Goal: Task Accomplishment & Management: Use online tool/utility

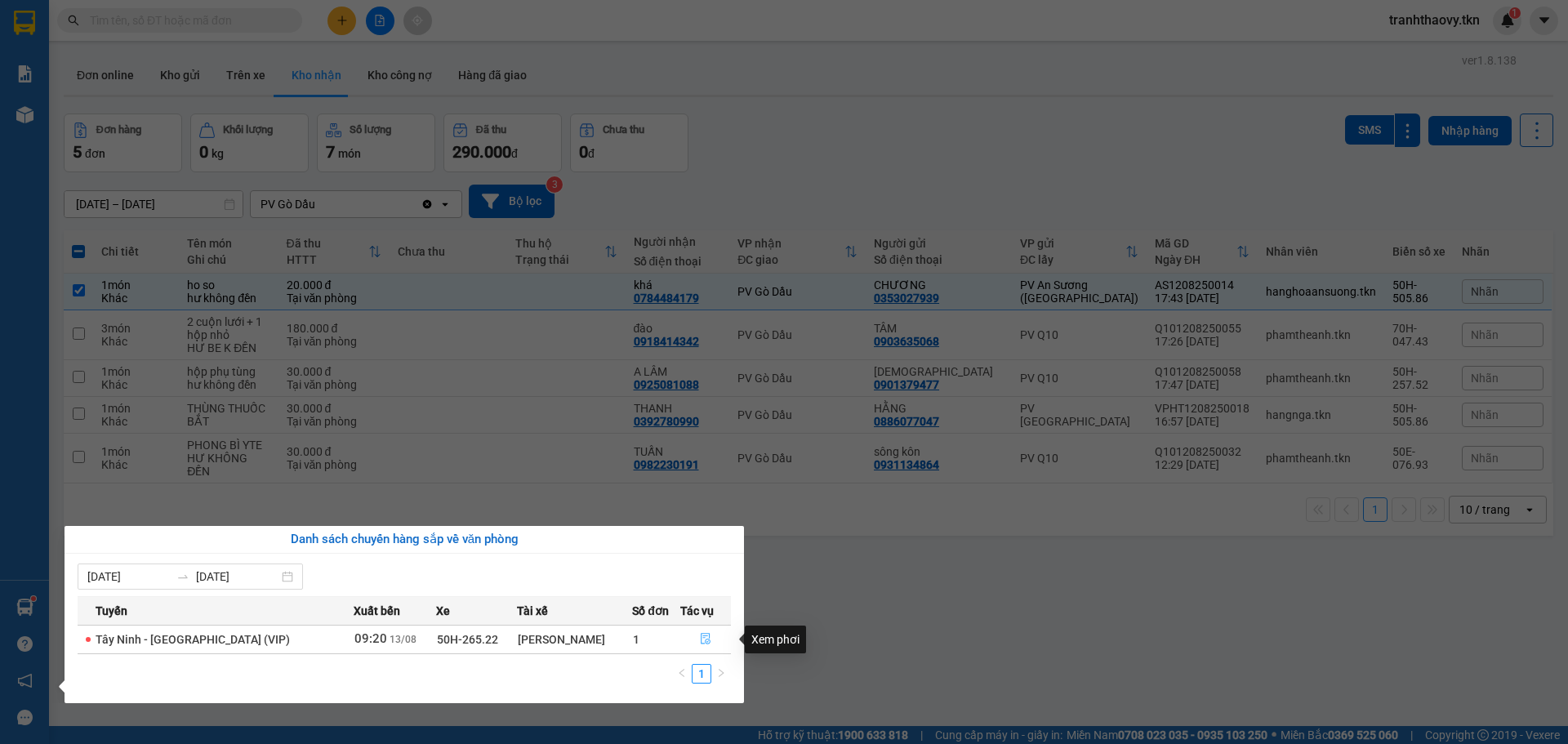
click at [707, 634] on icon "file-done" at bounding box center [706, 638] width 12 height 12
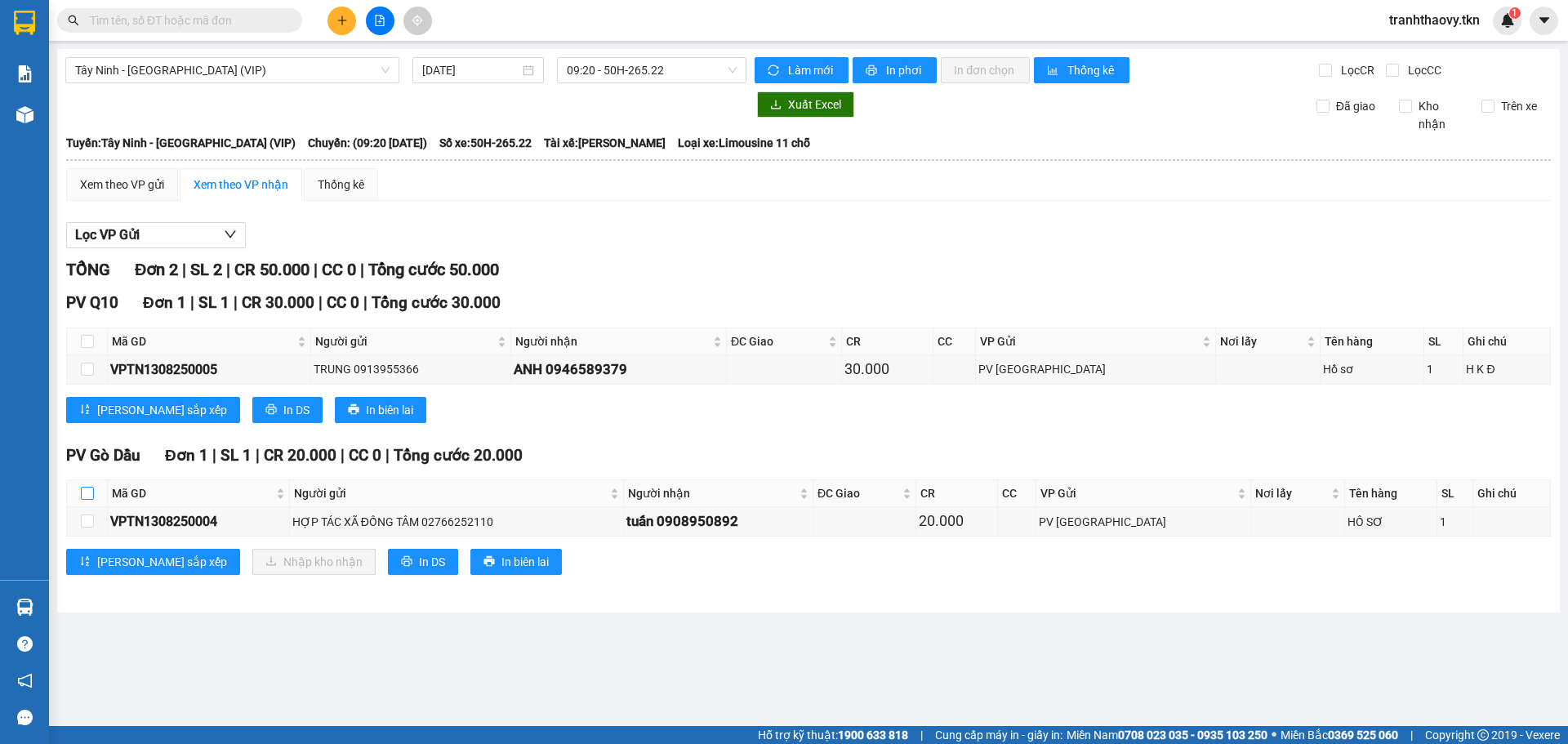
click at [93, 497] on input "checkbox" at bounding box center [88, 493] width 13 height 13
checkbox input "true"
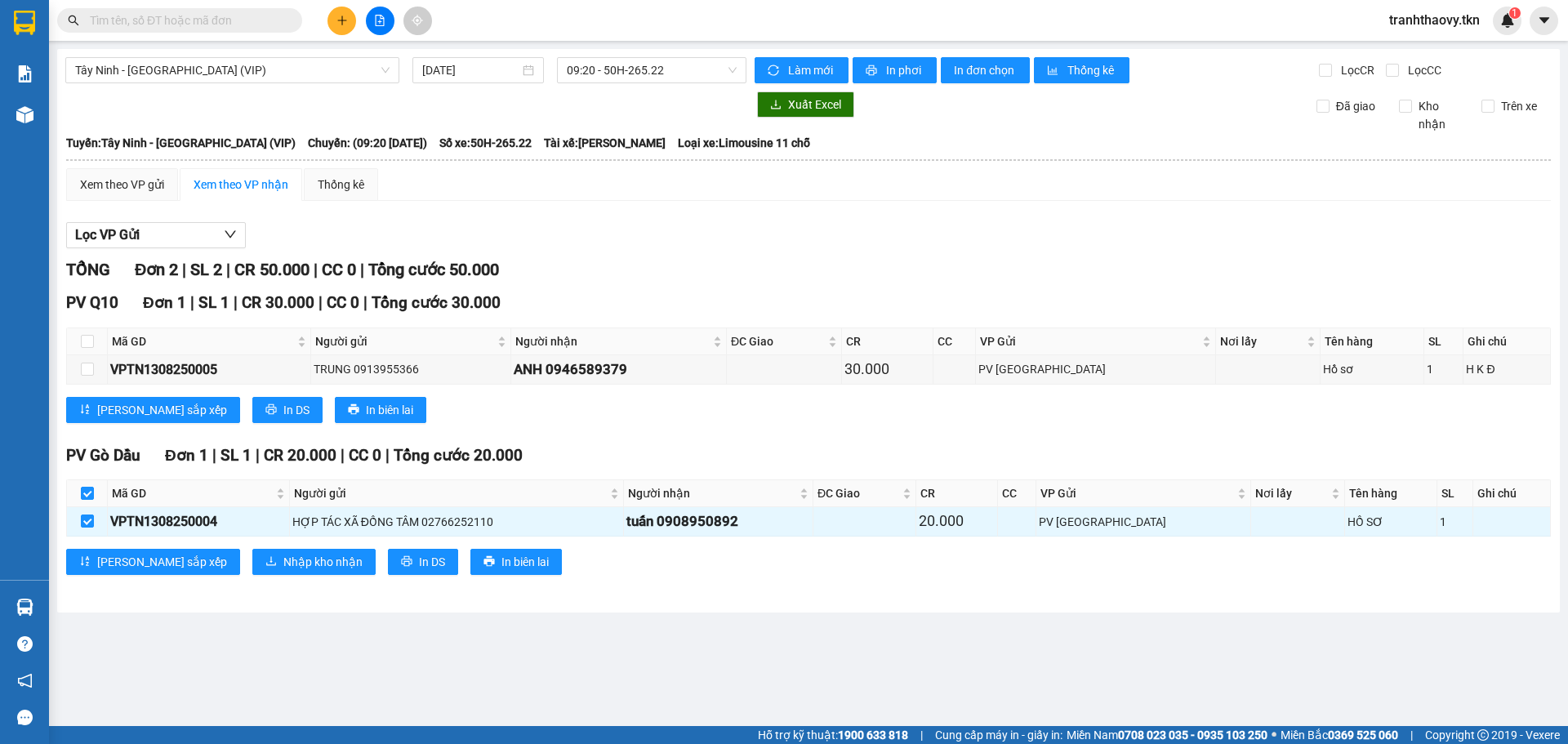
click at [268, 575] on div "PV Gò Dầu Đơn 1 | SL 1 | CR 20.000 | CC 0 | Tổng cước 20.000 Mã GD Người gửi Ng…" at bounding box center [808, 515] width 1485 height 143
click at [284, 554] on span "Nhập kho nhận" at bounding box center [323, 562] width 79 height 18
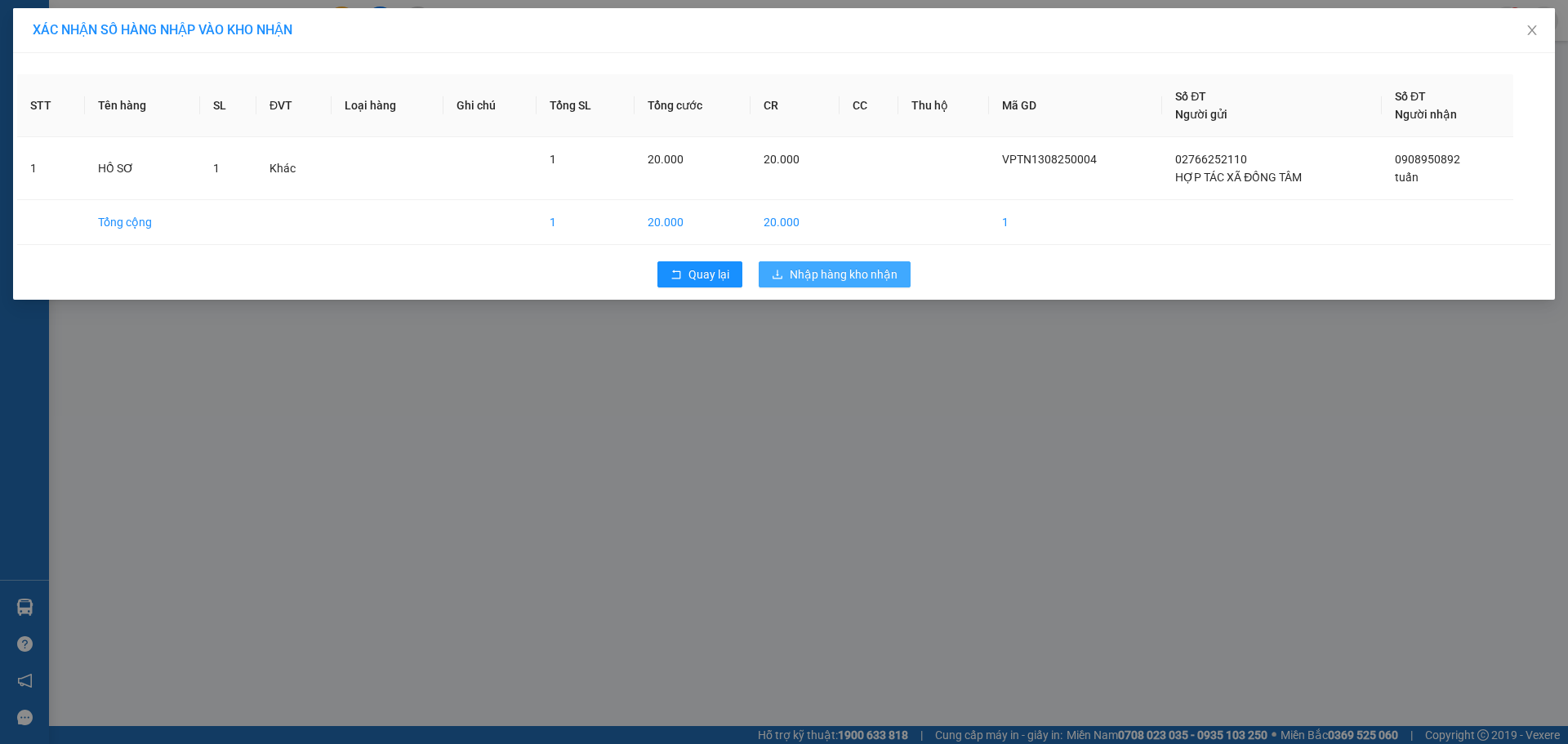
click at [847, 264] on button "Nhập hàng kho nhận" at bounding box center [834, 274] width 152 height 26
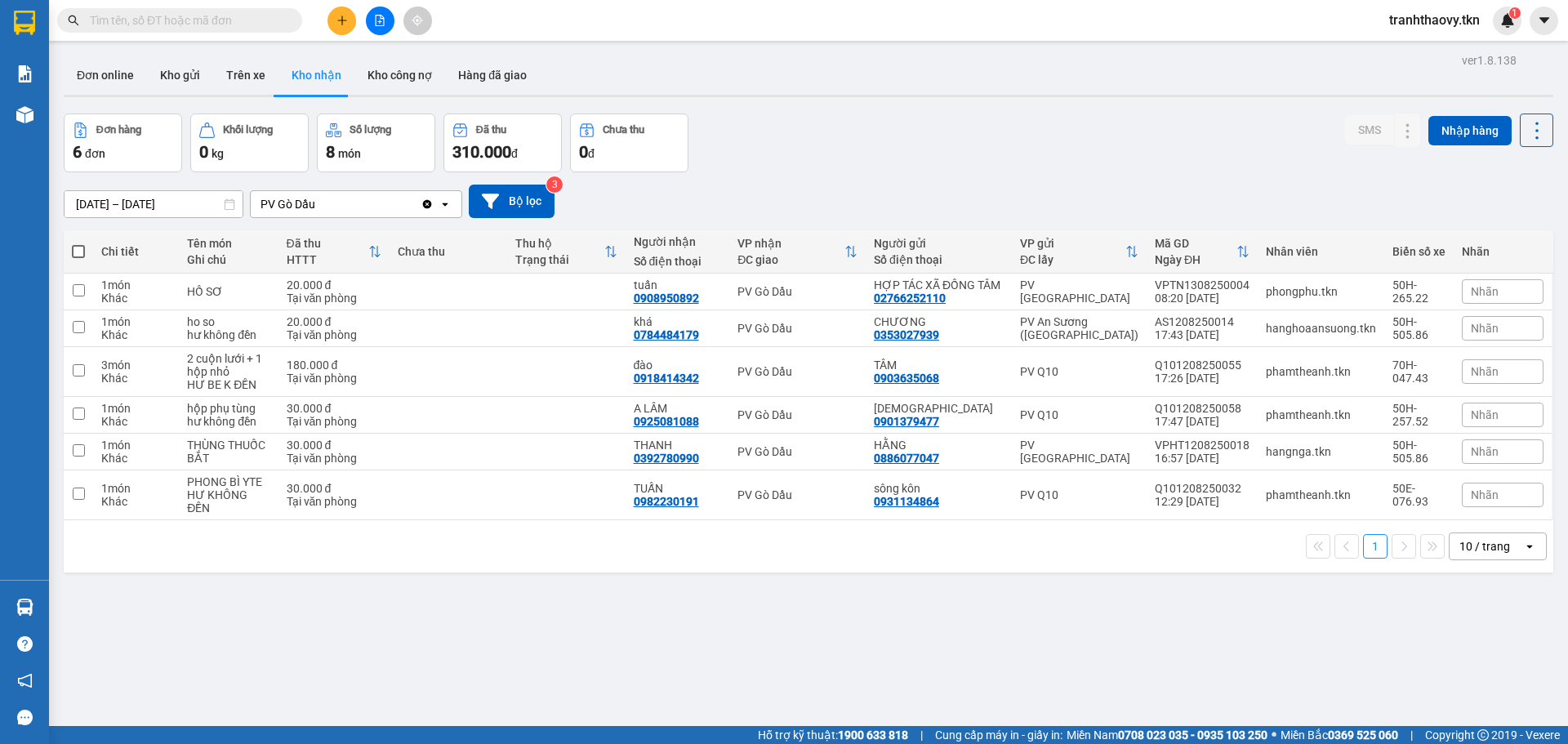
click at [1211, 146] on div "Đơn hàng 6 đơn Khối lượng 0 kg Số lượng 8 món Đã thu 310.000 đ Chưa thu 0 đ SMS…" at bounding box center [809, 142] width 1490 height 58
click at [276, 283] on td "HỒ SƠ" at bounding box center [228, 292] width 99 height 37
checkbox input "true"
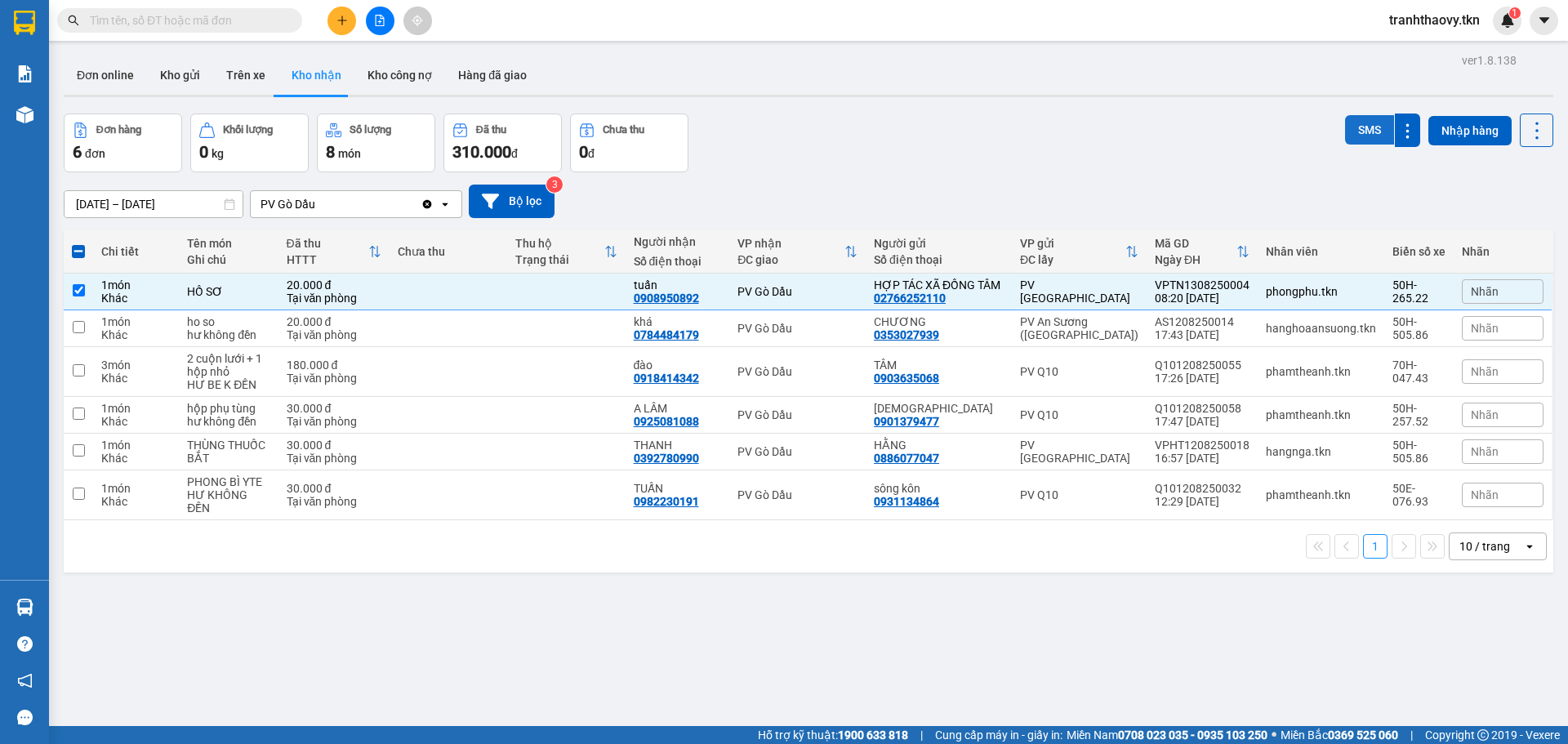
click at [1367, 118] on button "SMS" at bounding box center [1370, 130] width 49 height 29
click at [1367, 118] on button "SMS" at bounding box center [1370, 131] width 49 height 33
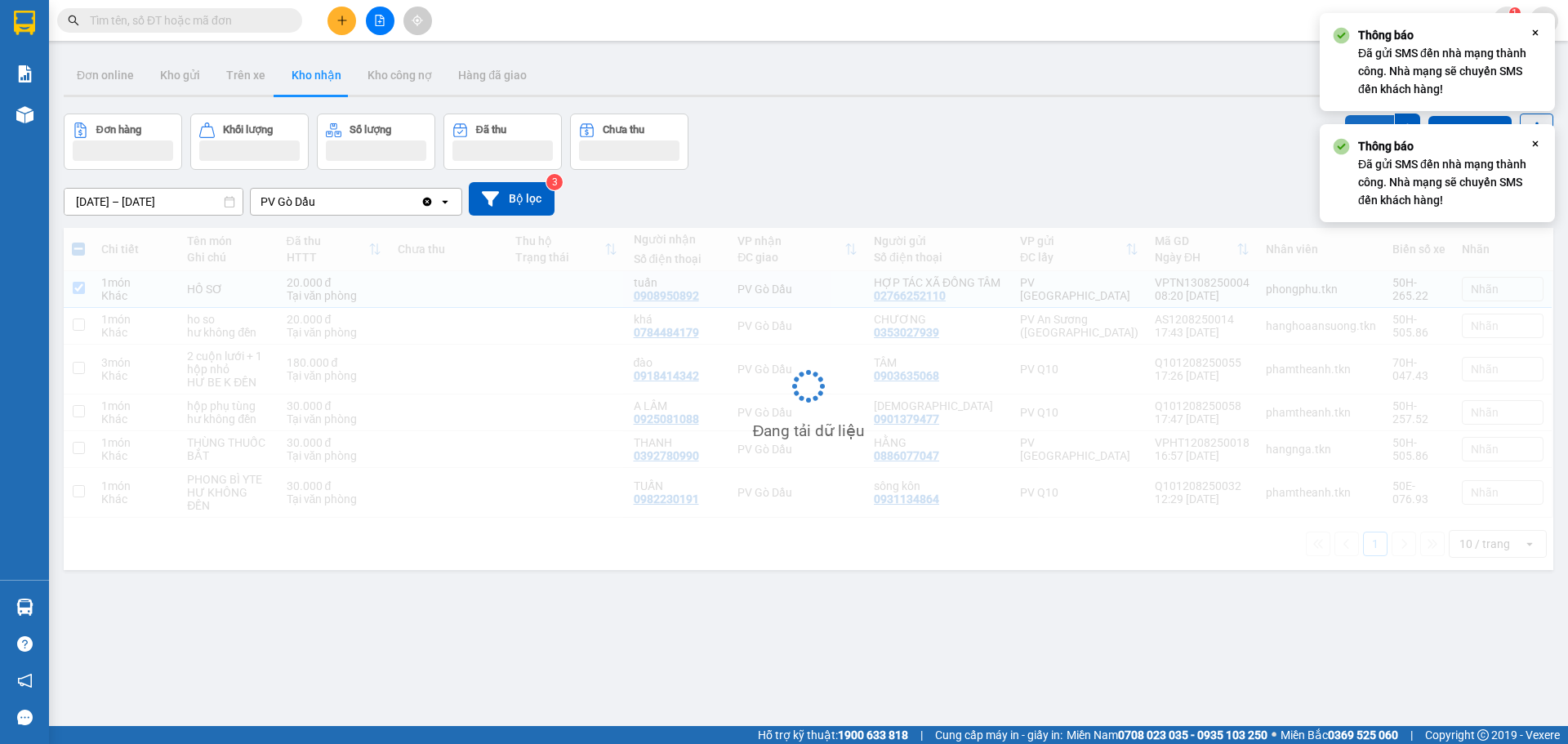
click at [1367, 118] on button "SMS" at bounding box center [1370, 130] width 49 height 29
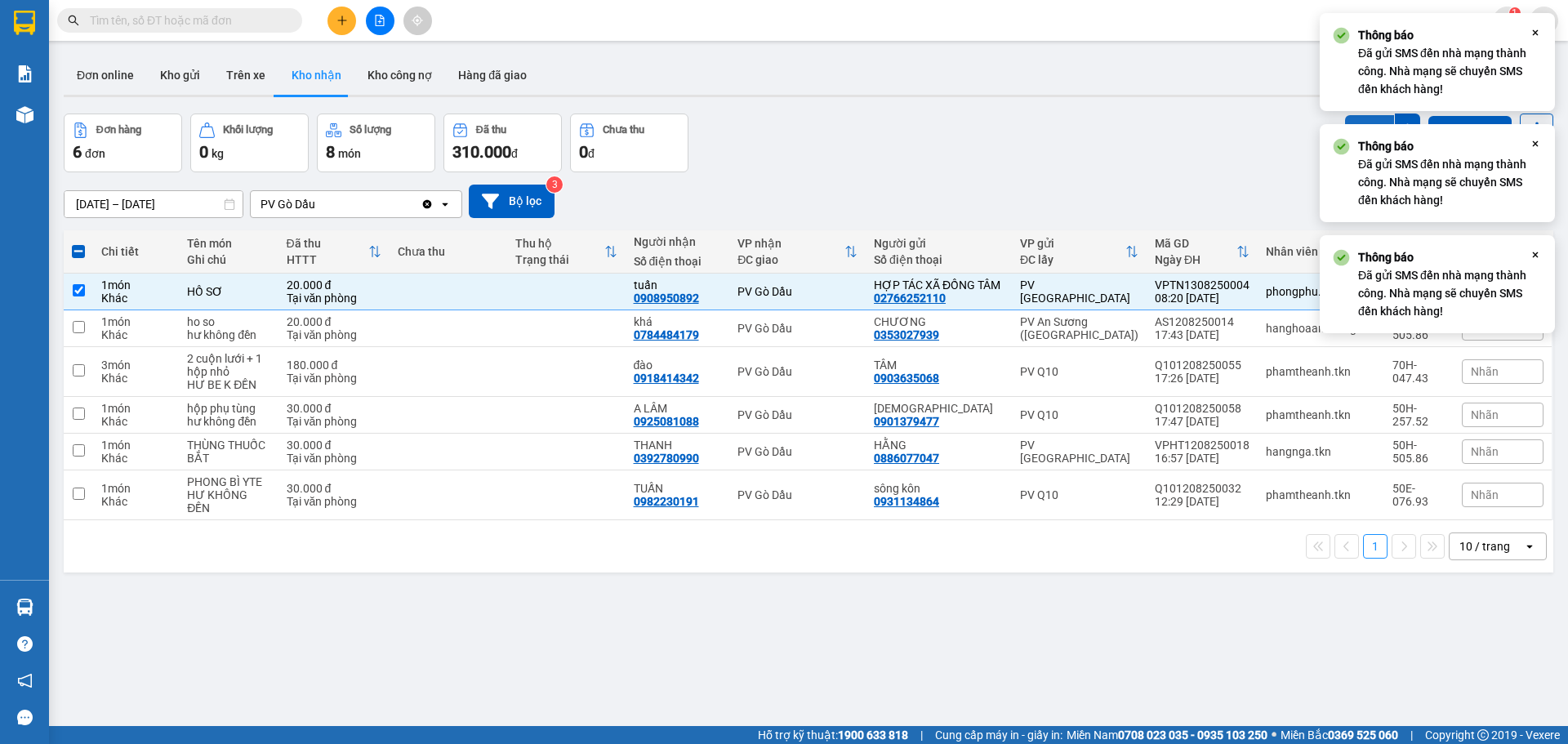
click at [1367, 118] on button "SMS" at bounding box center [1370, 130] width 49 height 29
click at [1367, 118] on button "SMS" at bounding box center [1370, 131] width 49 height 33
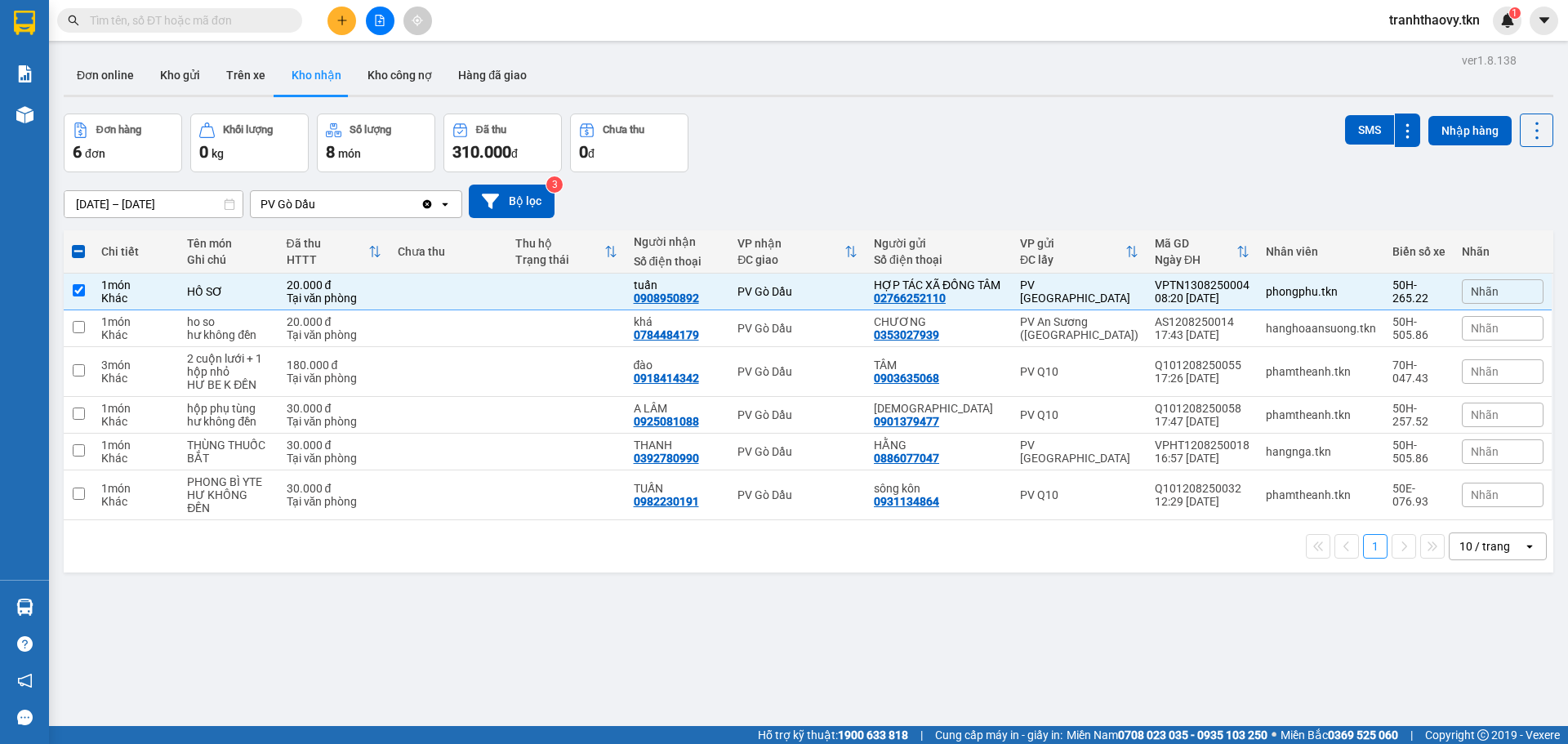
click at [347, 34] on button at bounding box center [341, 20] width 28 height 28
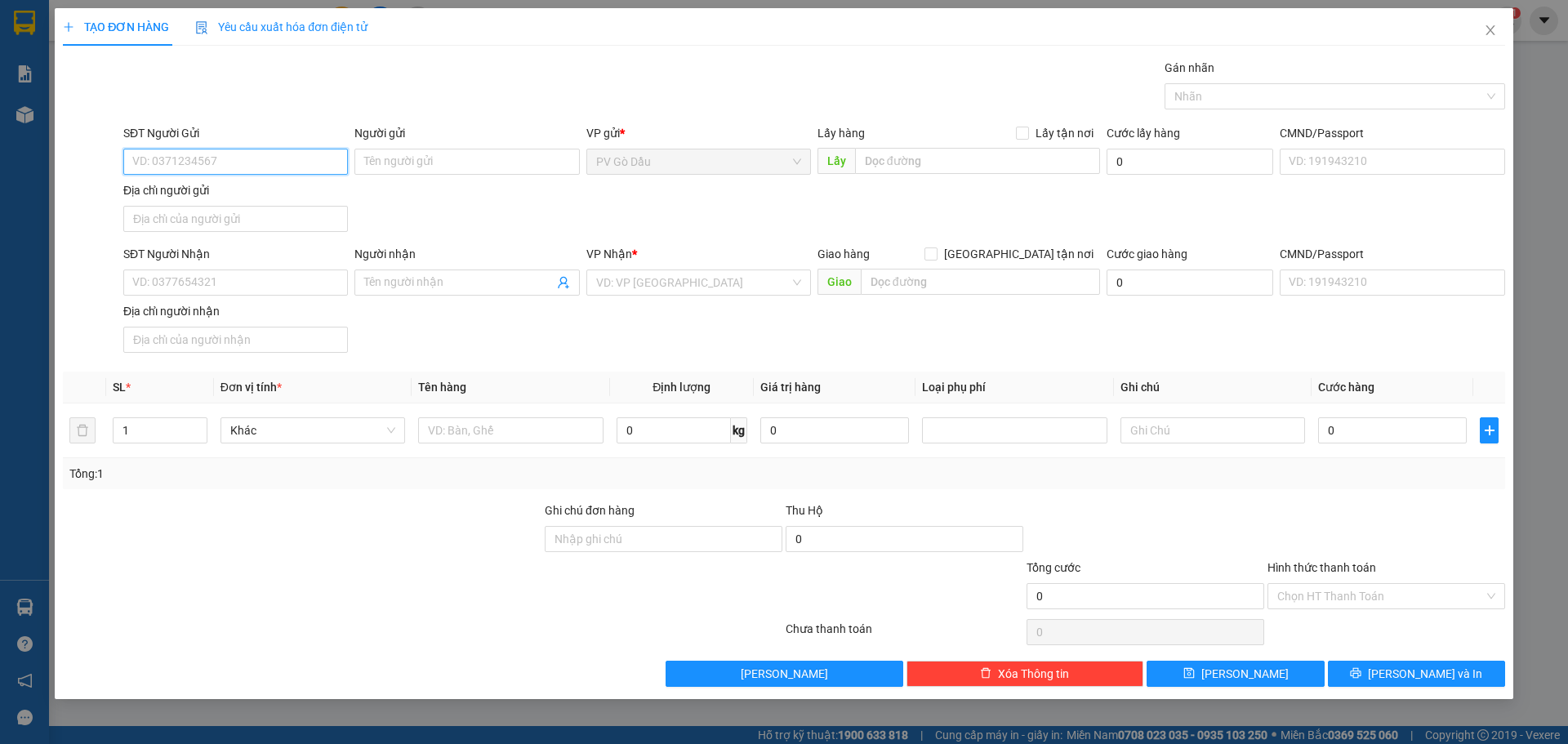
click at [272, 160] on input "SĐT Người Gửi" at bounding box center [235, 162] width 225 height 26
type input "0399983380"
click at [247, 187] on div "0399983380 - thư" at bounding box center [235, 194] width 205 height 18
type input "thư"
type input "0388585139"
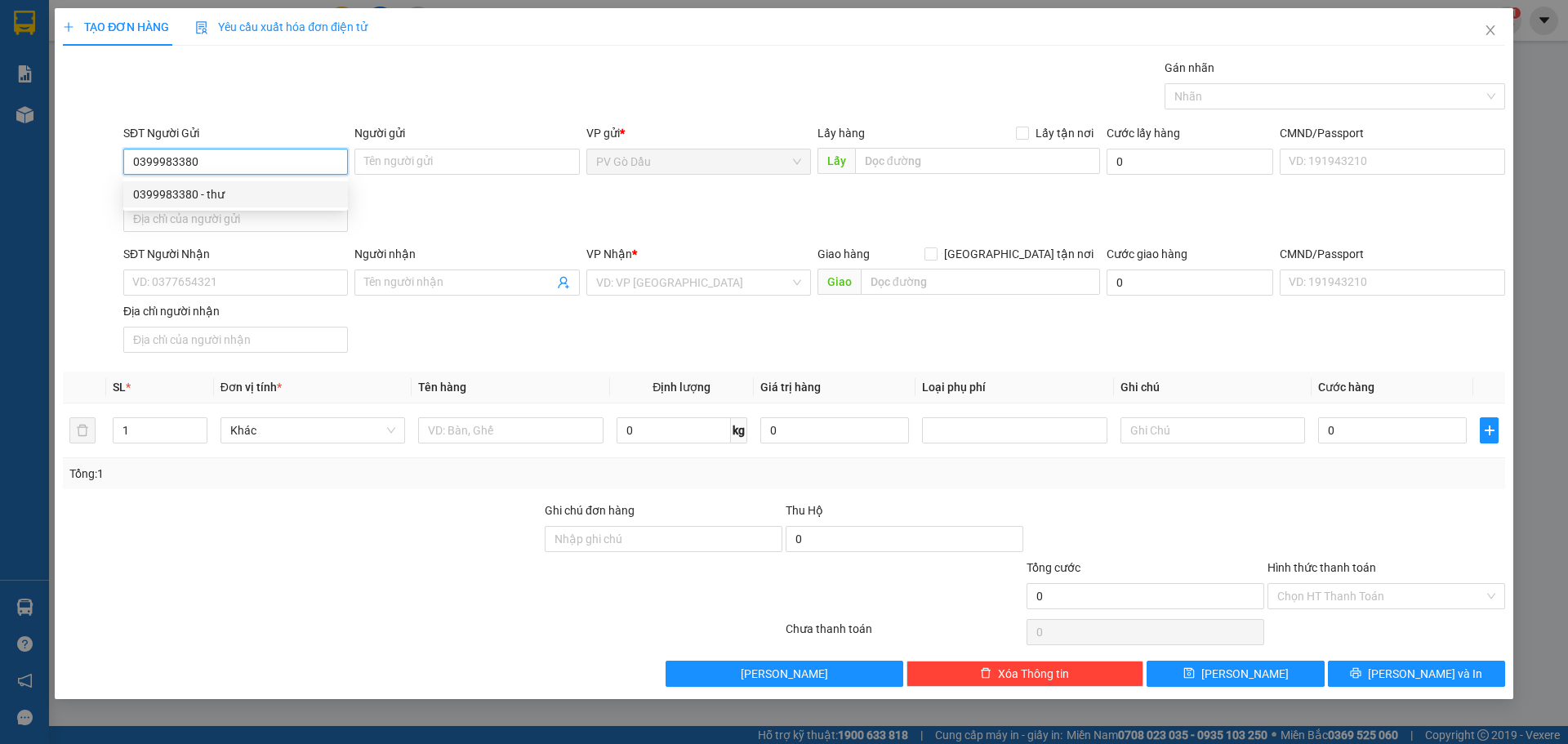
type input "CHỊ Ý"
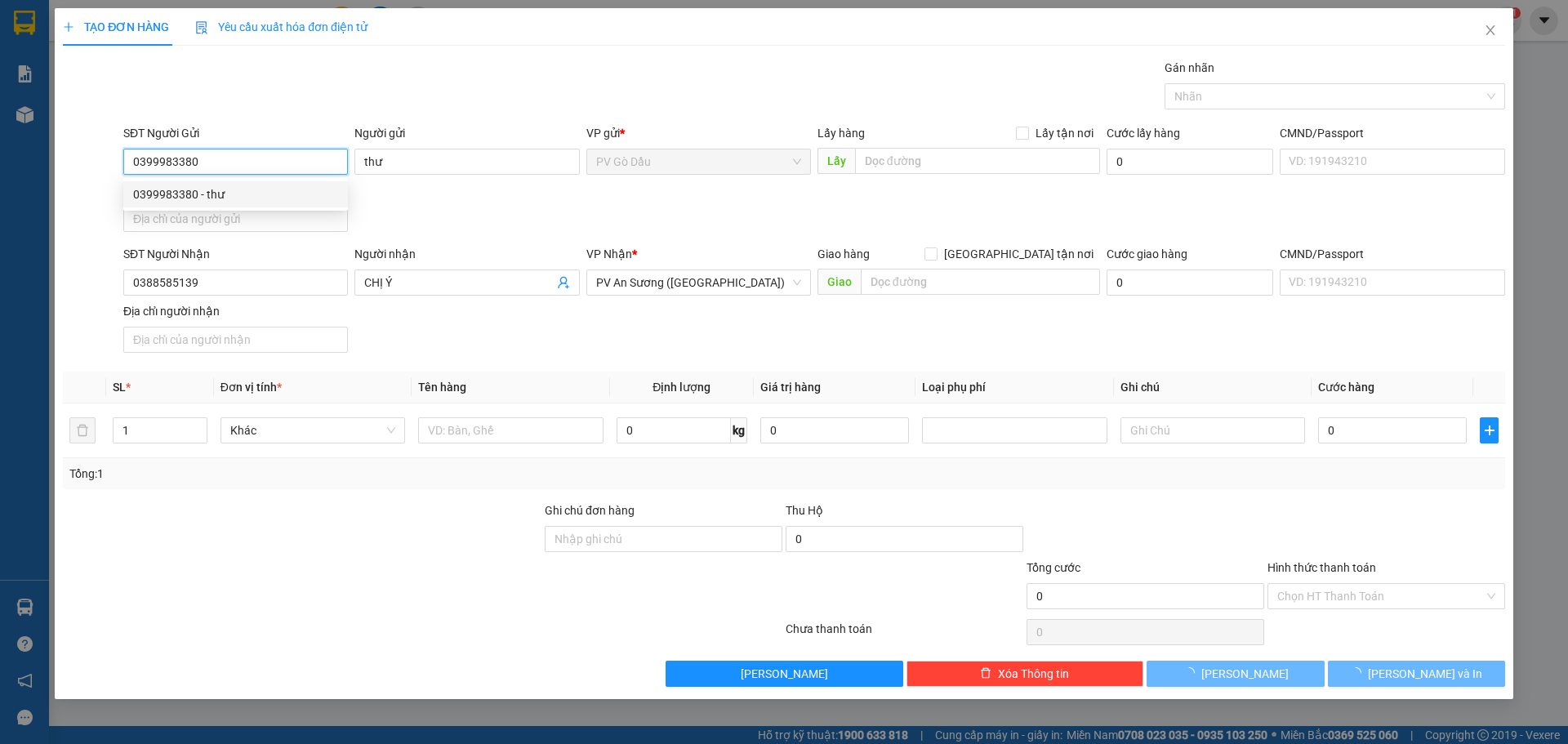
type input "20.000"
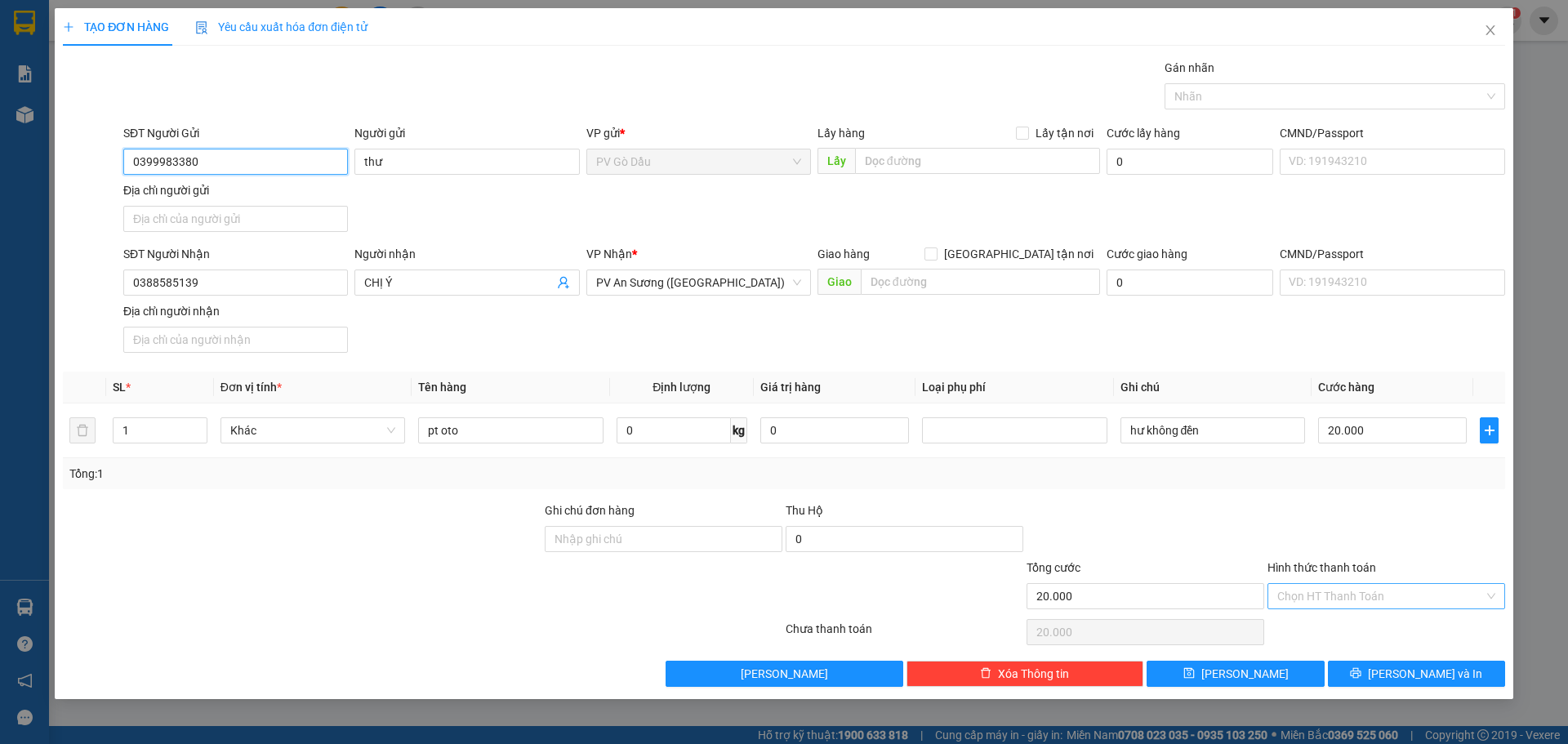
type input "0399983380"
click at [1458, 602] on input "Hình thức thanh toán" at bounding box center [1381, 596] width 206 height 25
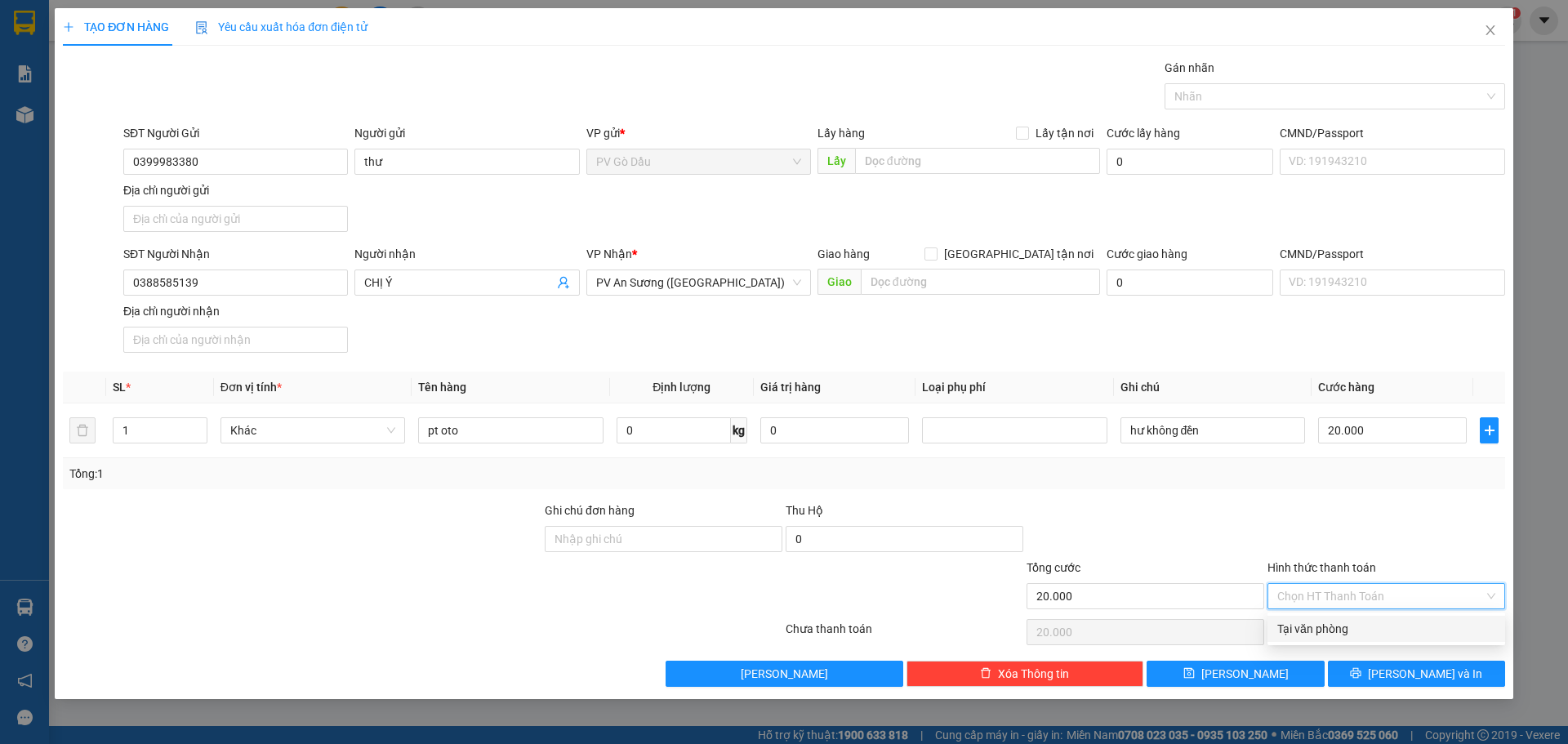
click at [1404, 632] on div "Tại văn phòng" at bounding box center [1386, 629] width 218 height 18
type input "0"
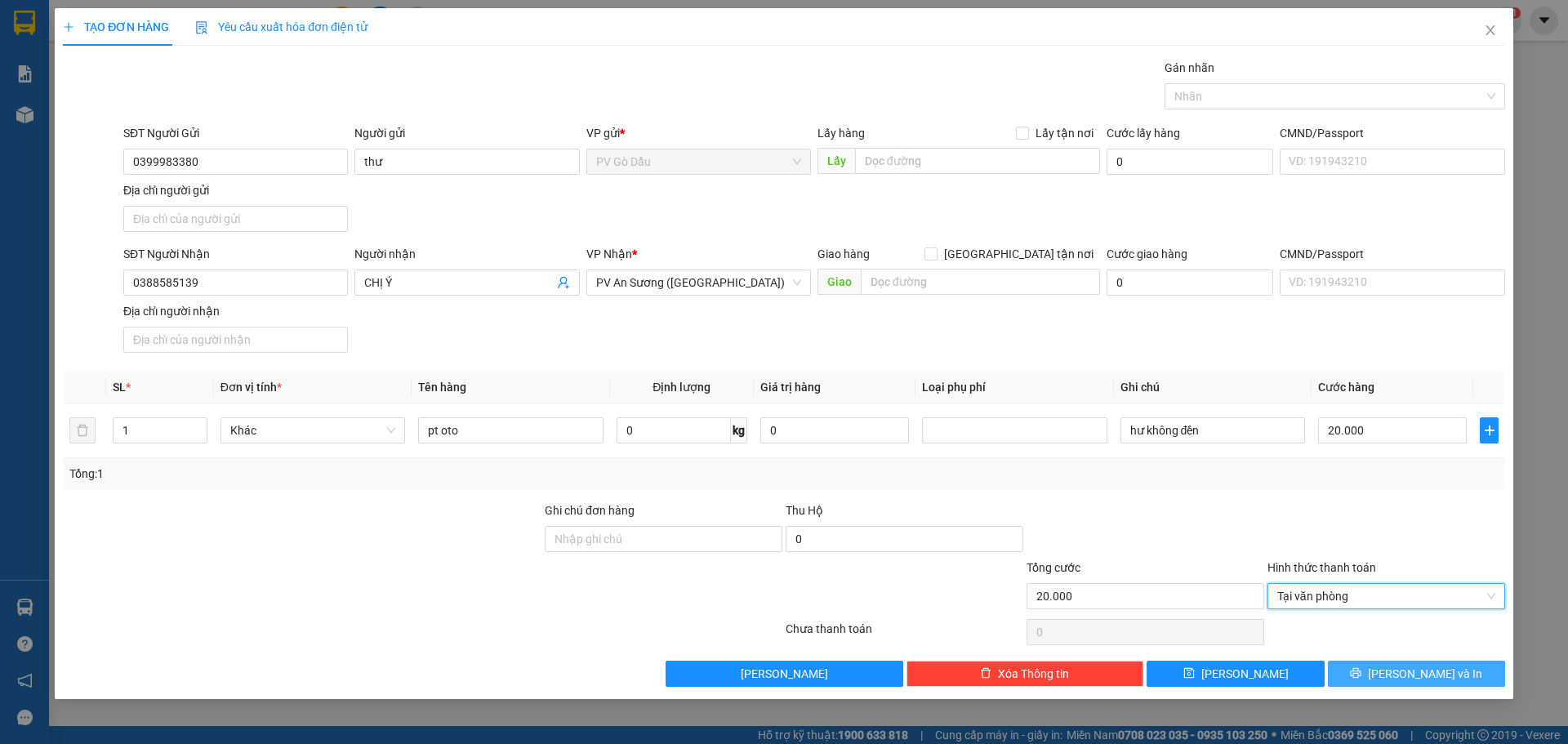
click at [1407, 663] on button "[PERSON_NAME] và In" at bounding box center [1416, 674] width 177 height 26
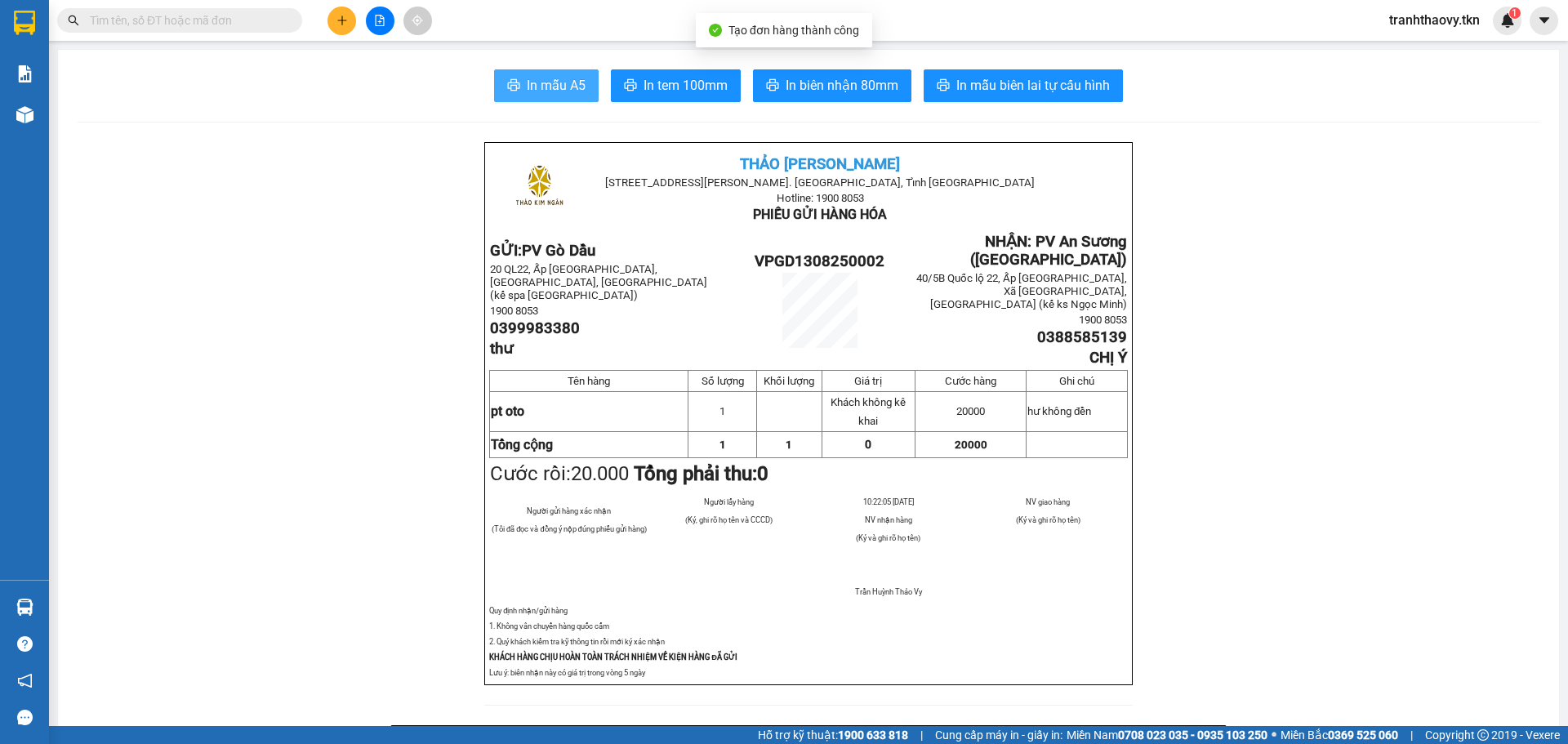
click at [542, 75] on span "In mẫu A5" at bounding box center [556, 85] width 58 height 20
click at [527, 87] on span "In mẫu A5" at bounding box center [556, 85] width 58 height 20
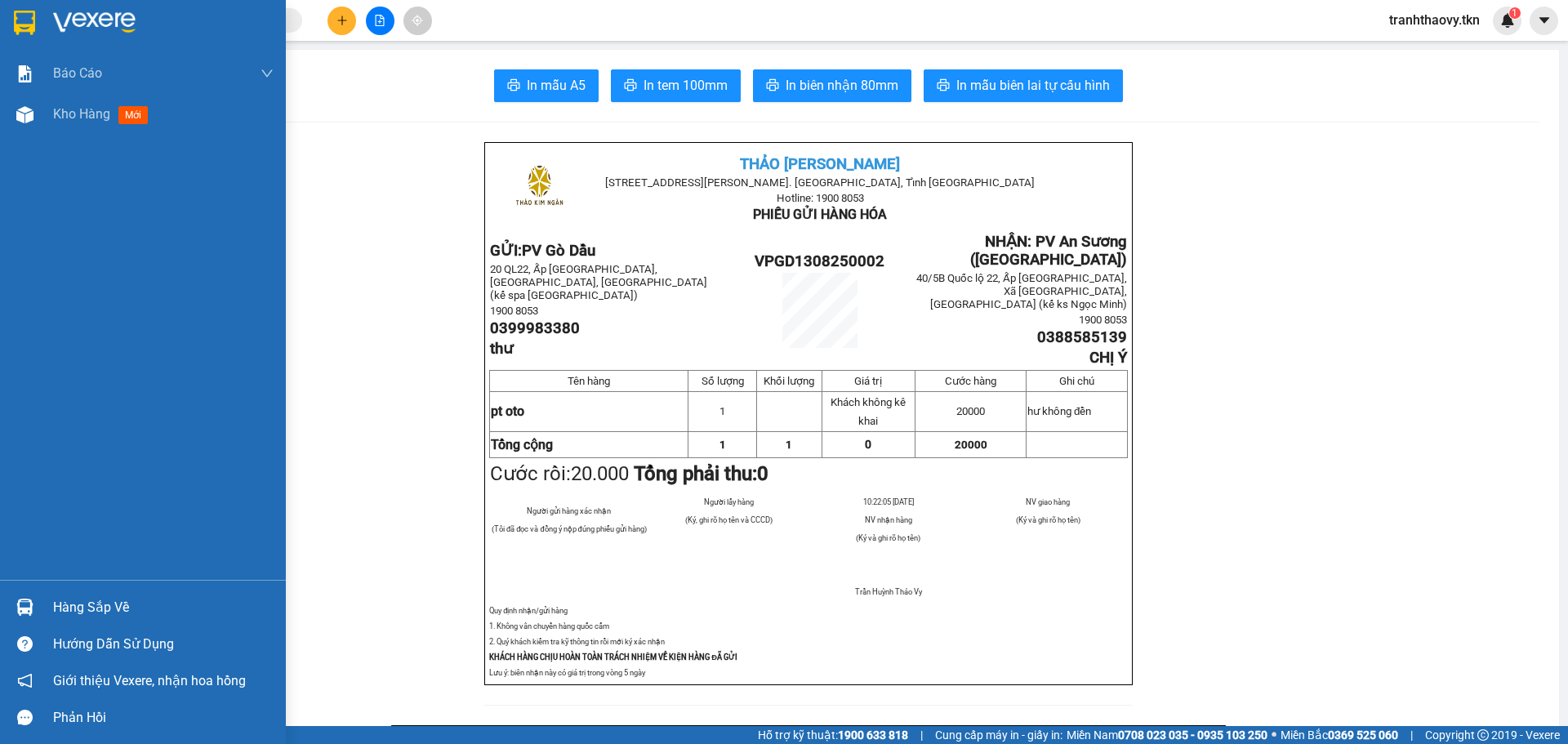
click at [19, 602] on img at bounding box center [25, 607] width 17 height 17
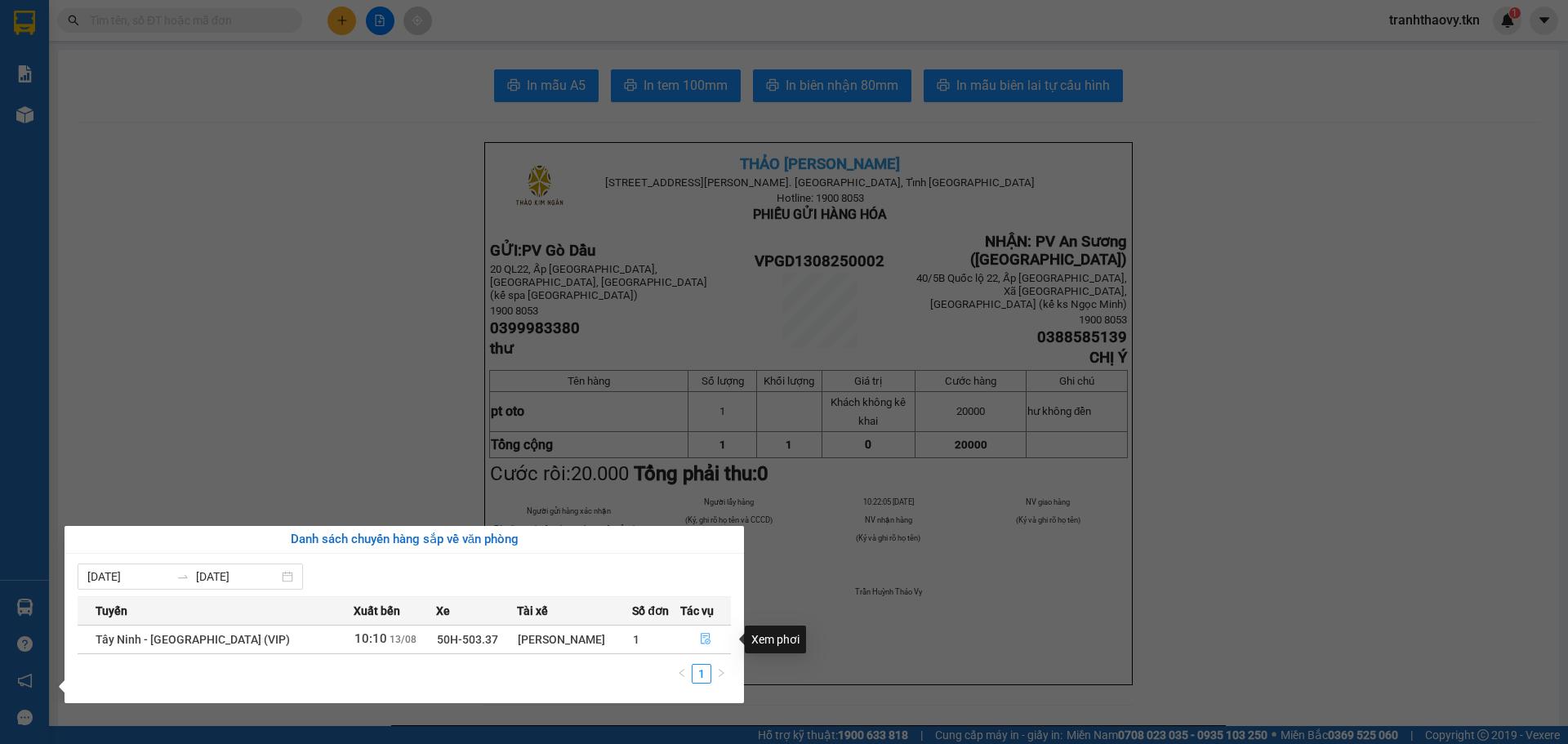
click at [703, 641] on icon "file-done" at bounding box center [706, 638] width 12 height 12
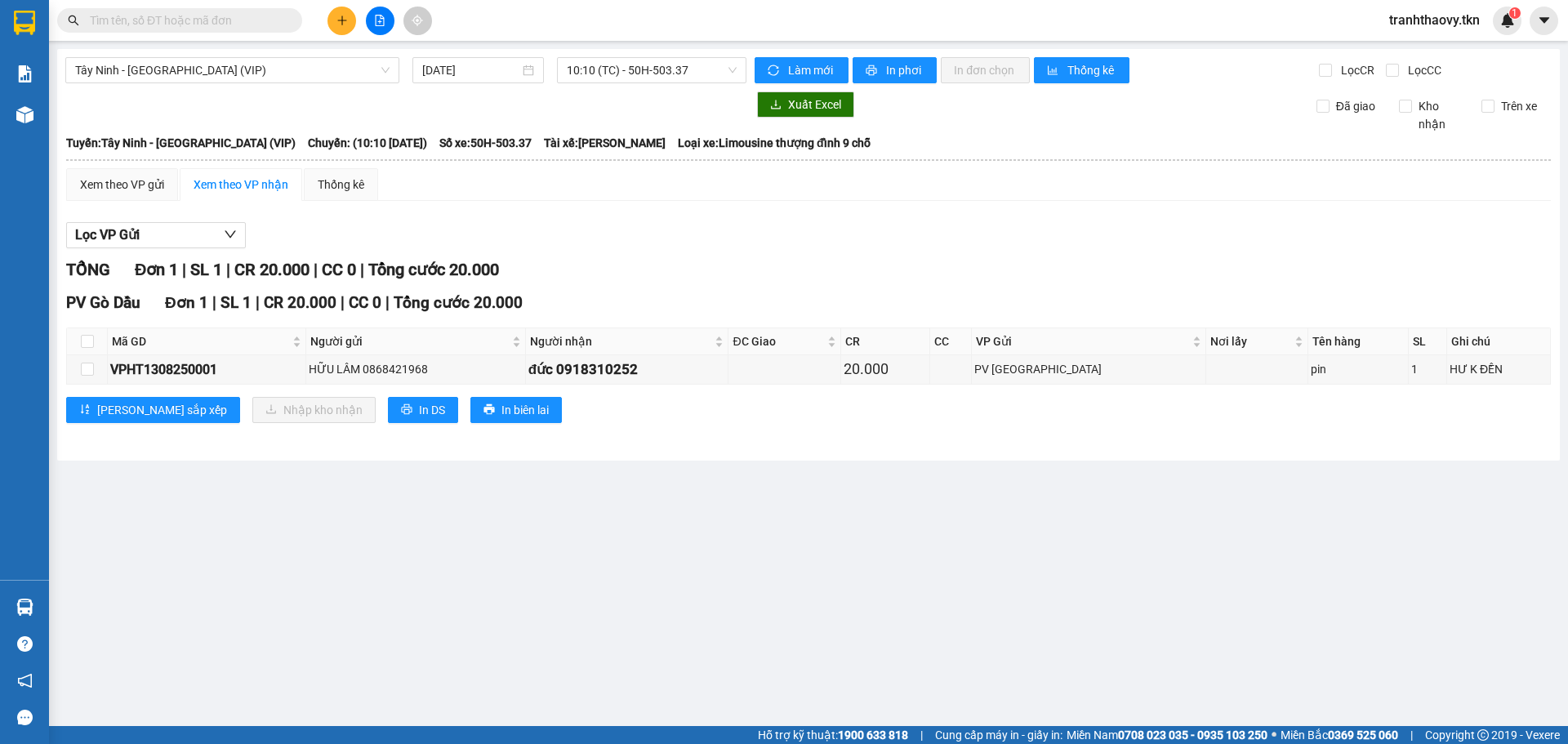
click at [327, 15] on div at bounding box center [380, 20] width 122 height 28
click at [350, 14] on button at bounding box center [341, 20] width 28 height 28
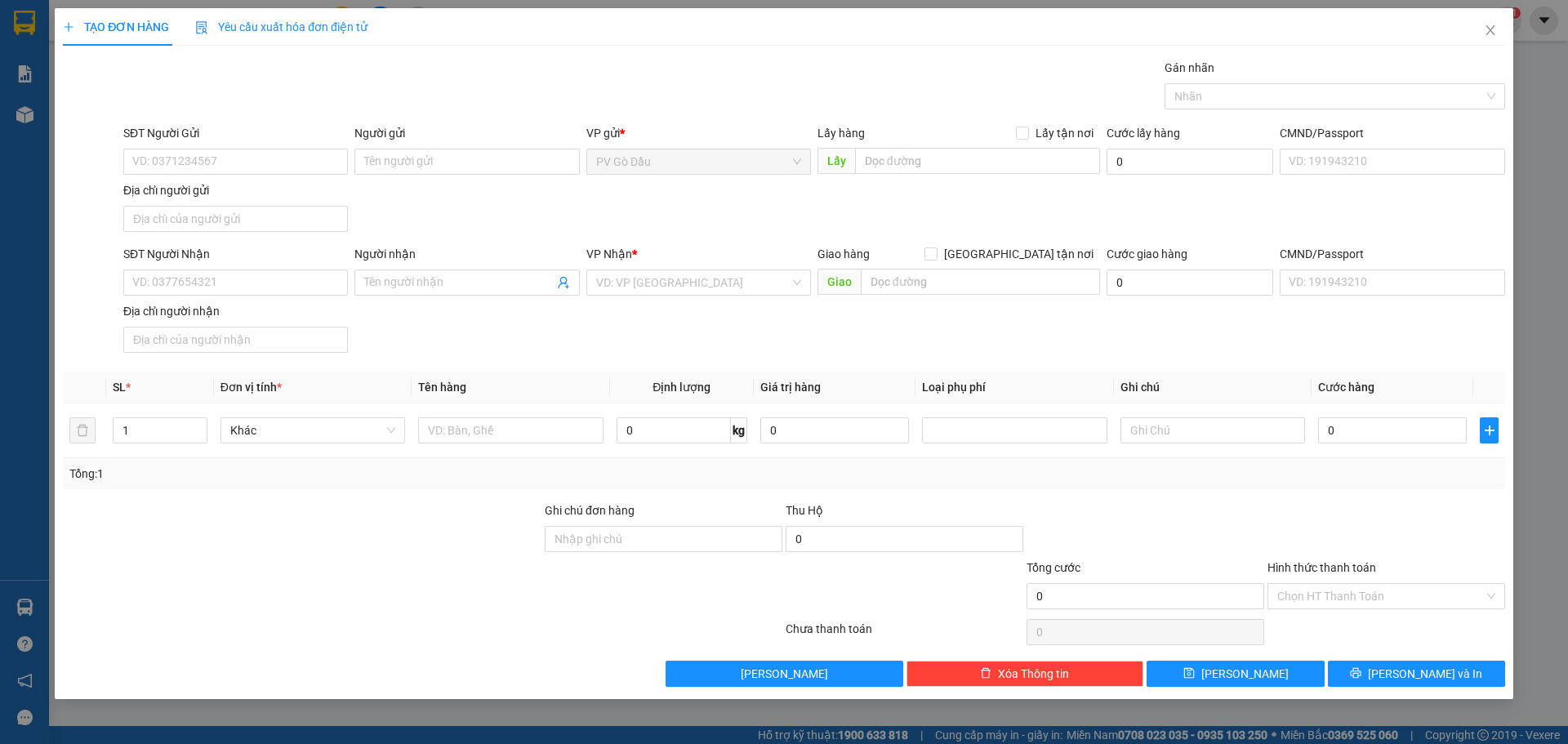
click at [267, 147] on div "SĐT Người Gửi" at bounding box center [235, 136] width 225 height 25
click at [265, 152] on input "SĐT Người Gửi" at bounding box center [235, 162] width 225 height 26
type input "0775025982"
click at [403, 159] on input "Người gửi" at bounding box center [466, 162] width 225 height 26
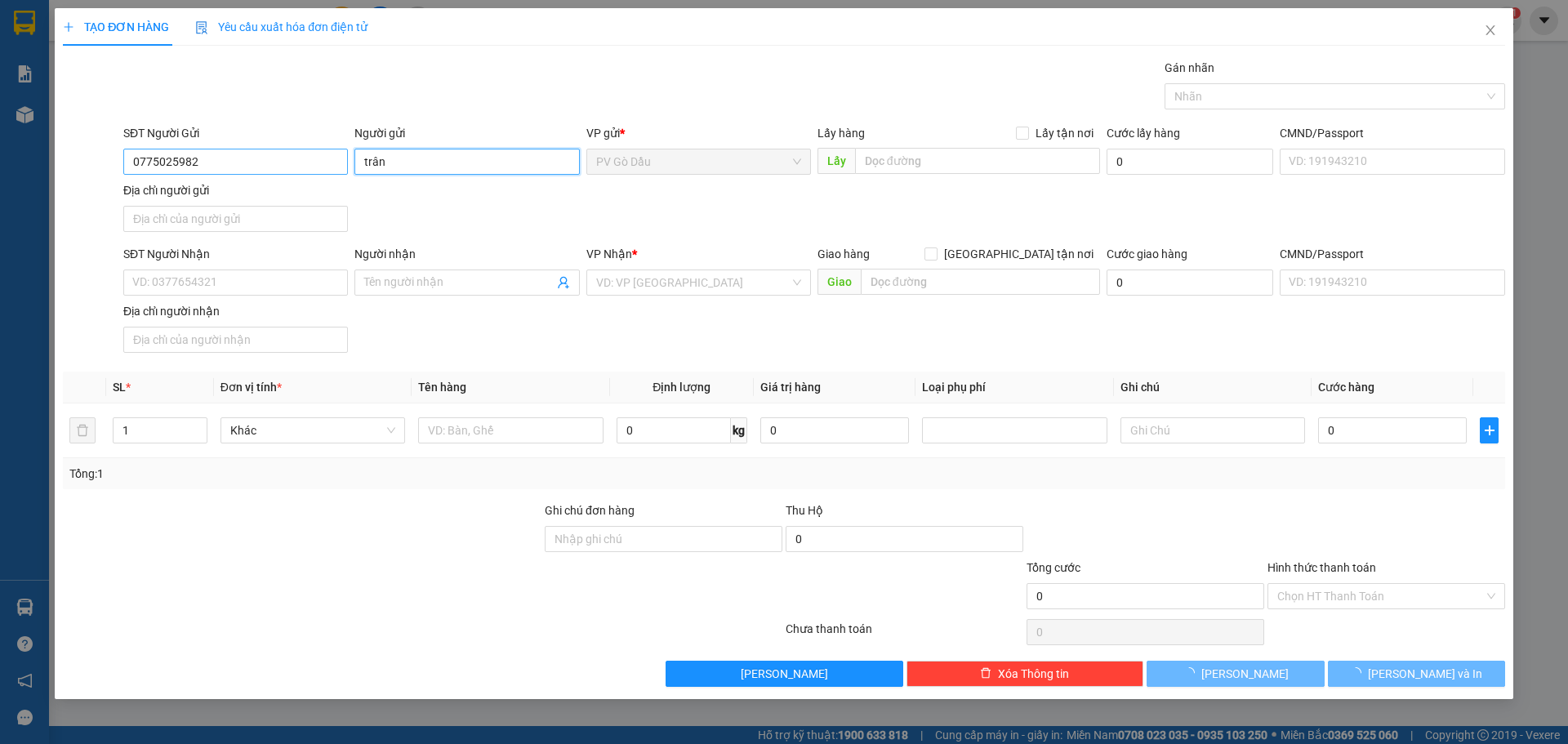
type input "trân"
click at [271, 165] on input "0775025982" at bounding box center [235, 162] width 225 height 26
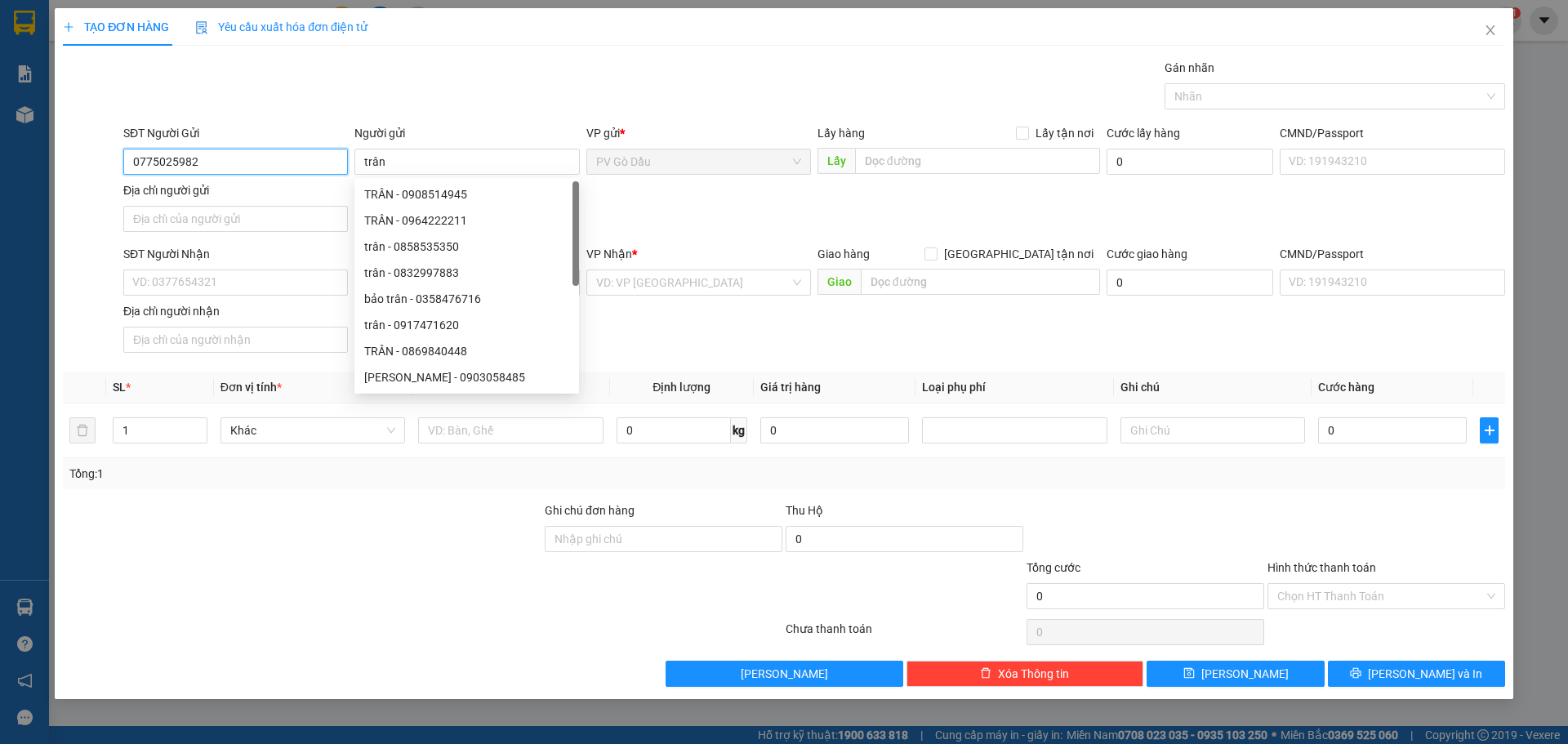
click at [271, 165] on input "0775025982" at bounding box center [235, 162] width 225 height 26
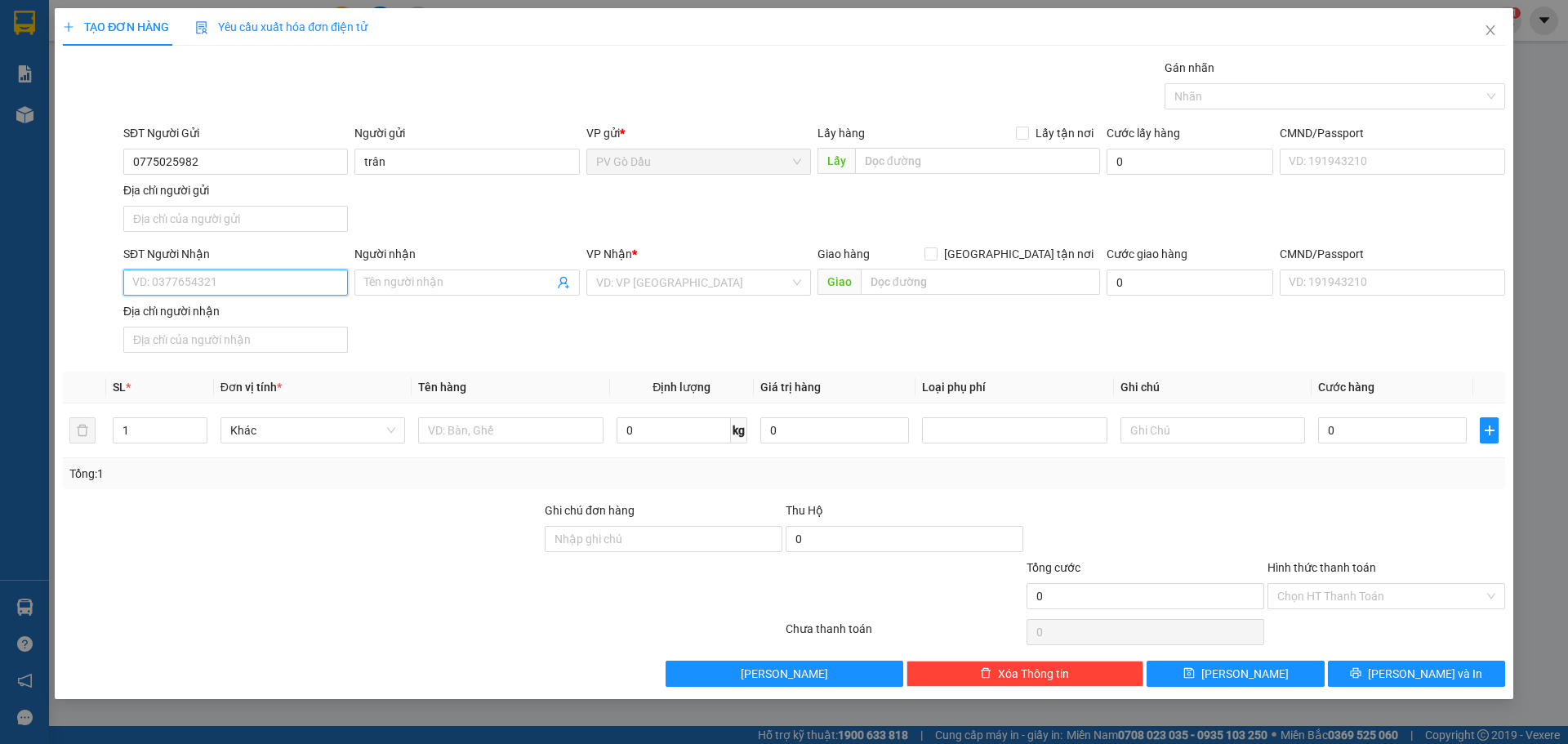
paste input "0775025982"
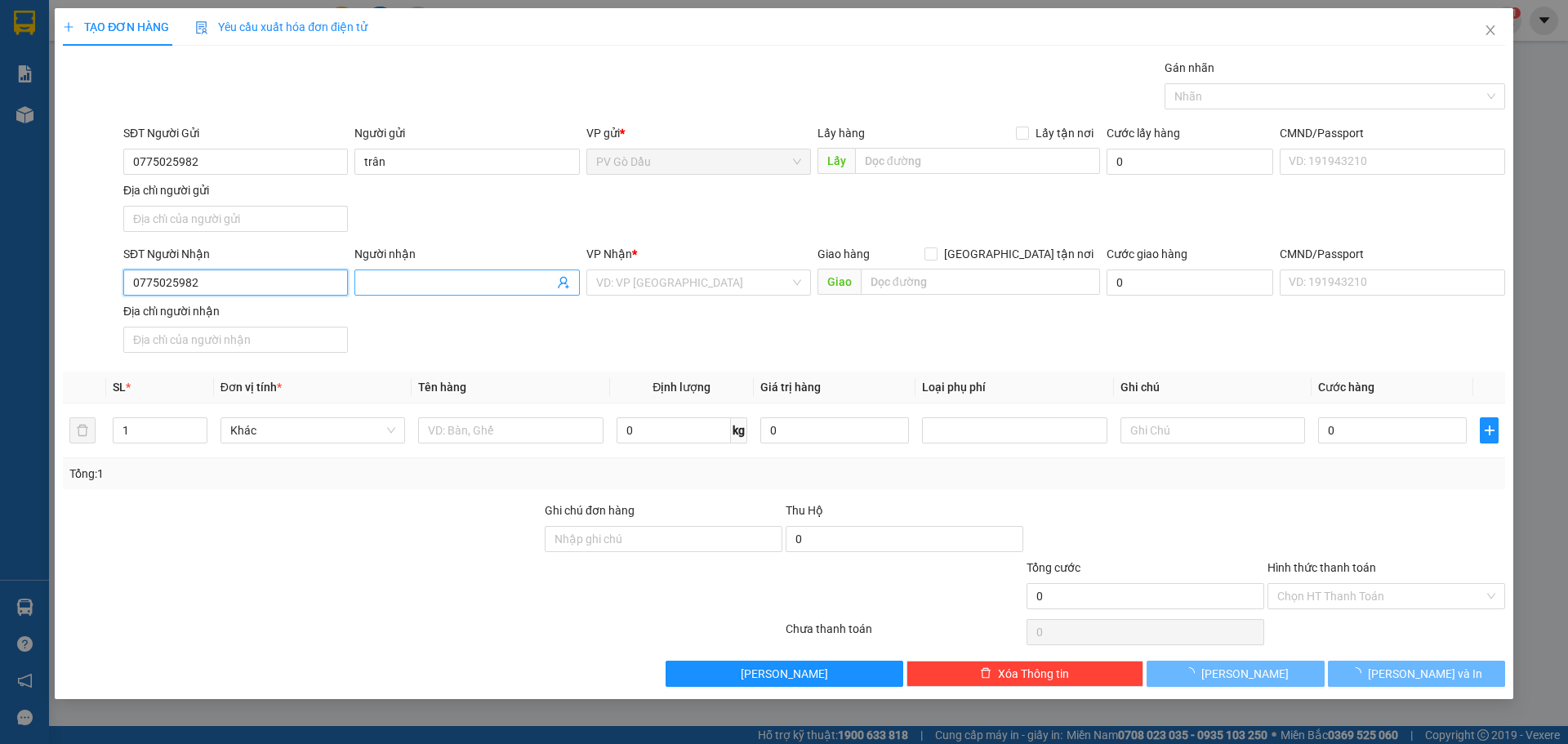
type input "0775025982"
click at [413, 286] on input "Người nhận" at bounding box center [458, 283] width 189 height 18
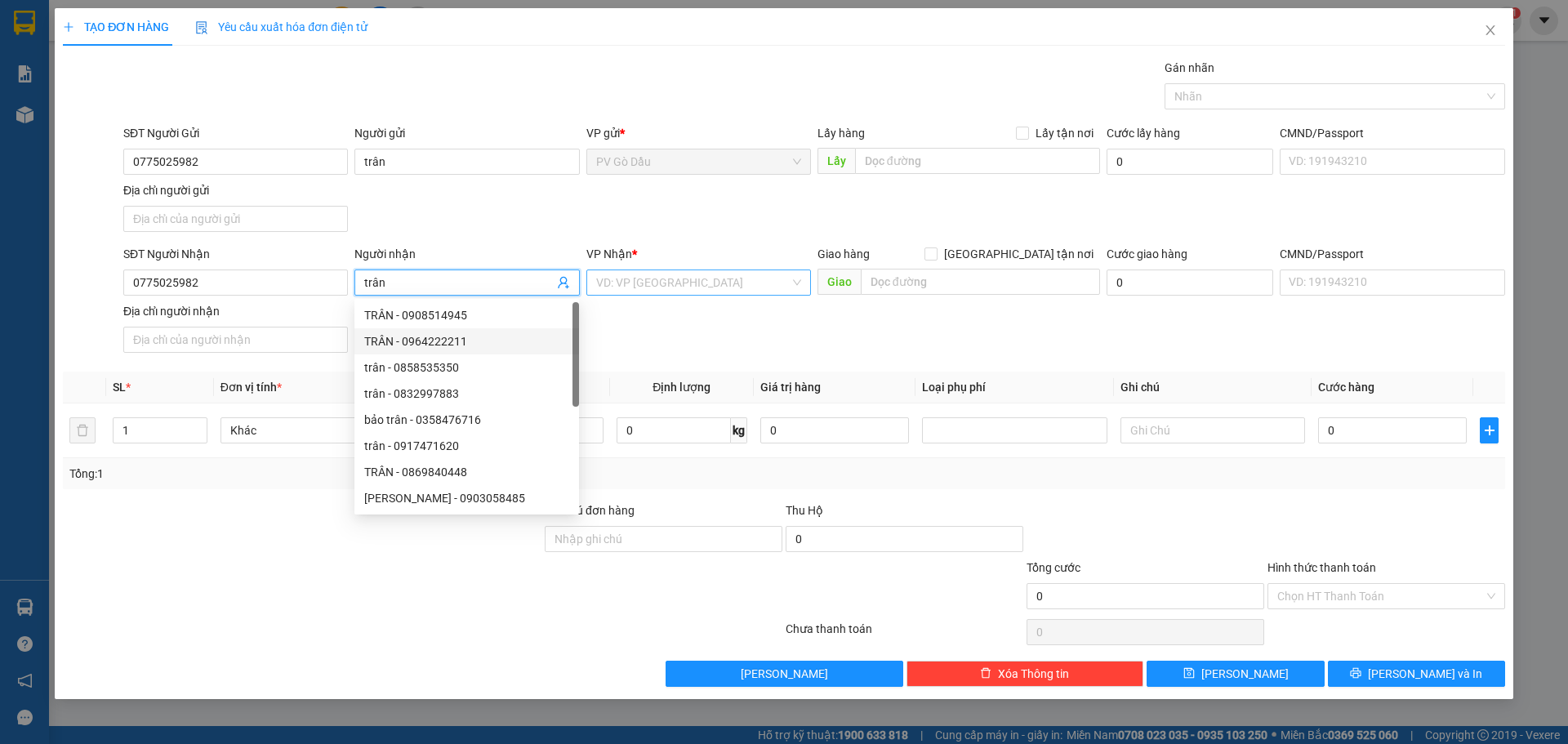
type input "trân"
click at [703, 273] on input "search" at bounding box center [693, 282] width 193 height 25
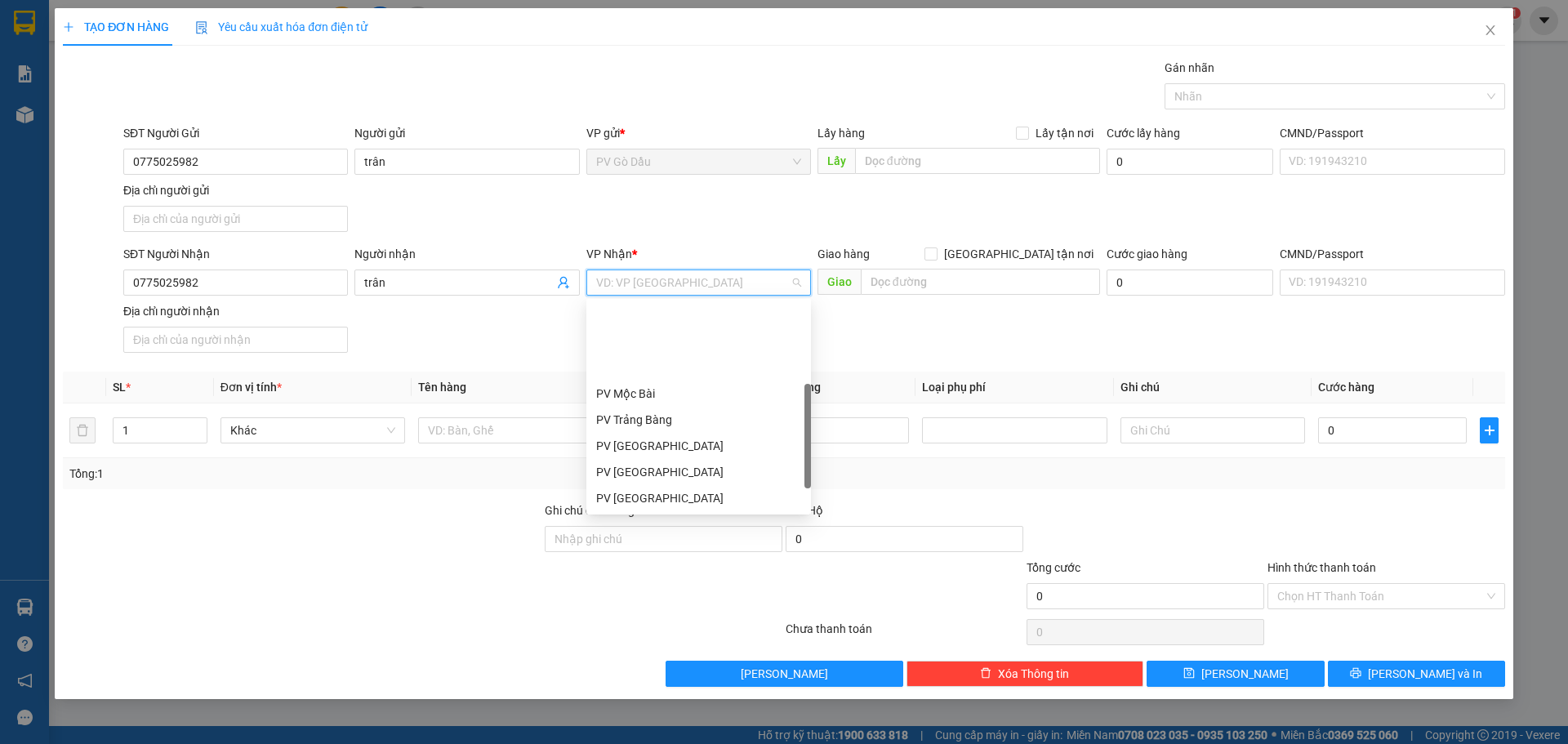
scroll to position [105, 0]
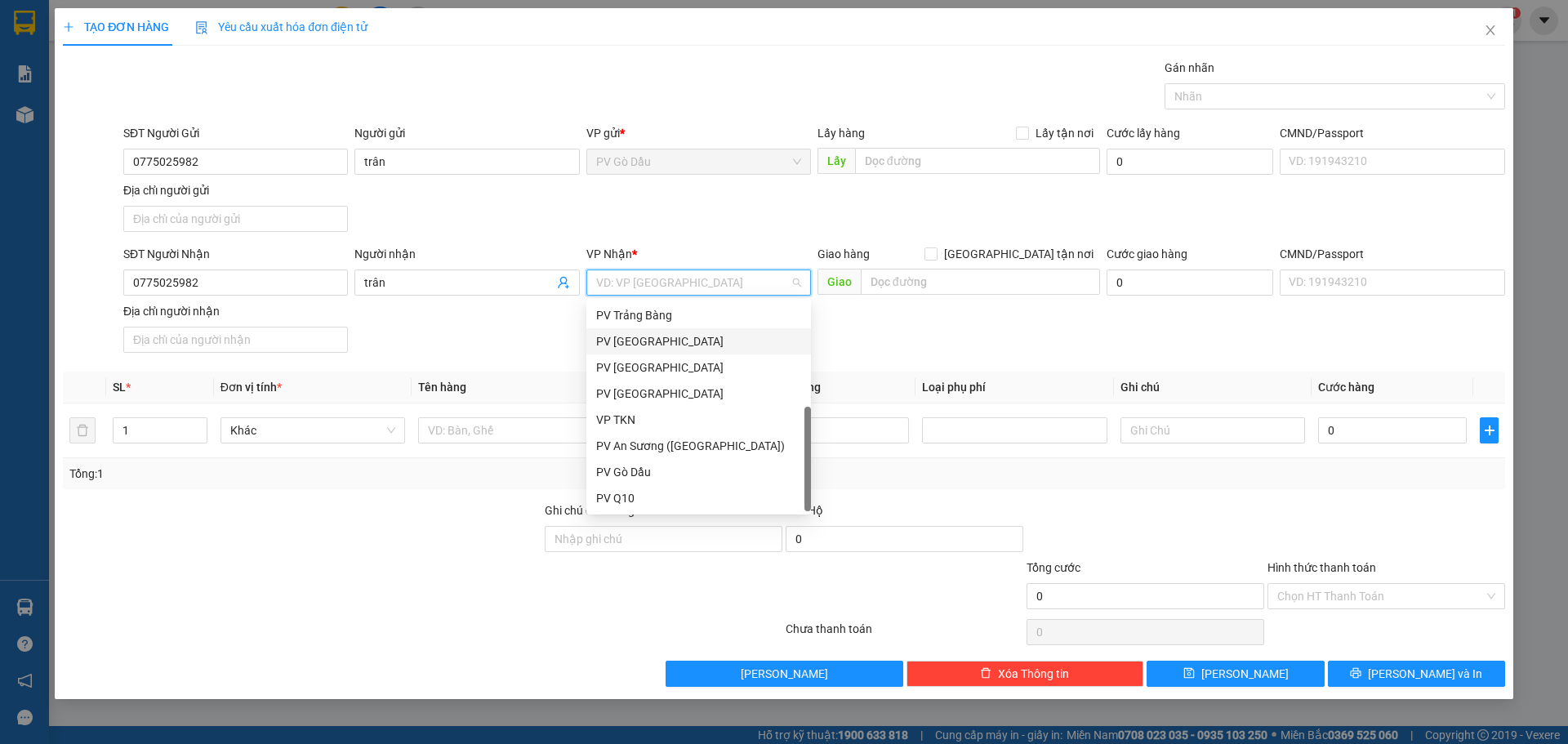
click at [682, 347] on div "PV [GEOGRAPHIC_DATA]" at bounding box center [698, 341] width 205 height 18
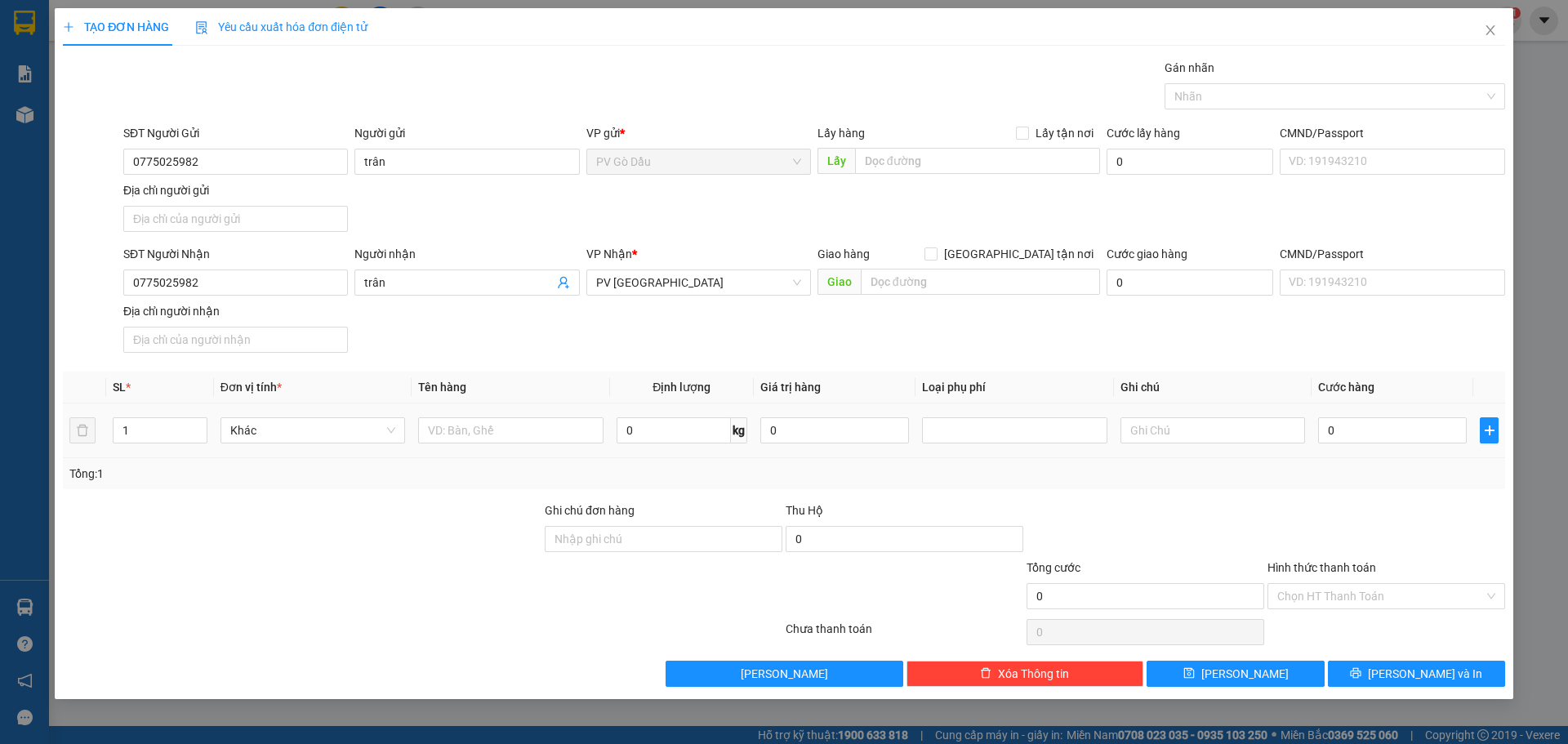
click at [490, 446] on td at bounding box center [510, 431] width 198 height 55
click at [494, 430] on input "text" at bounding box center [510, 430] width 184 height 26
type input "vali"
click at [1383, 424] on input "0" at bounding box center [1392, 430] width 149 height 26
type input "003"
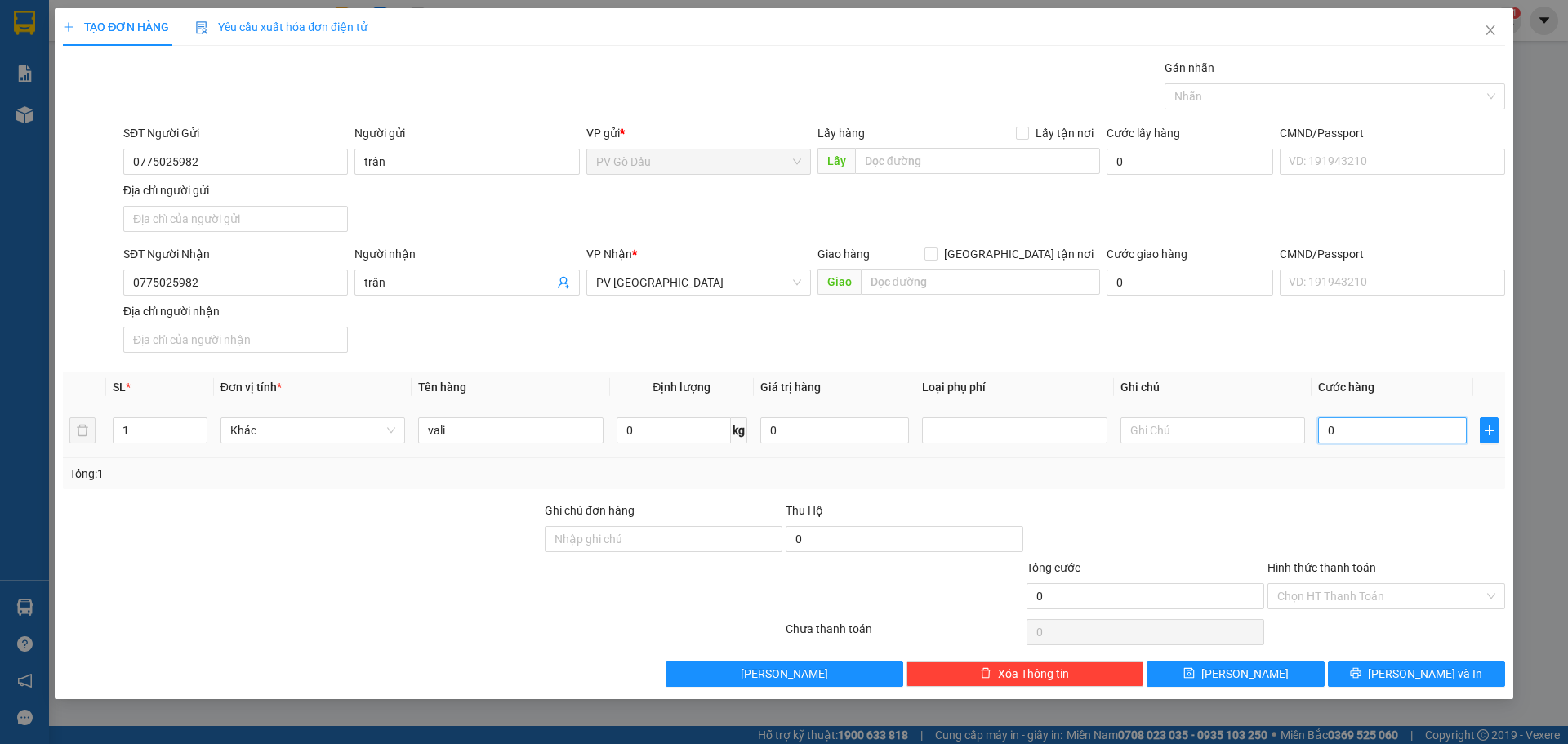
type input "3"
type input "0.030"
type input "30"
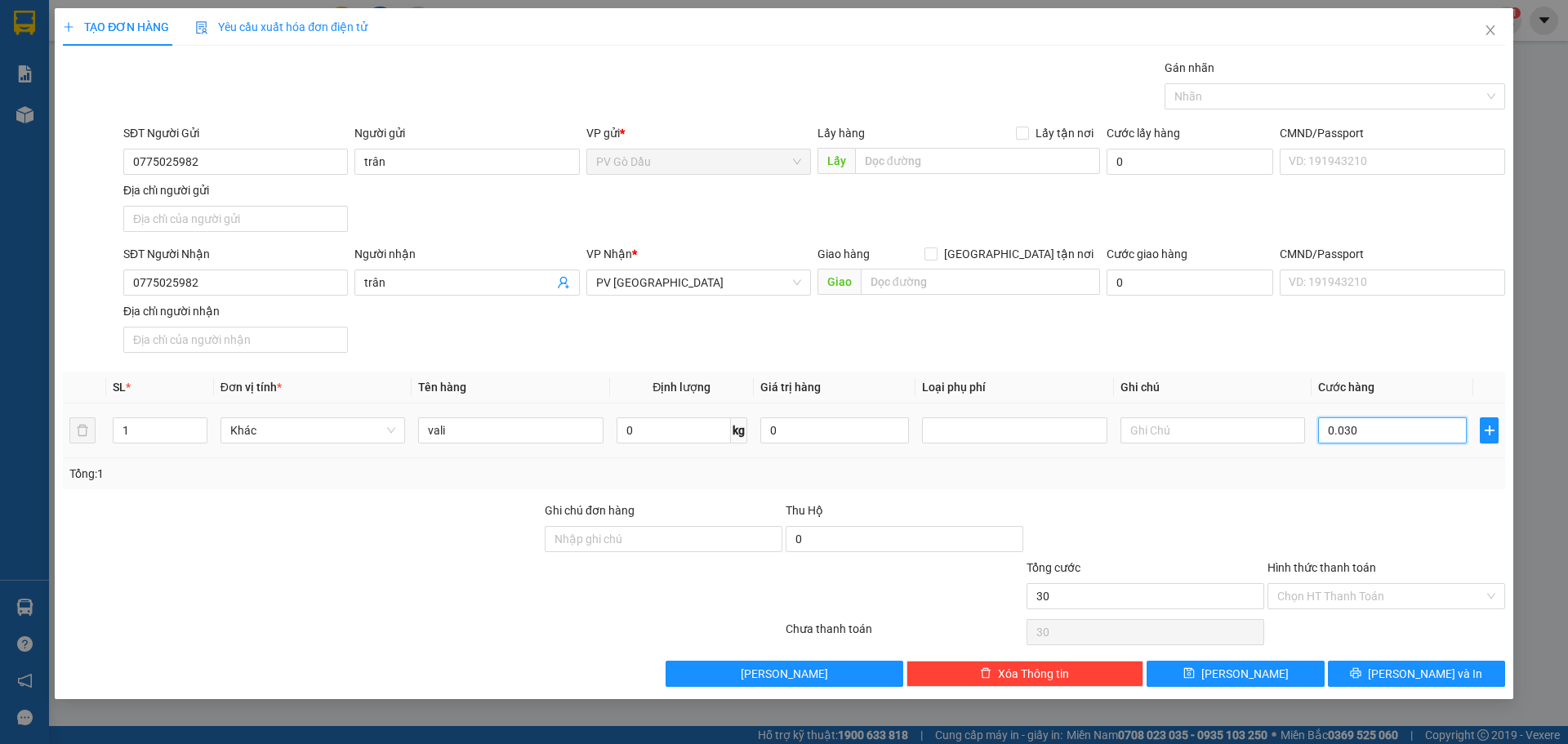
type input "00.300"
type input "300"
type input "0.003.000"
type input "3.000"
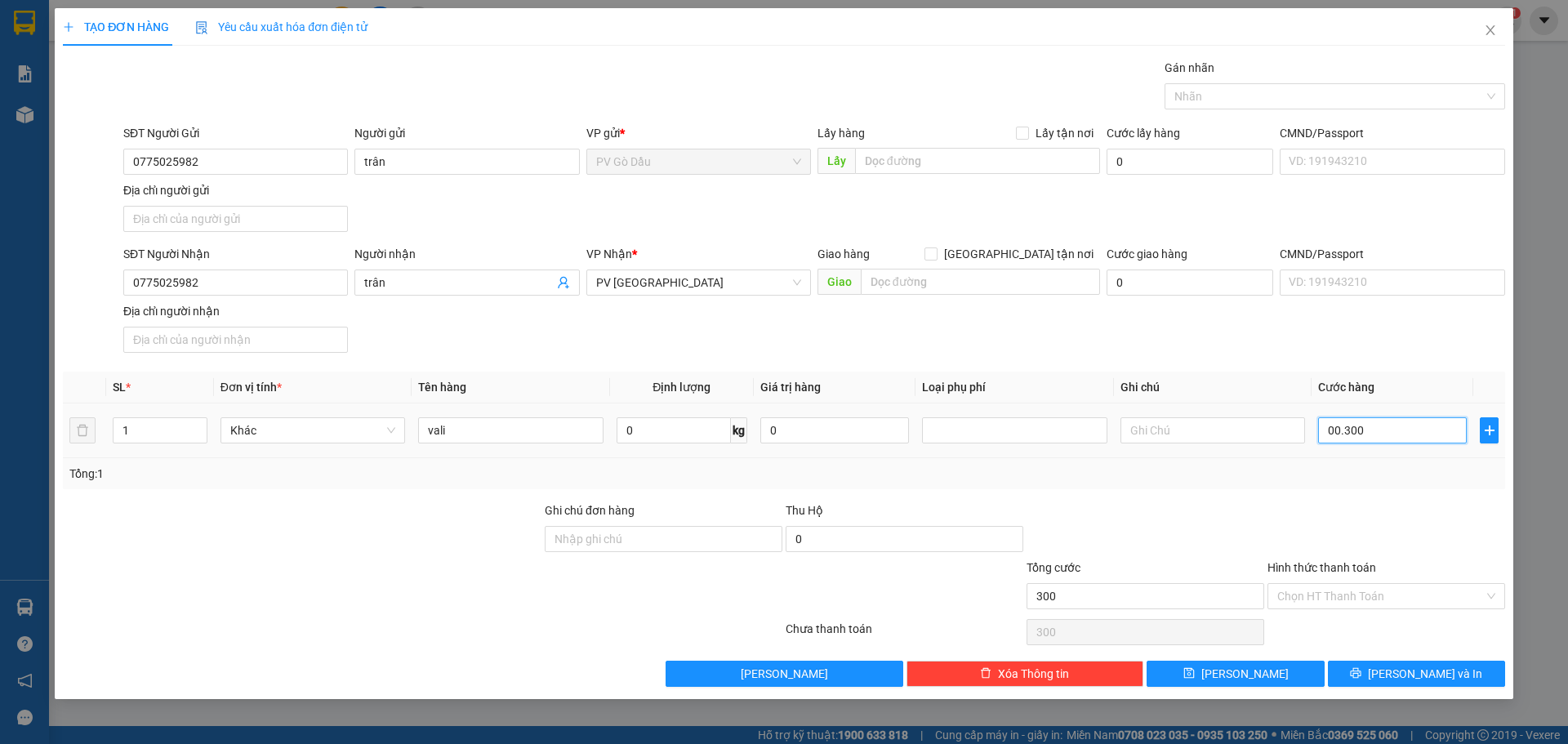
type input "3.000"
type input "000.030.000"
type input "30.000"
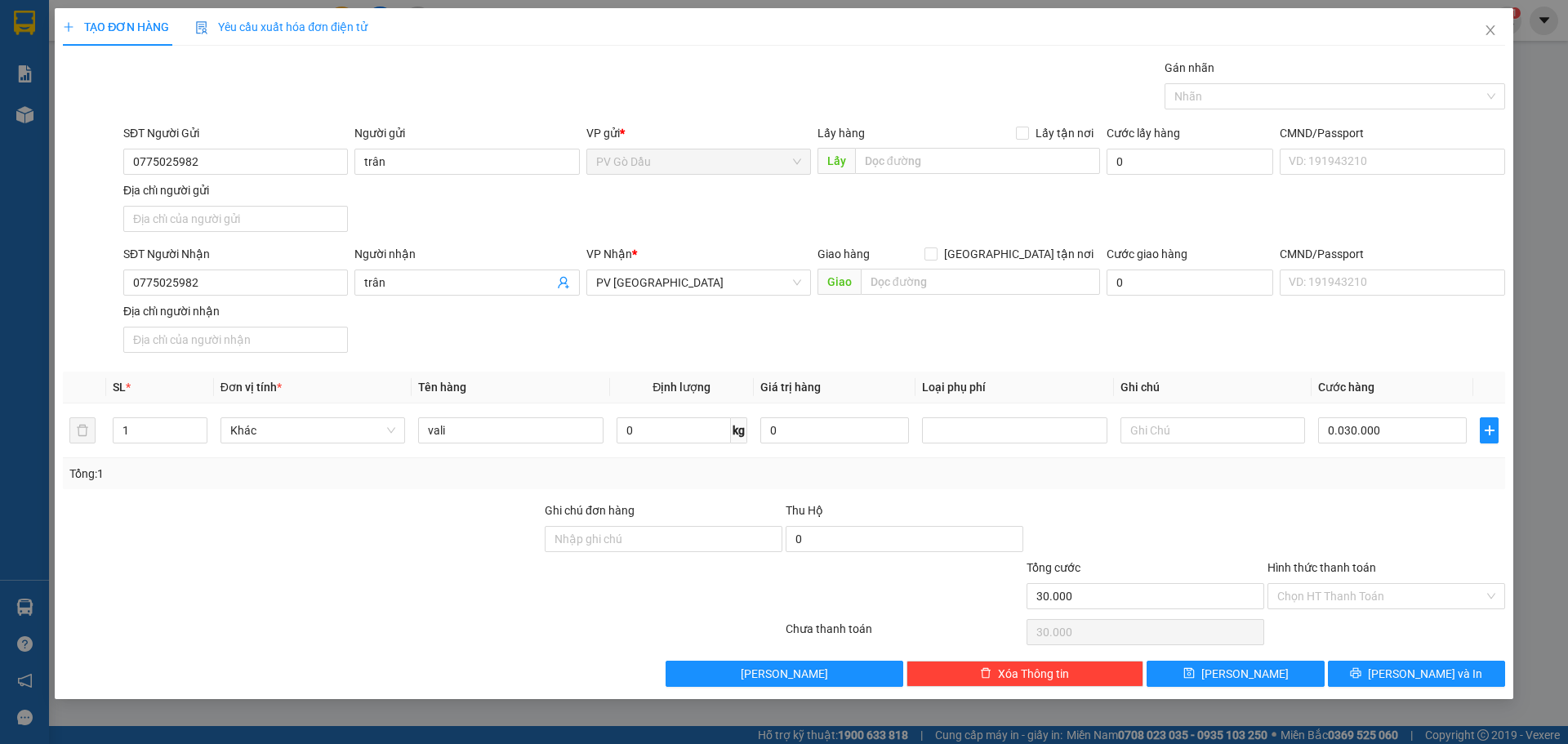
type input "30.000"
click at [1374, 580] on div "Hình thức thanh toán" at bounding box center [1386, 571] width 237 height 25
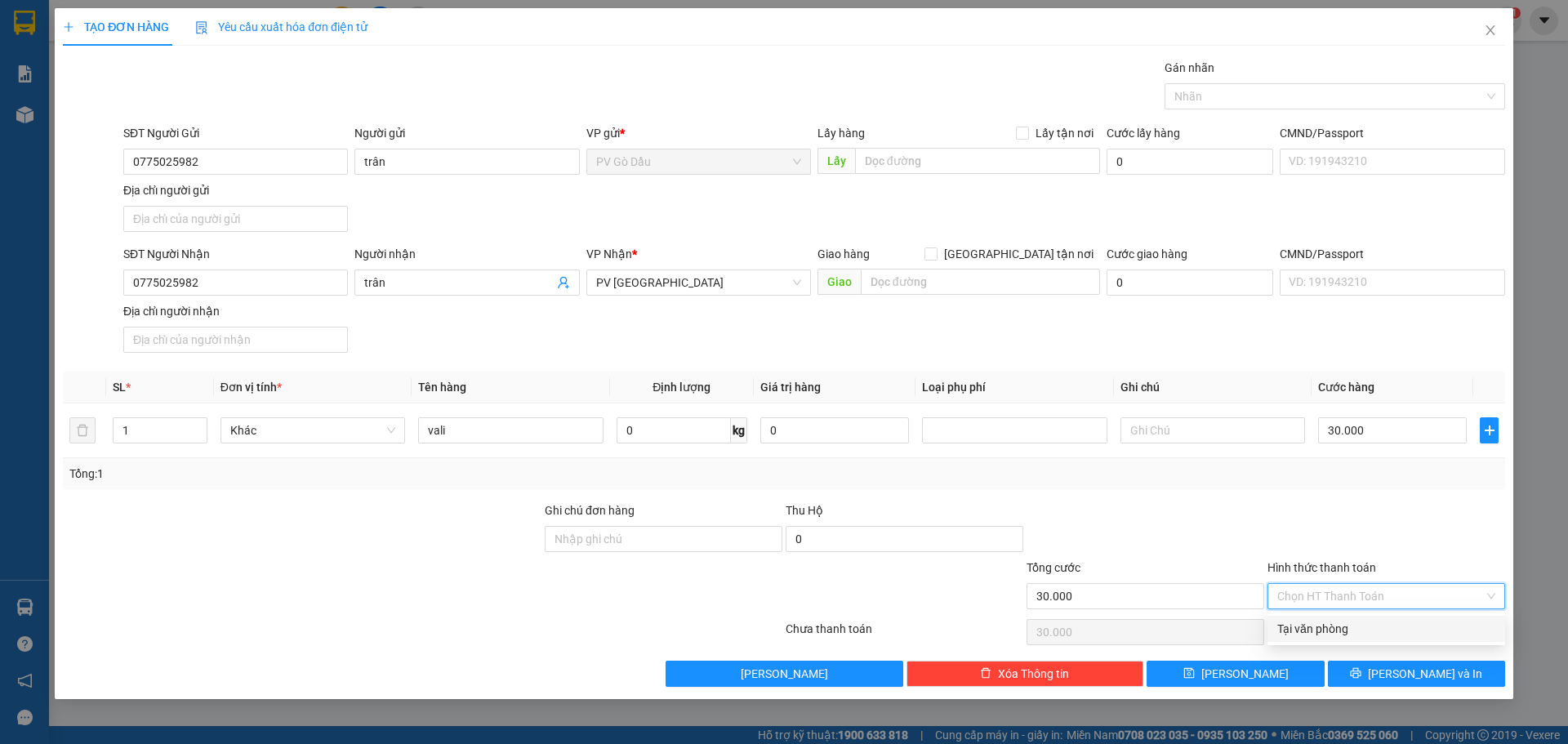
drag, startPoint x: 1376, startPoint y: 588, endPoint x: 1386, endPoint y: 599, distance: 14.9
click at [1379, 588] on input "Hình thức thanh toán" at bounding box center [1381, 596] width 206 height 25
click at [1386, 650] on div "Transit Pickup Surcharge Ids Transit Deliver Surcharge Ids Transit Deliver Surc…" at bounding box center [784, 372] width 1442 height 628
click at [1396, 597] on input "Hình thức thanh toán" at bounding box center [1381, 596] width 206 height 25
click at [1392, 629] on div "Tại văn phòng" at bounding box center [1386, 629] width 218 height 18
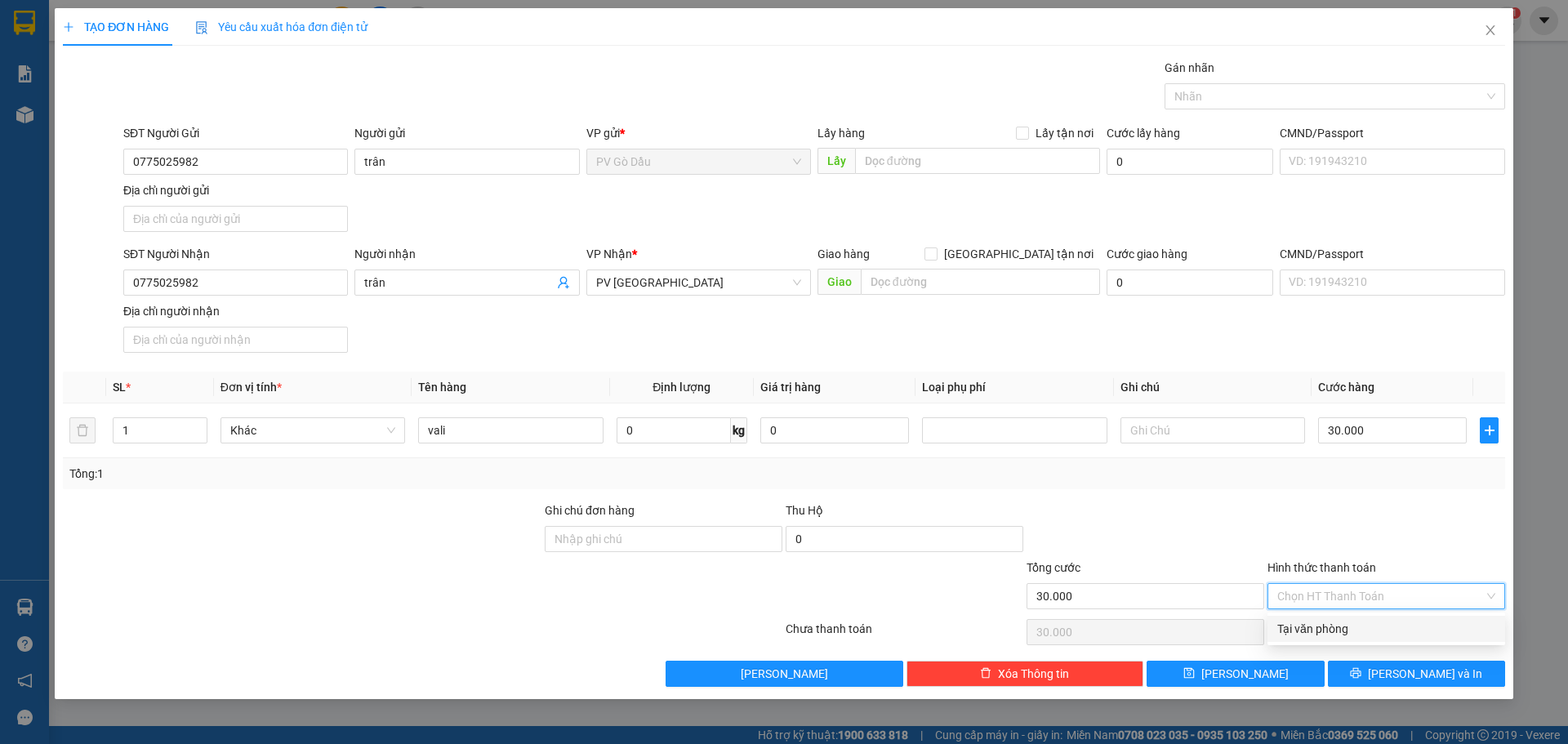
type input "0"
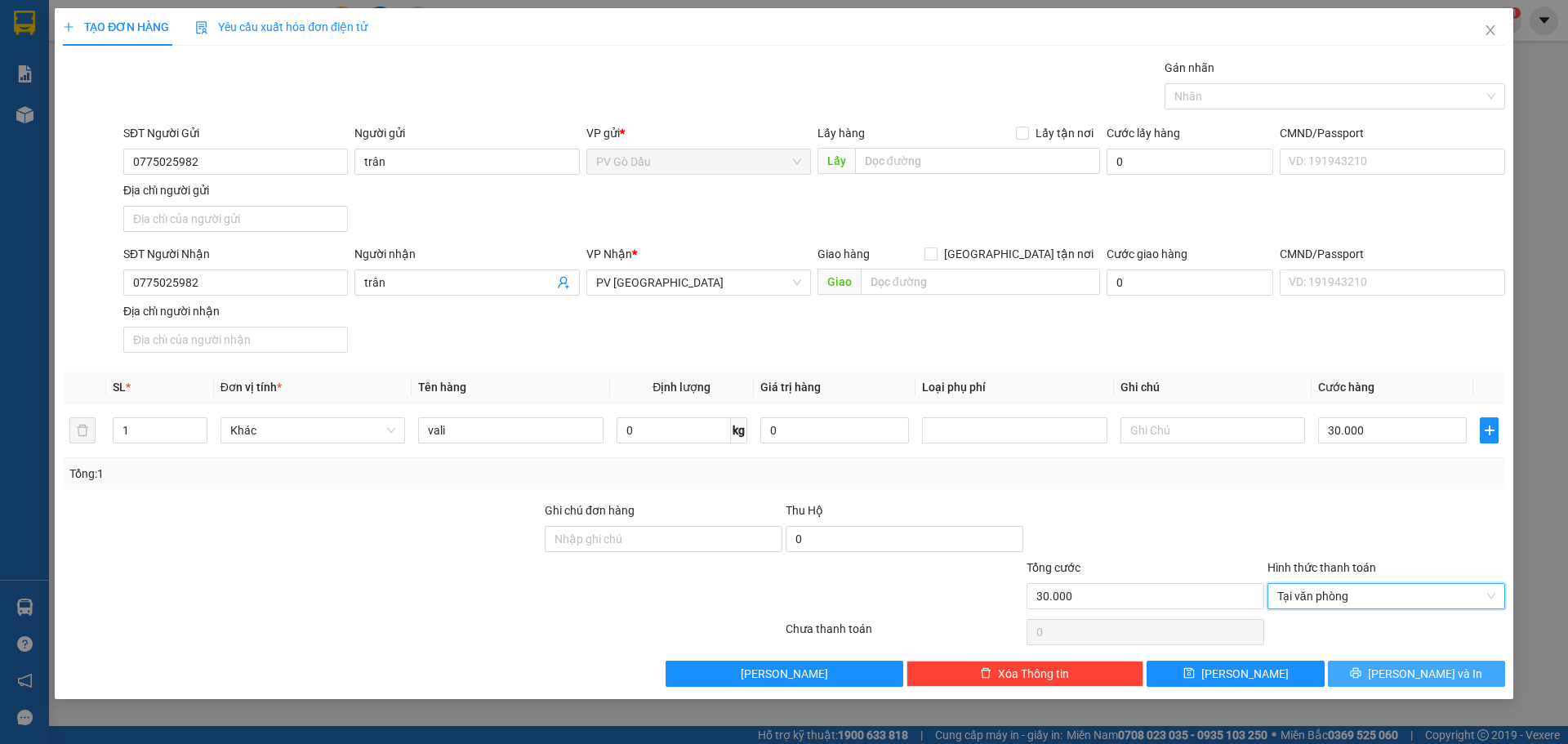
click at [1362, 669] on icon "printer" at bounding box center [1355, 673] width 12 height 12
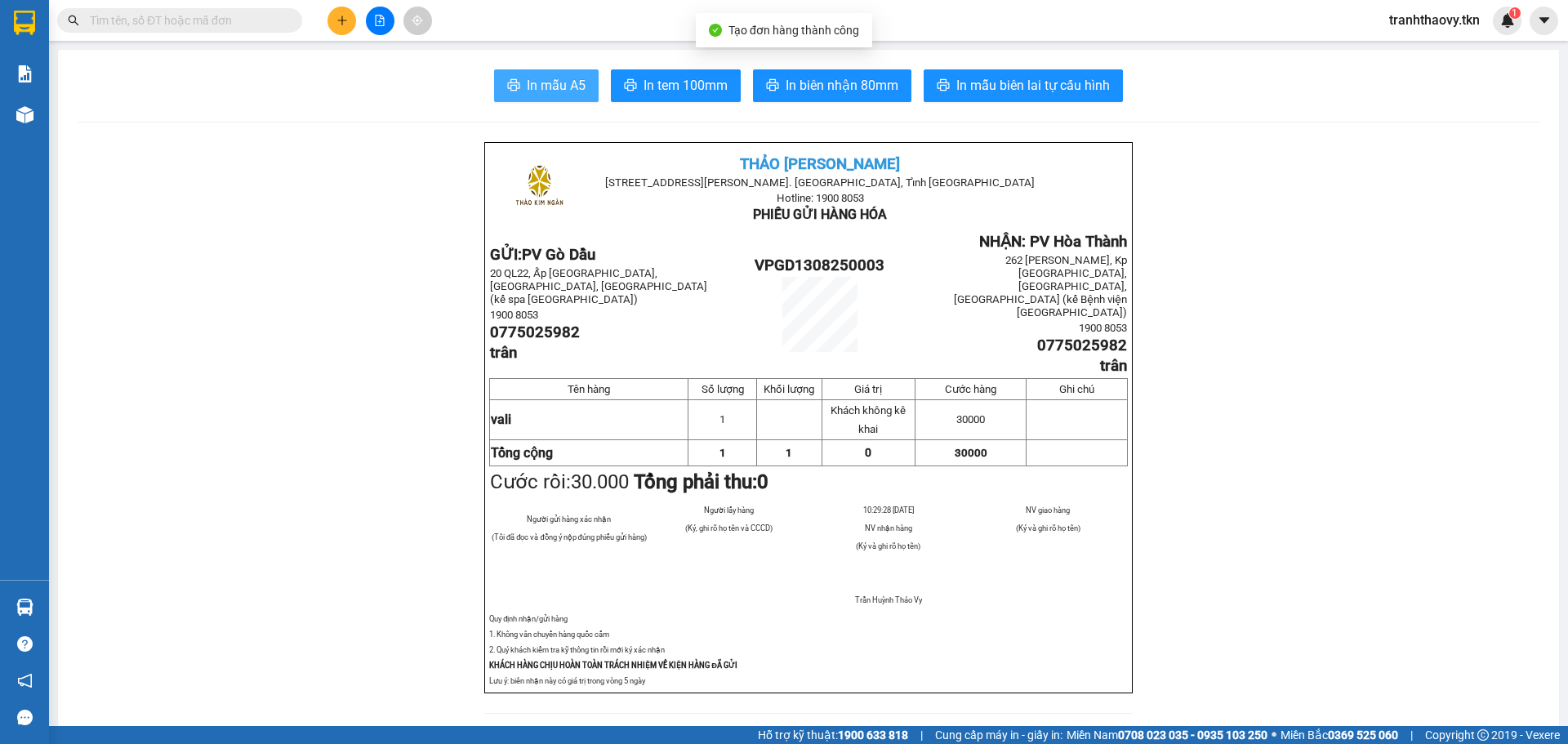
click at [565, 73] on button "In mẫu A5" at bounding box center [546, 86] width 105 height 33
click at [33, 608] on div at bounding box center [25, 607] width 28 height 28
click at [110, 245] on section "Kết quả tìm kiếm ( 0 ) Bộ lọc No Data tranhthaovy.tkn 1 Báo cáo Mẫu 1: Báo cáo …" at bounding box center [784, 372] width 1568 height 744
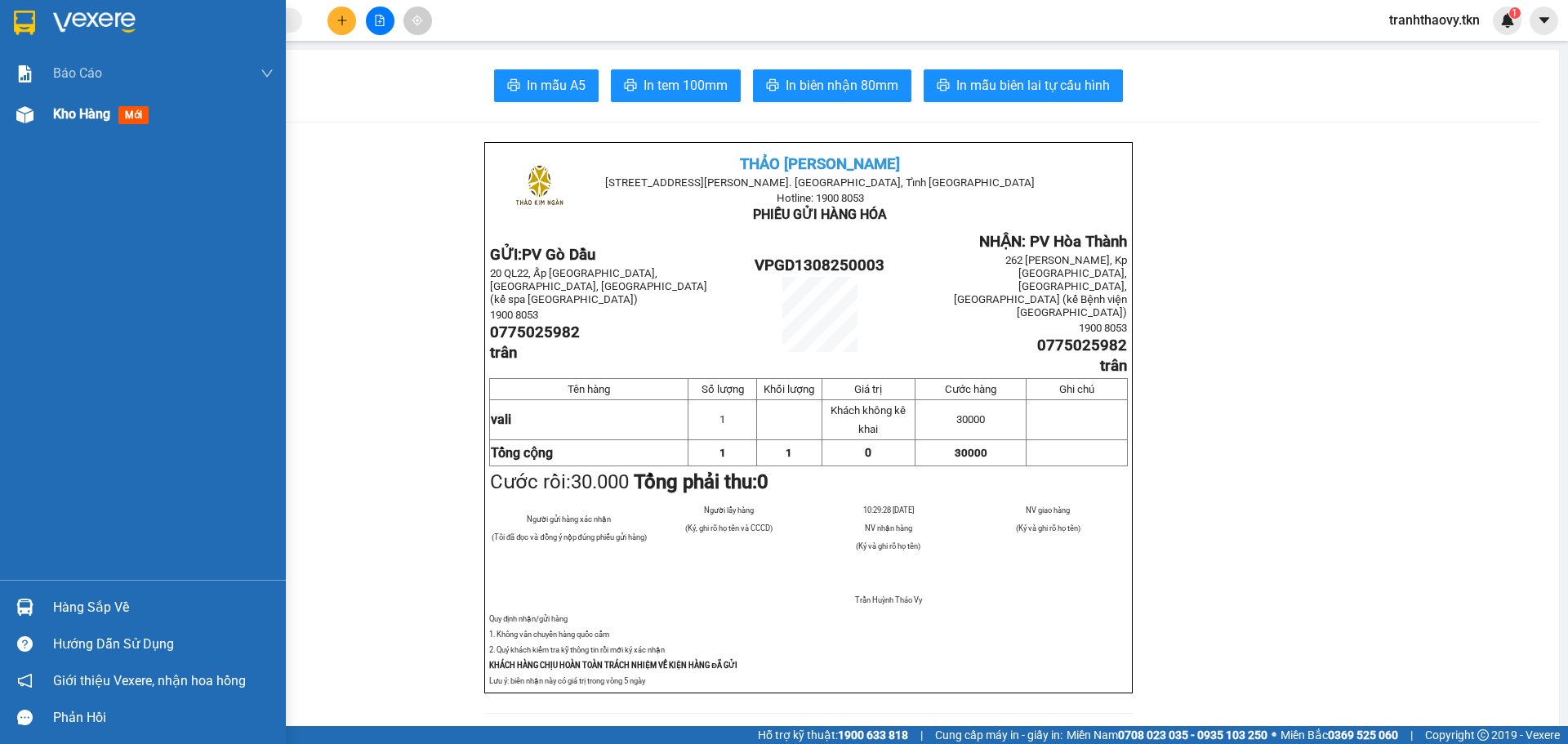
click at [28, 102] on div at bounding box center [25, 114] width 28 height 28
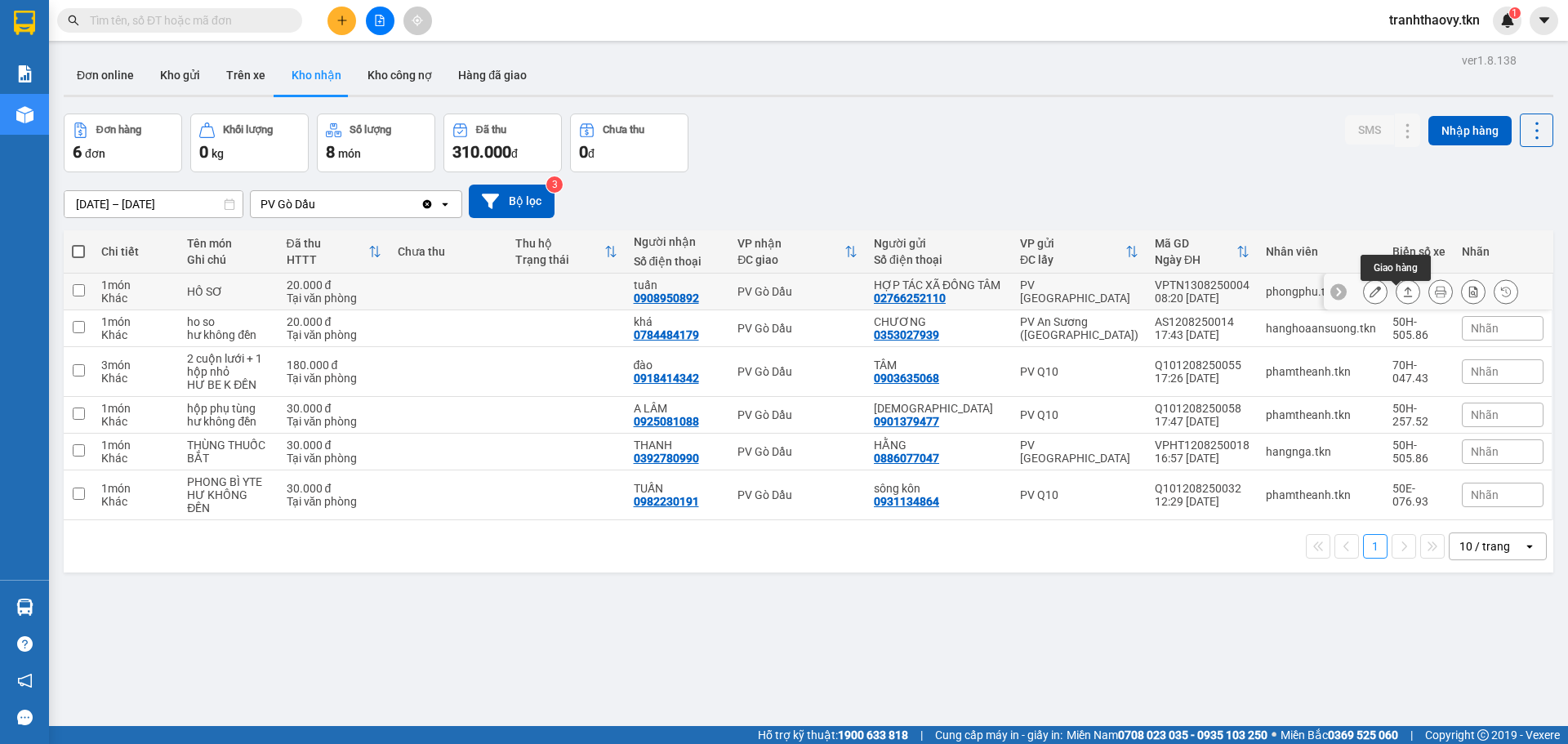
click at [1402, 295] on icon at bounding box center [1407, 291] width 12 height 12
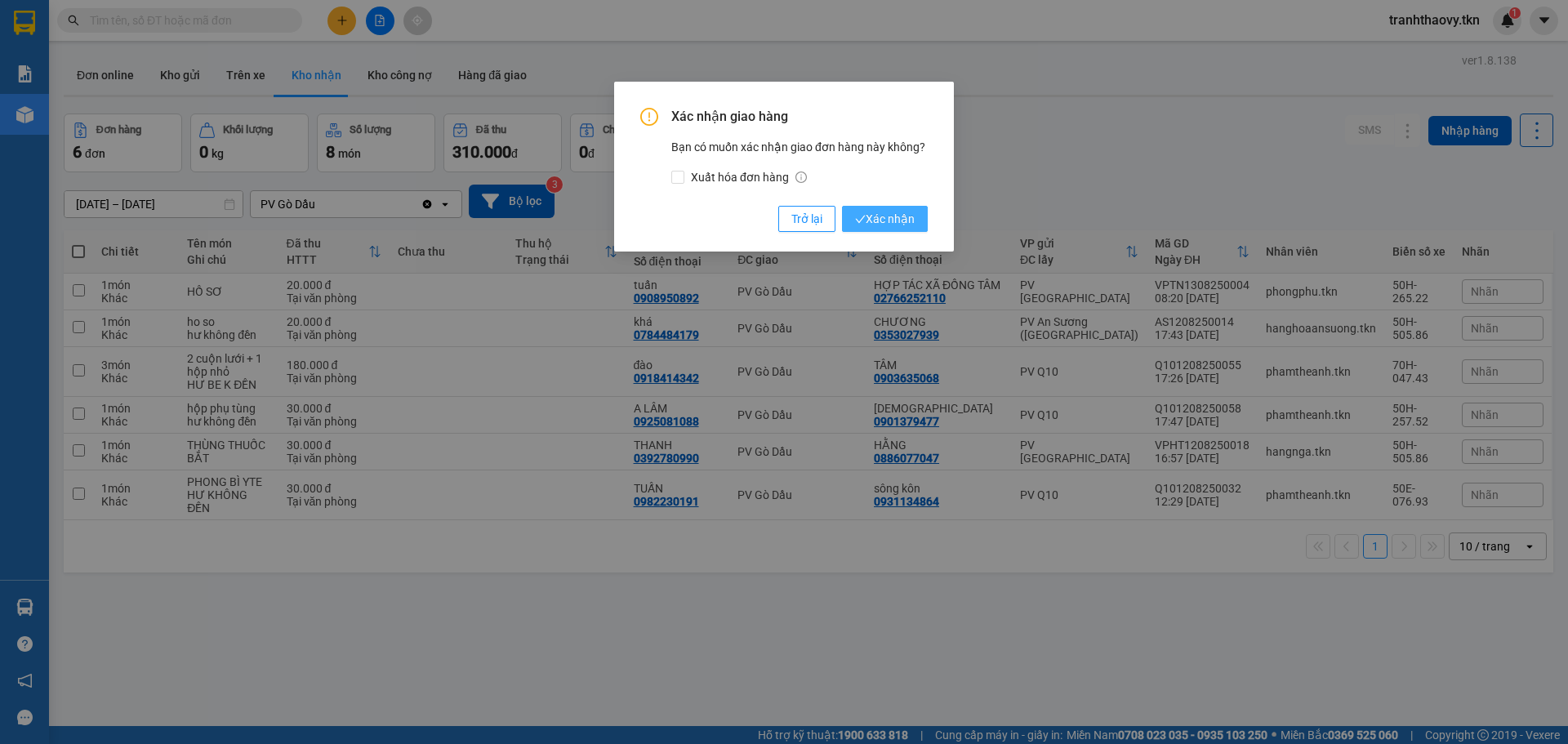
click at [915, 215] on button "Xác nhận" at bounding box center [885, 218] width 86 height 26
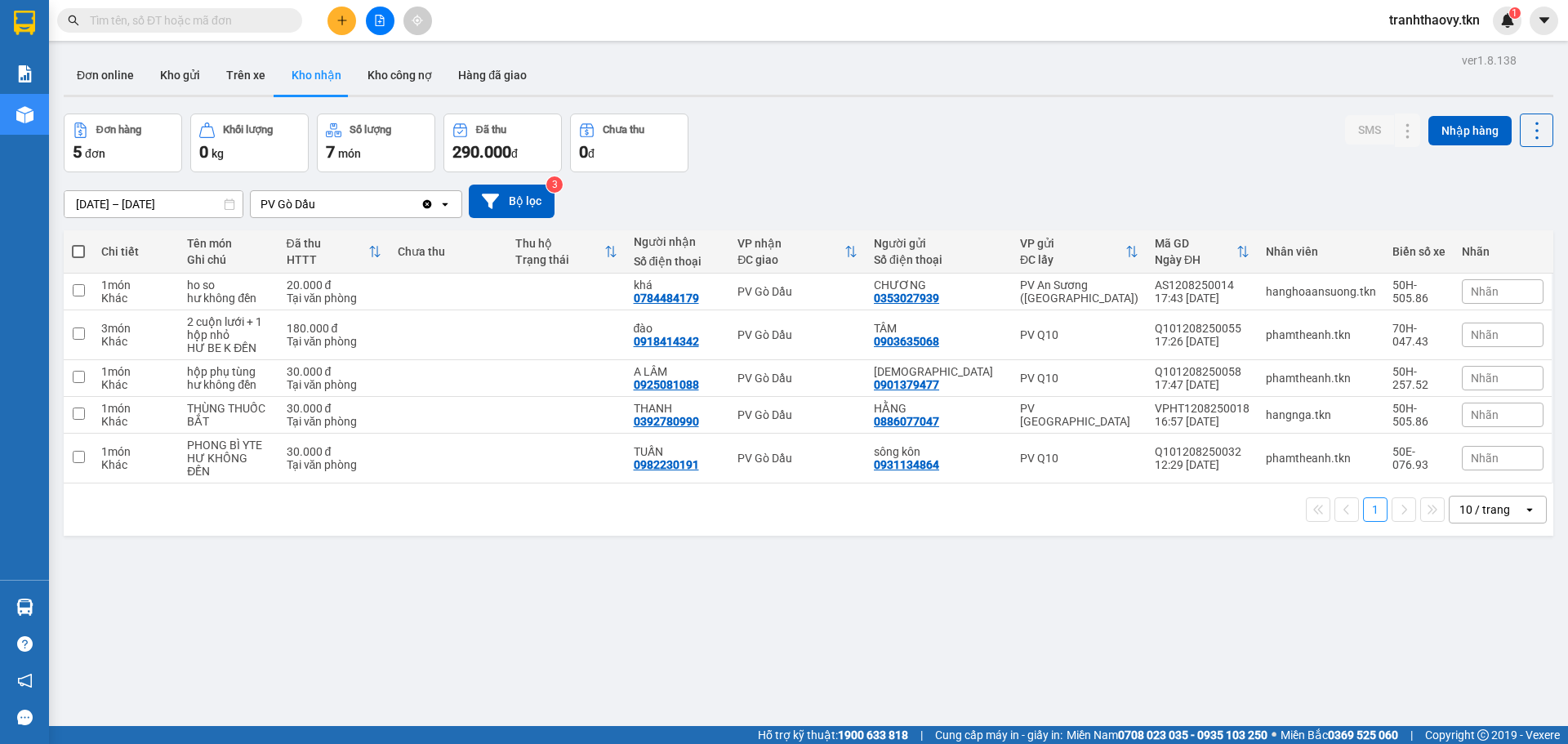
click at [190, 96] on div at bounding box center [809, 96] width 1490 height 3
click at [190, 71] on button "Kho gửi" at bounding box center [180, 75] width 66 height 39
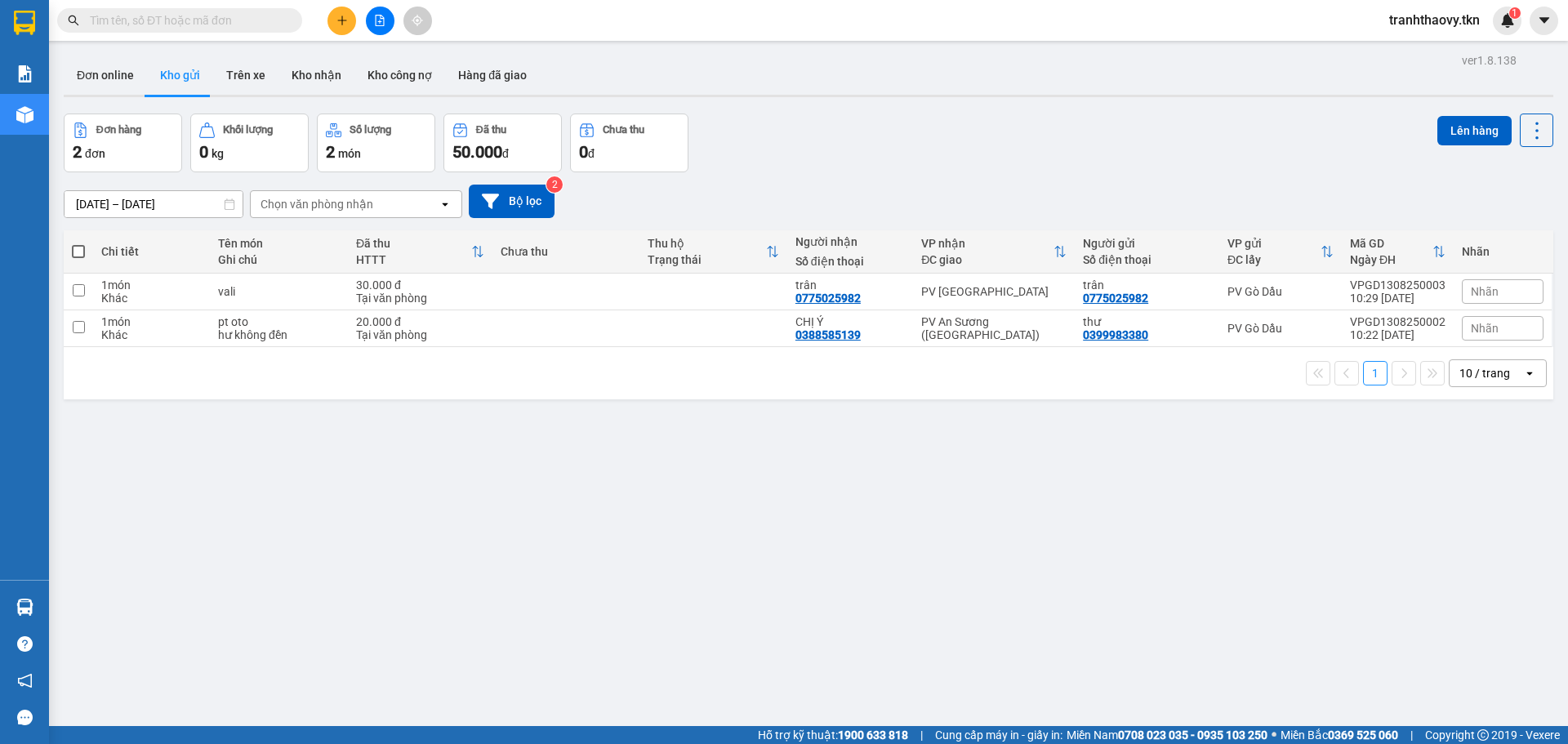
click at [169, 82] on button "Kho gửi" at bounding box center [180, 75] width 66 height 39
drag, startPoint x: 344, startPoint y: 336, endPoint x: 430, endPoint y: 332, distance: 86.1
click at [344, 335] on td "pt oto hư không đền" at bounding box center [278, 329] width 138 height 37
checkbox input "true"
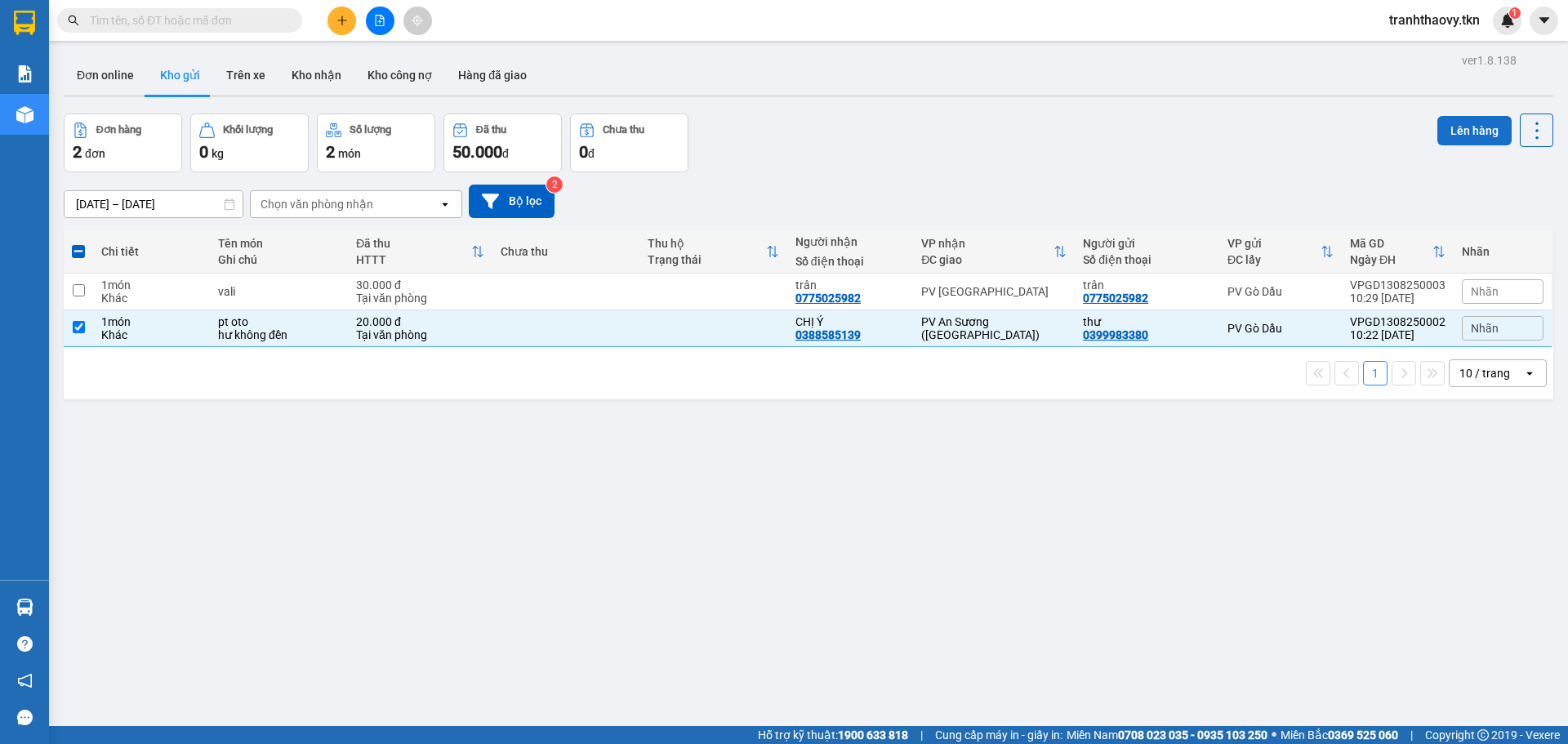
click at [1452, 131] on button "Lên hàng" at bounding box center [1474, 131] width 74 height 29
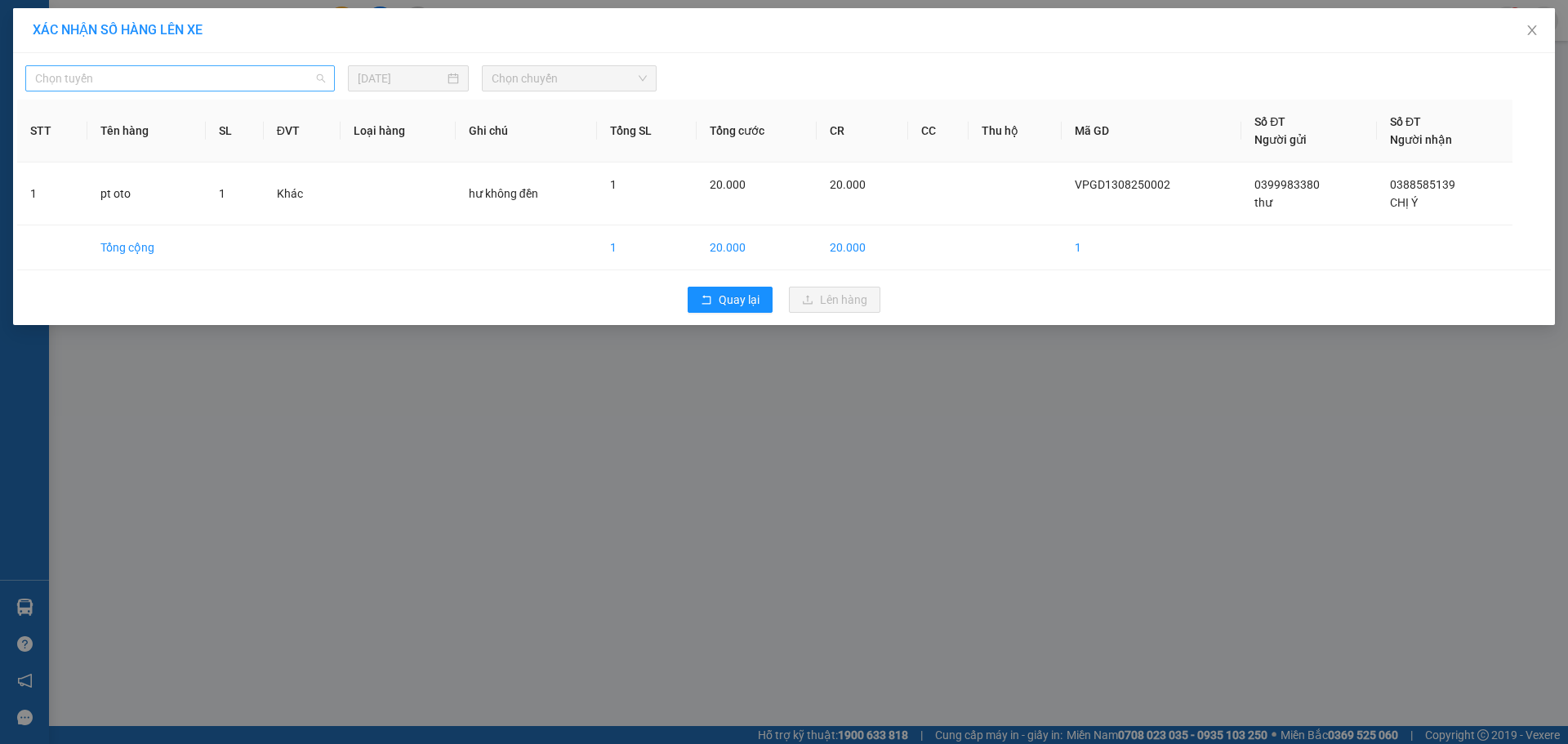
click at [264, 89] on span "Chọn tuyến" at bounding box center [180, 78] width 290 height 25
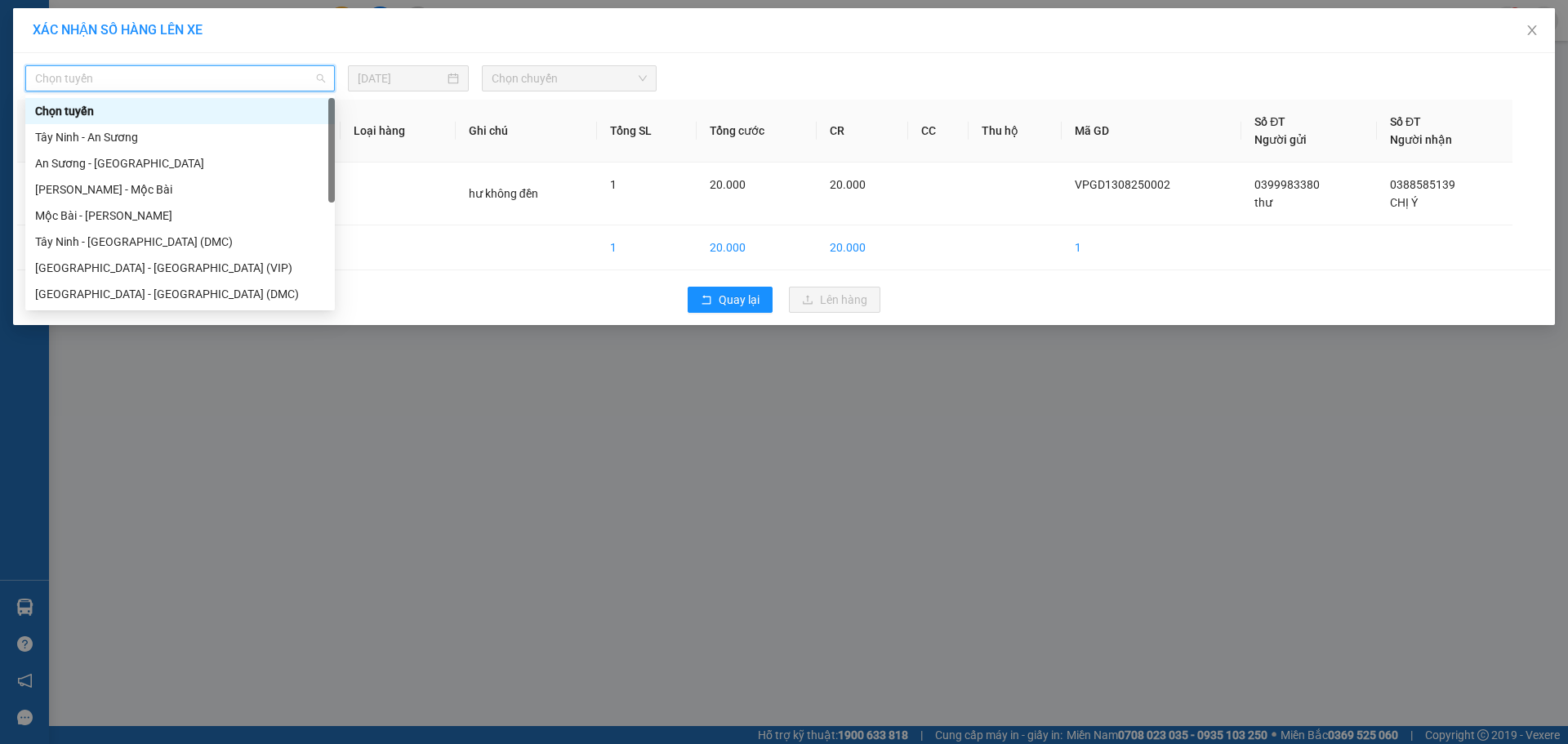
scroll to position [26, 0]
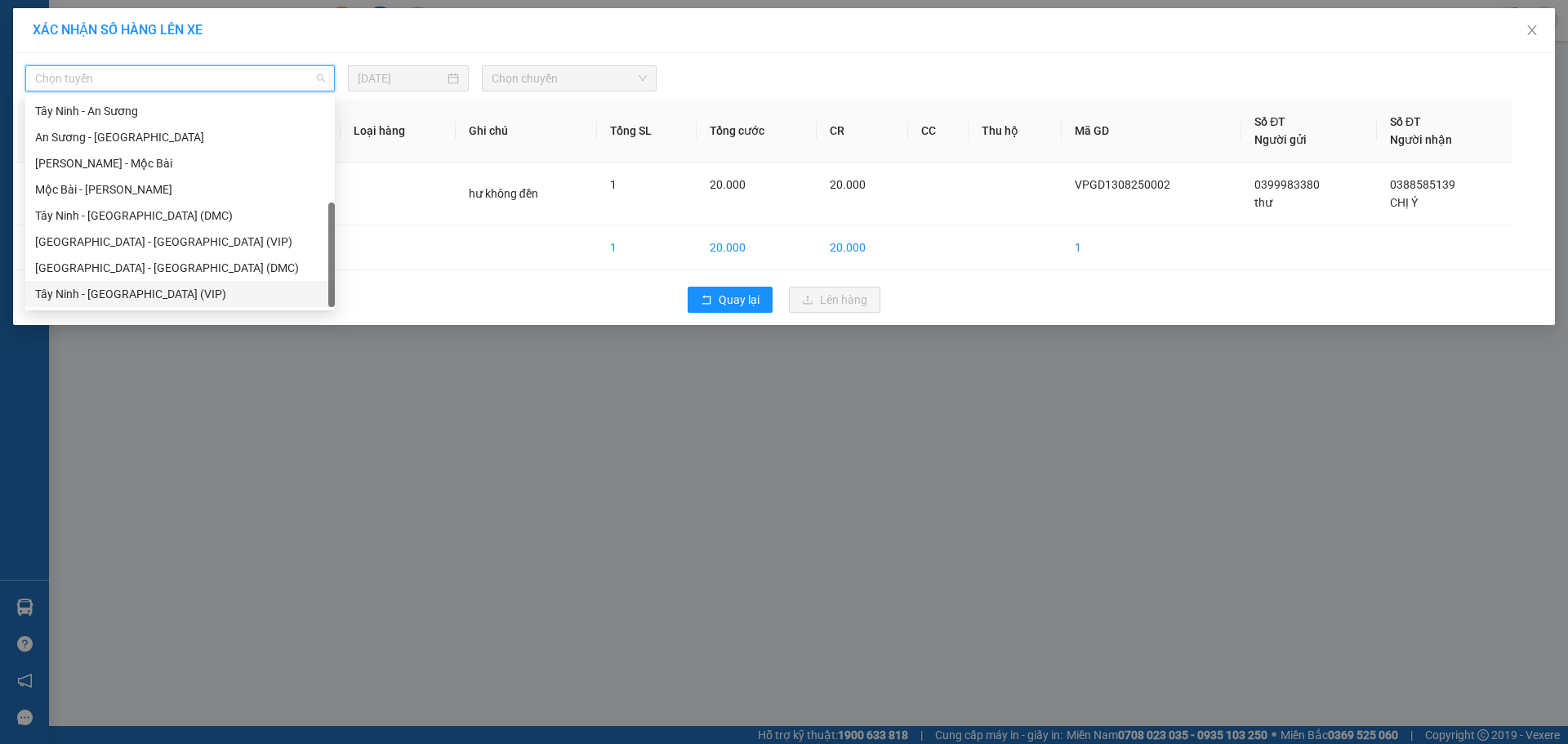
click at [143, 292] on div "Tây Ninh - [GEOGRAPHIC_DATA] (VIP)" at bounding box center [180, 294] width 290 height 18
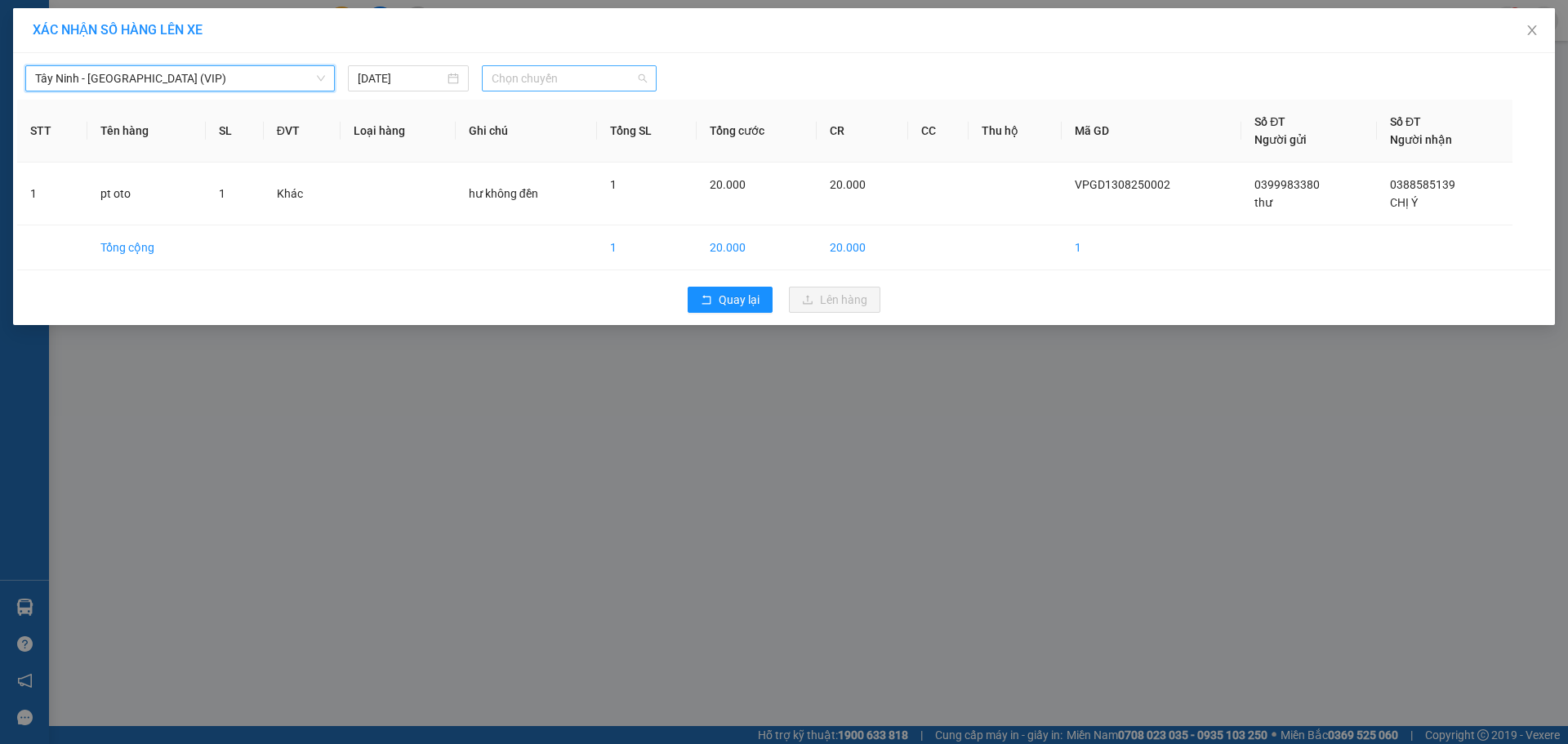
click at [524, 79] on span "Chọn chuyến" at bounding box center [570, 78] width 155 height 25
type input "4784"
click at [561, 138] on div "09:30 (TC) - 70H-047.84" at bounding box center [556, 137] width 128 height 18
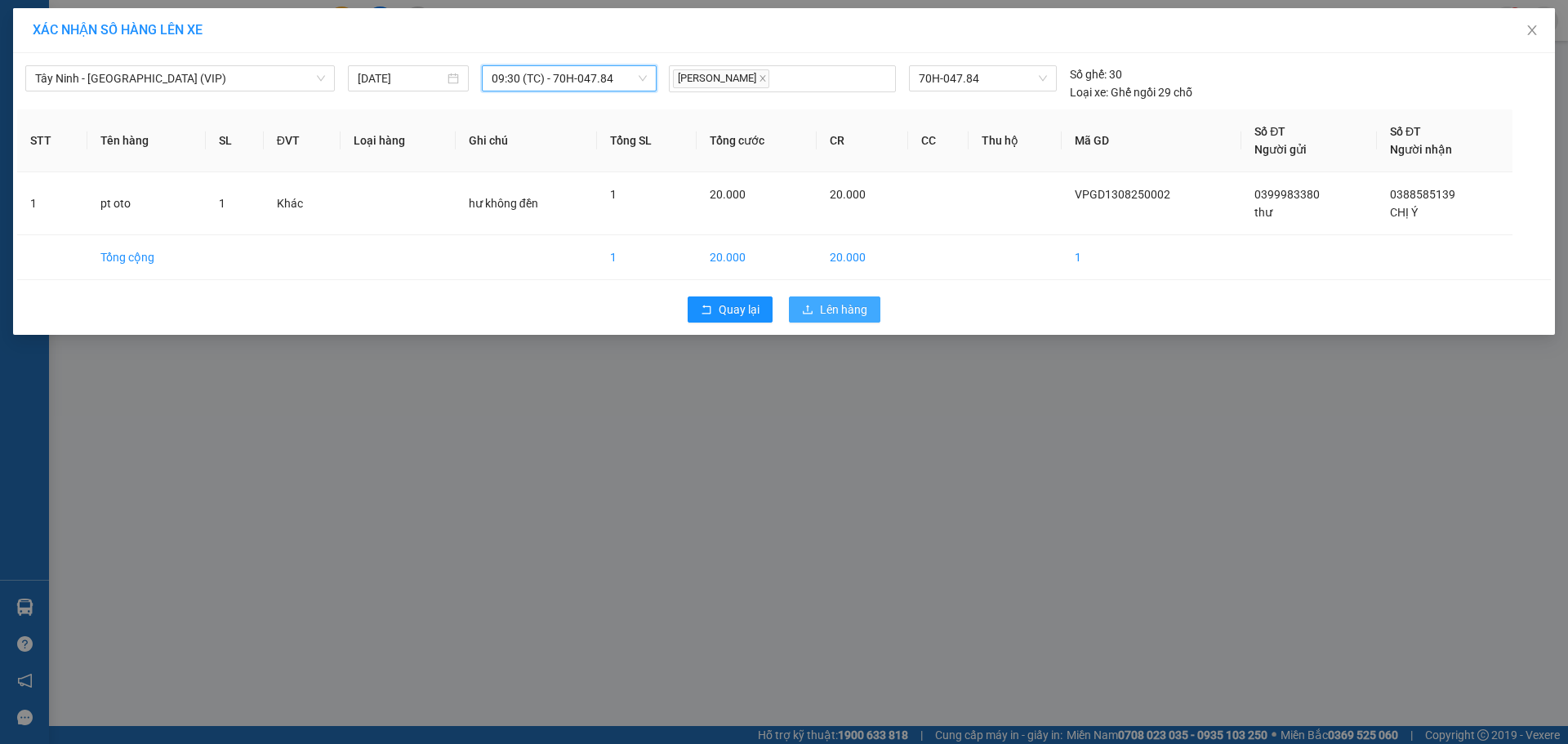
click at [842, 299] on button "Lên hàng" at bounding box center [834, 309] width 91 height 26
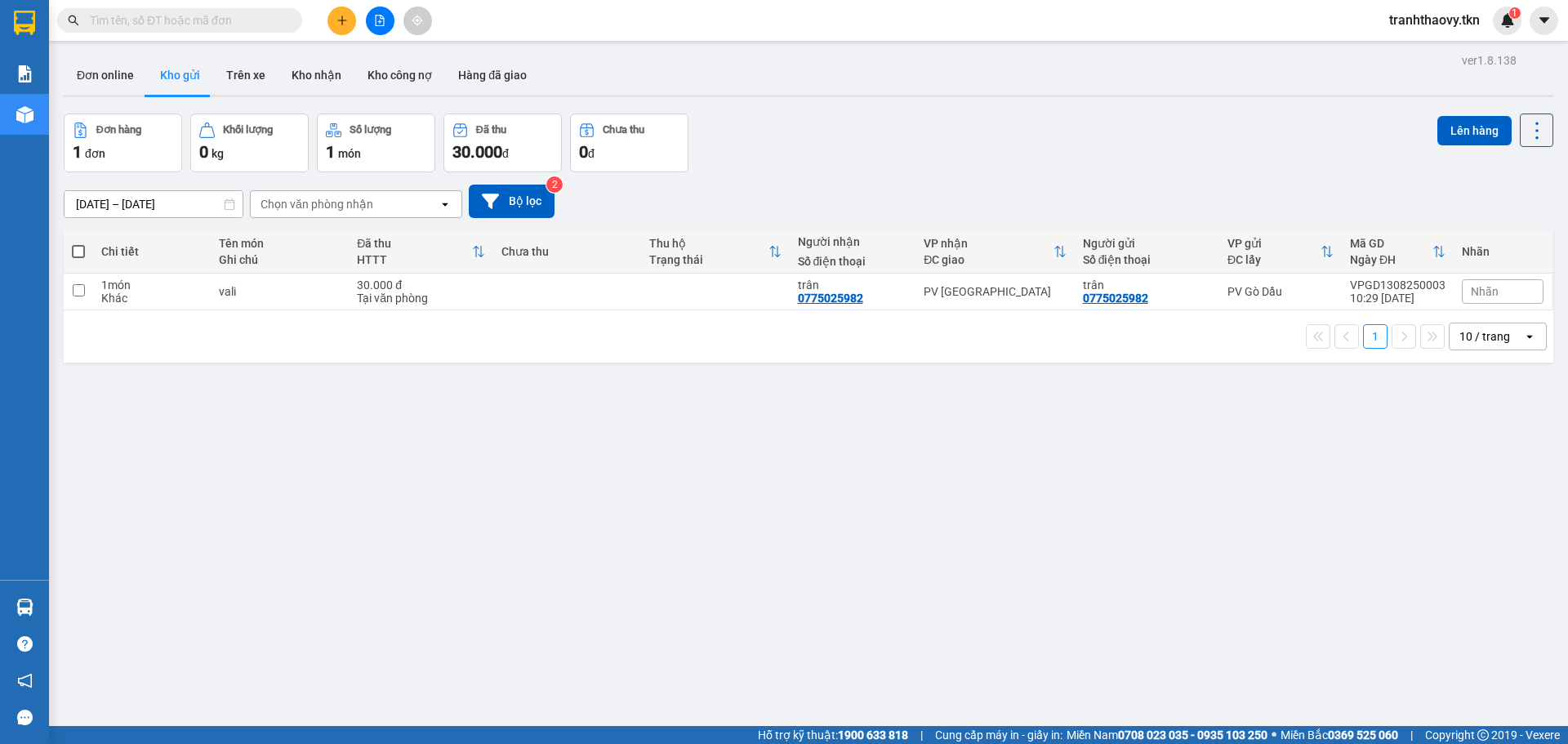
drag, startPoint x: 1226, startPoint y: 408, endPoint x: 1233, endPoint y: 413, distance: 8.6
click at [1226, 408] on div "ver 1.8.138 Đơn online Kho gửi Trên xe Kho nhận Kho công nợ Hàng đã giao Đơn hà…" at bounding box center [809, 421] width 1502 height 744
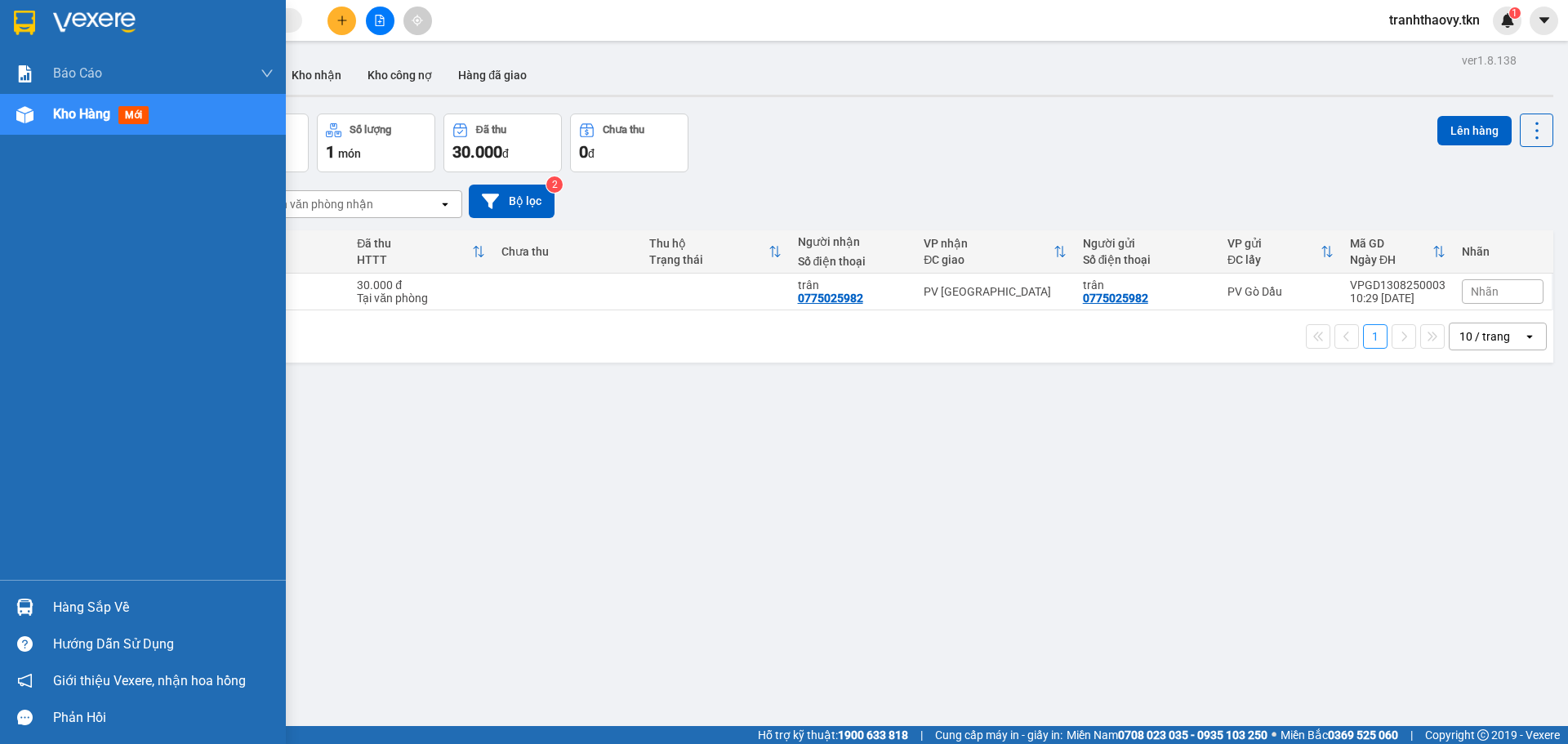
drag, startPoint x: 33, startPoint y: 608, endPoint x: 700, endPoint y: 497, distance: 676.2
click at [34, 608] on div at bounding box center [25, 607] width 28 height 28
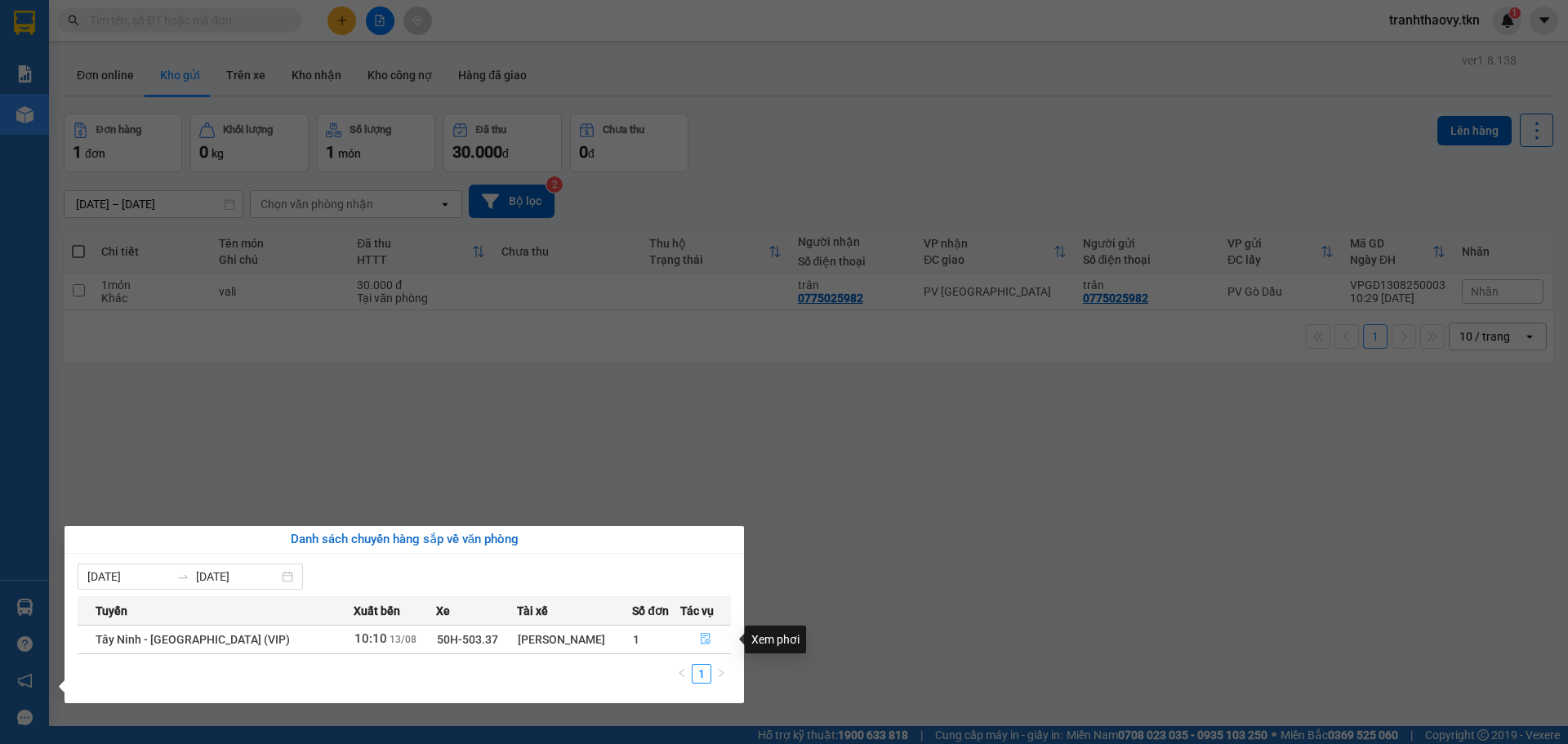
click at [700, 634] on icon "file-done" at bounding box center [706, 638] width 12 height 12
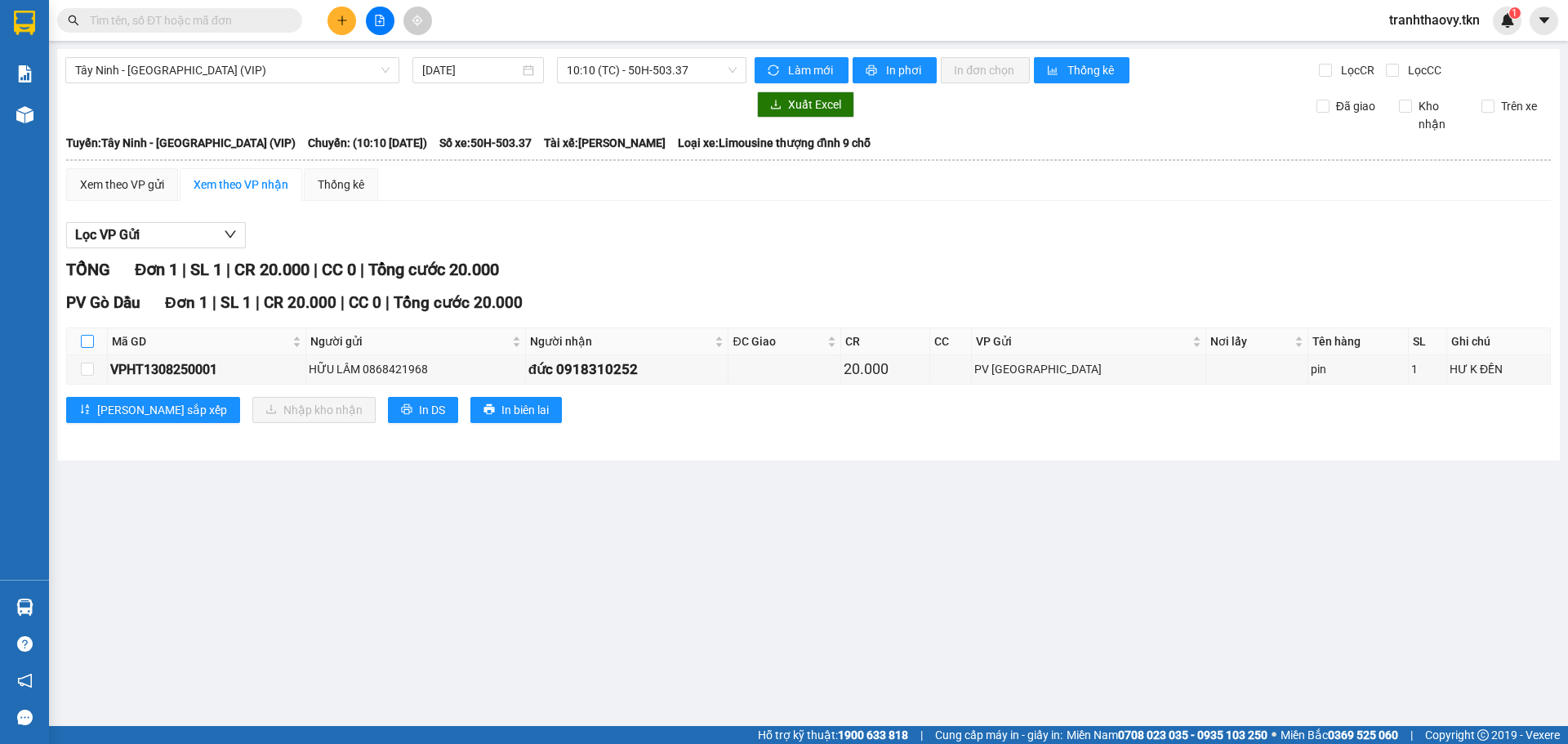
click at [91, 341] on input "checkbox" at bounding box center [88, 341] width 13 height 13
checkbox input "true"
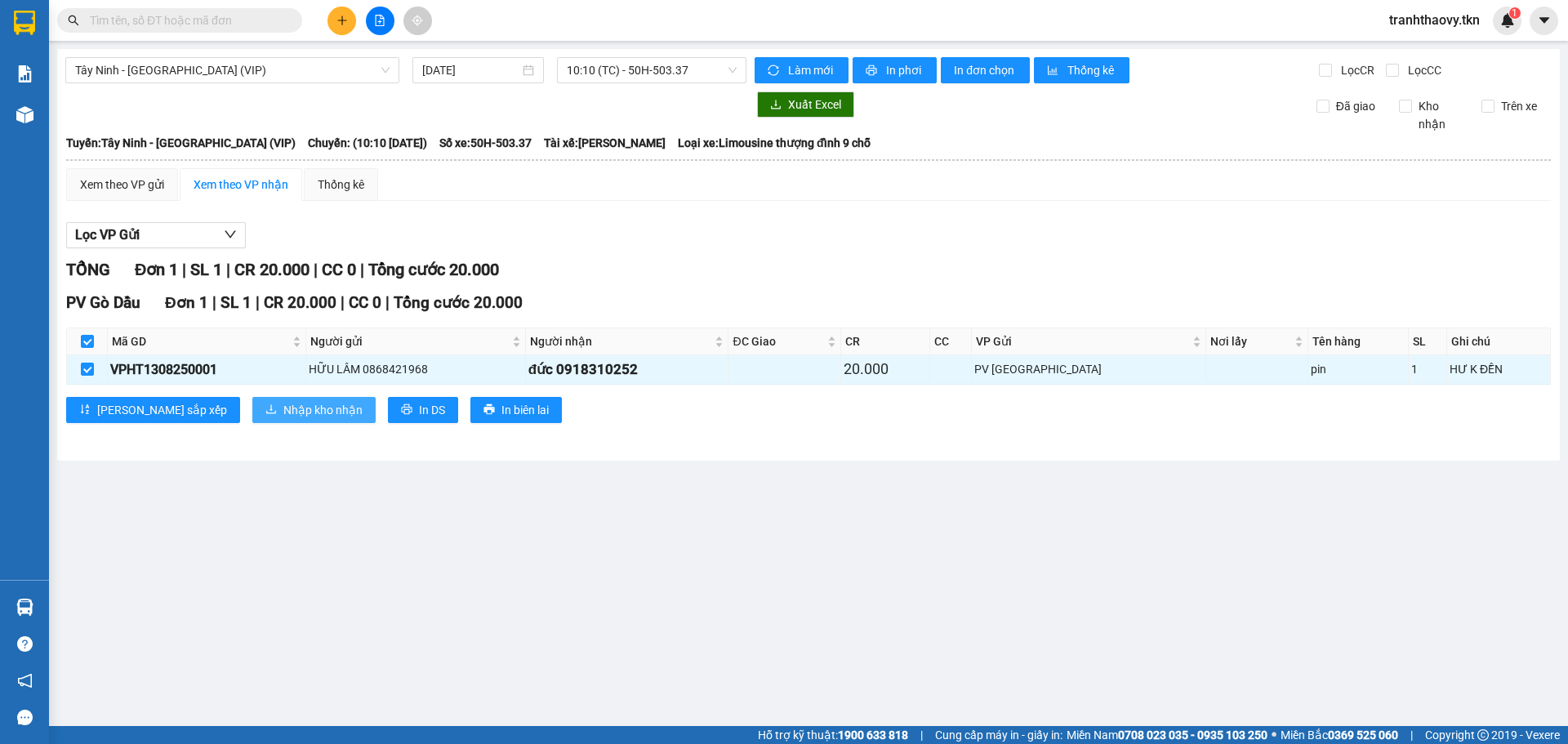
click at [284, 415] on span "Nhập kho nhận" at bounding box center [323, 410] width 79 height 18
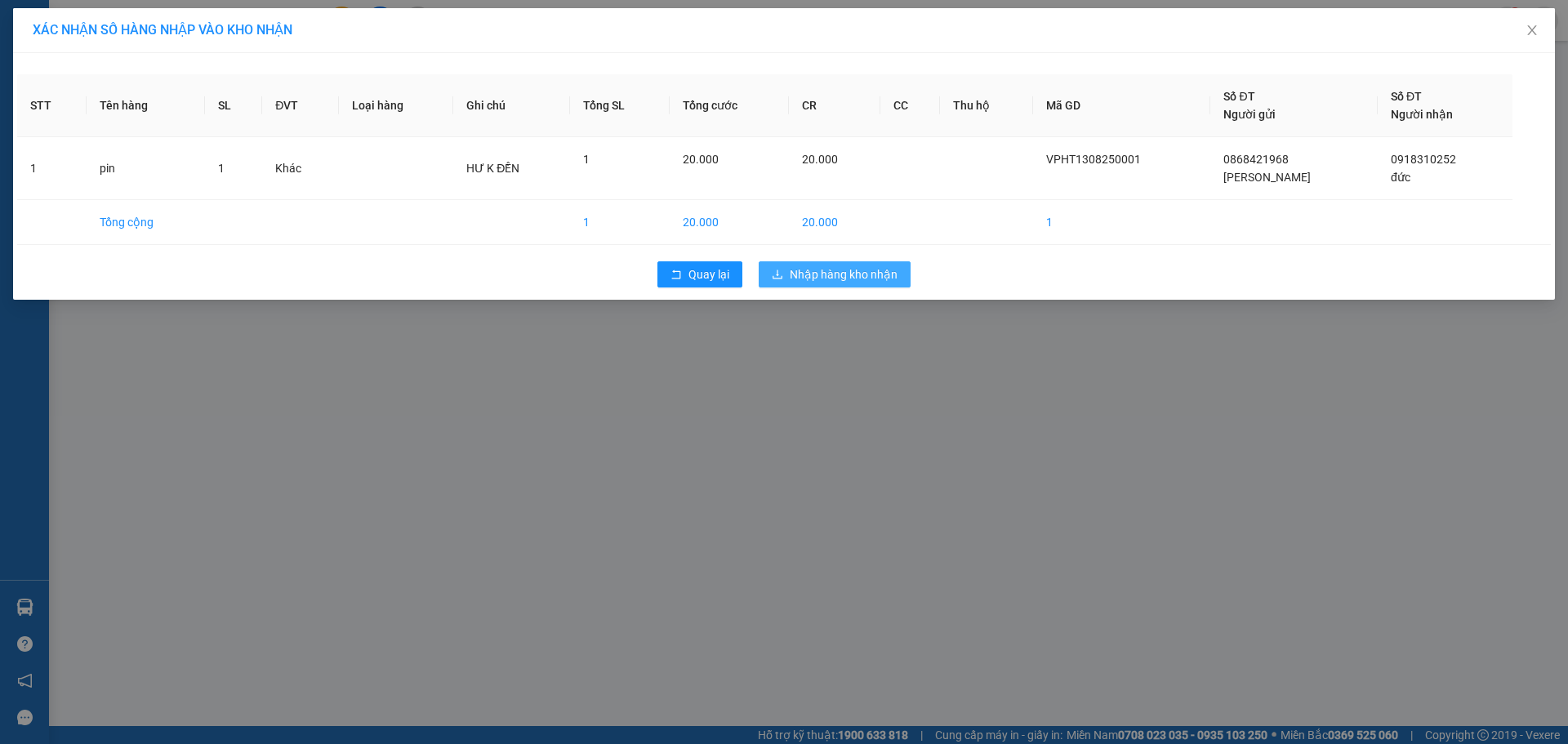
click at [871, 263] on button "Nhập hàng kho nhận" at bounding box center [834, 274] width 152 height 26
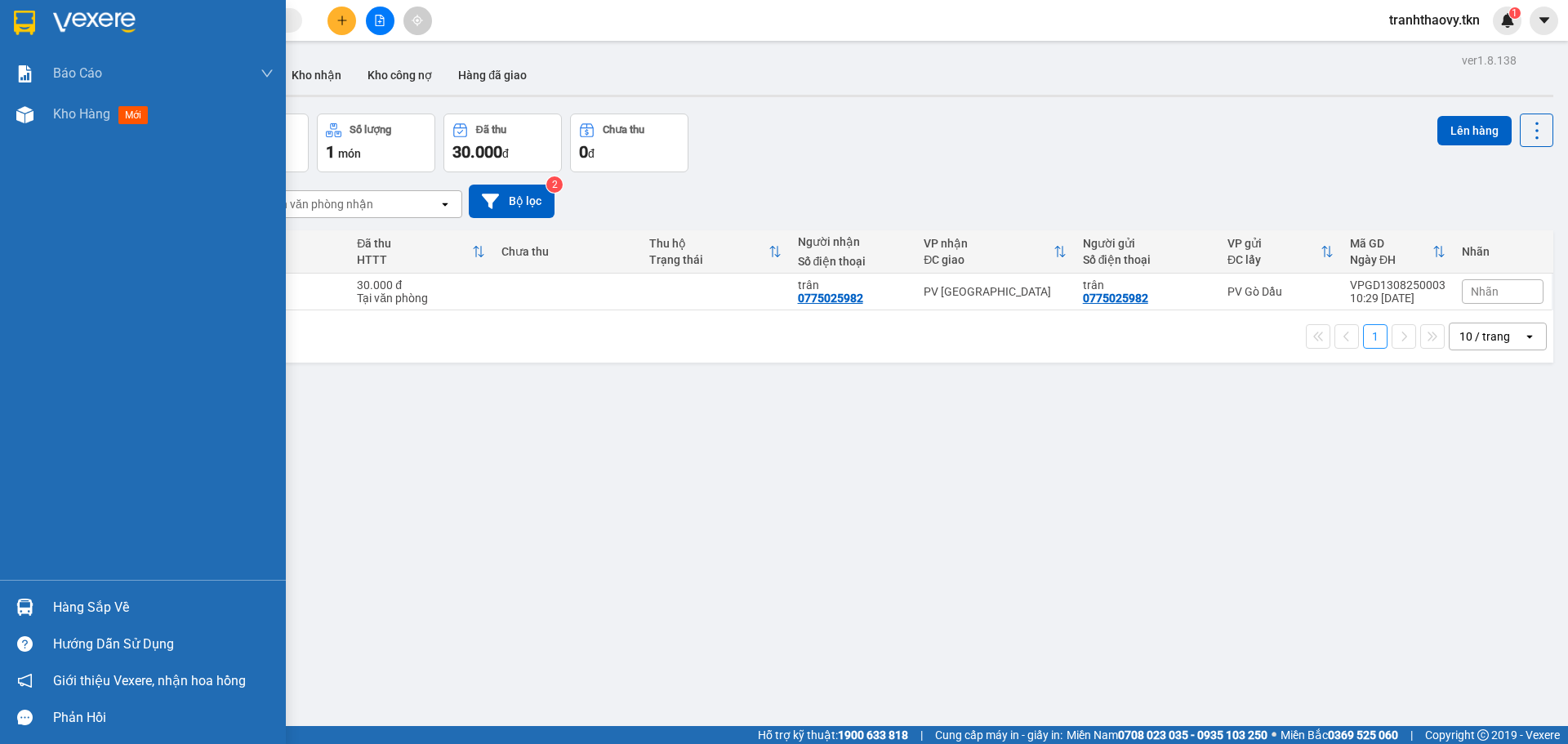
click at [26, 581] on div "Hàng sắp về Hướng dẫn sử dụng Giới thiệu Vexere, nhận hoa hồng Phản hồi" at bounding box center [142, 657] width 286 height 156
click at [73, 623] on div "Hàng sắp về" at bounding box center [142, 607] width 286 height 37
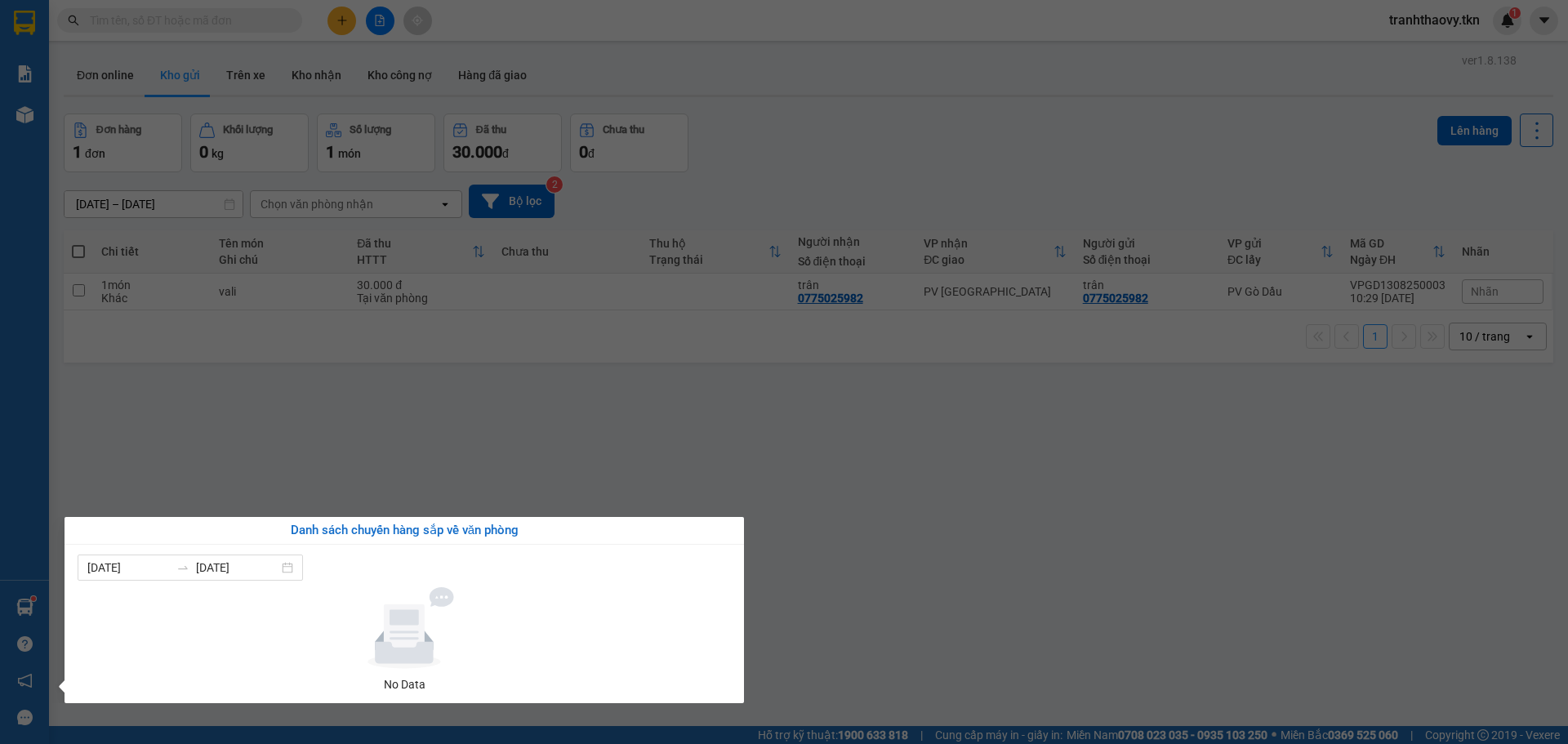
click at [797, 531] on section "Kết quả tìm kiếm ( 0 ) Bộ lọc No Data tranhthaovy.tkn 1 Báo cáo Mẫu 1: Báo cáo …" at bounding box center [784, 372] width 1568 height 744
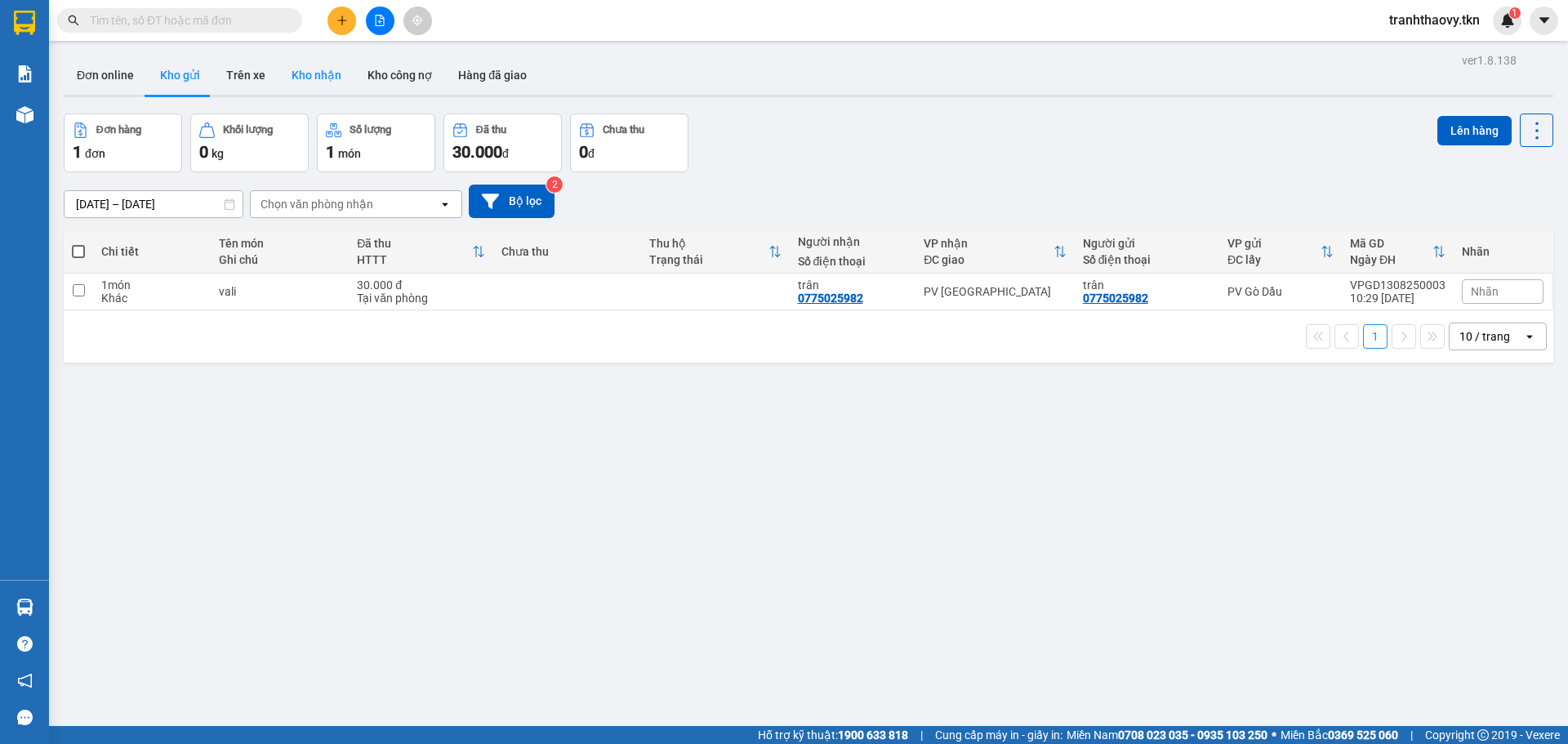
click at [291, 79] on button "Kho nhận" at bounding box center [316, 75] width 76 height 39
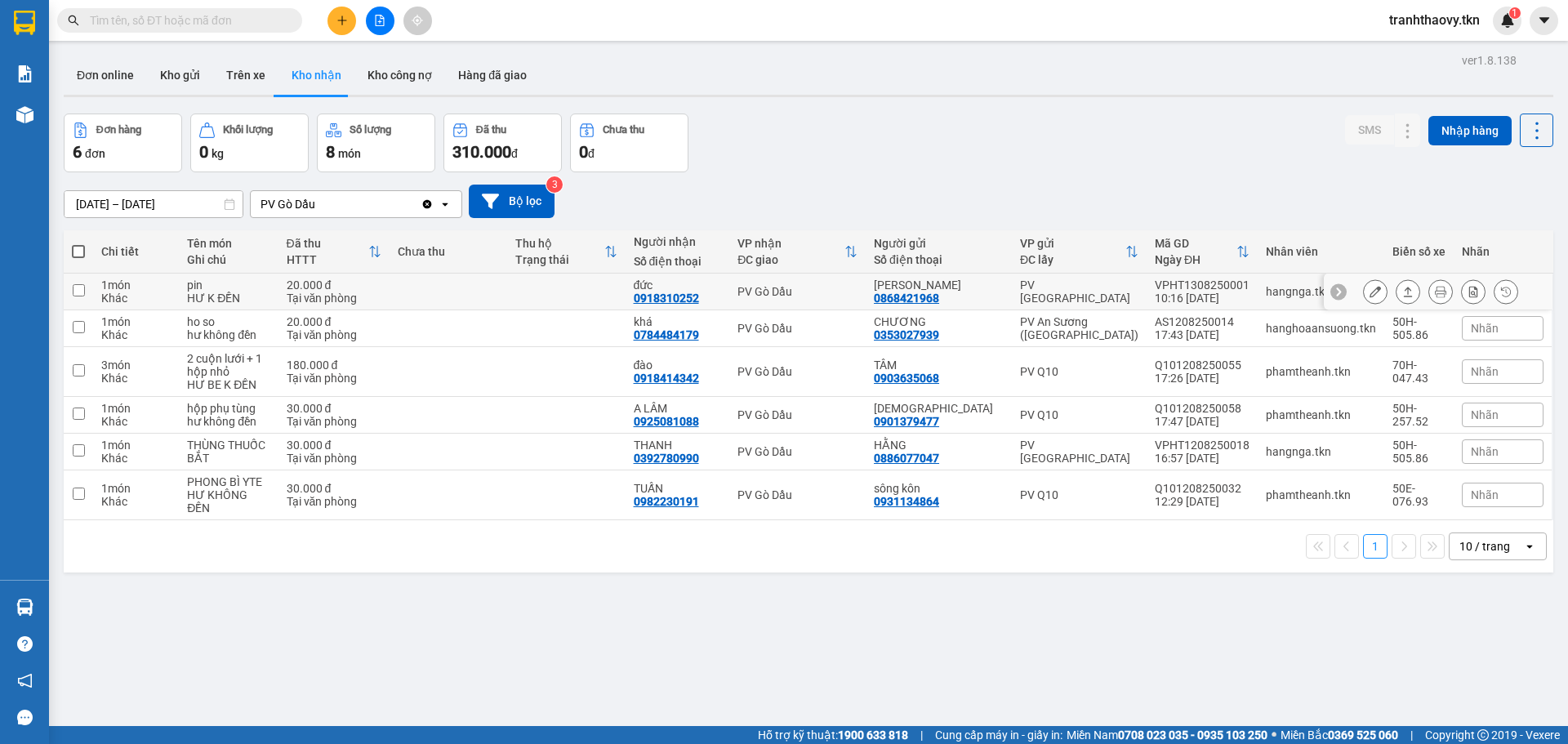
click at [269, 285] on div "pin" at bounding box center [228, 285] width 82 height 13
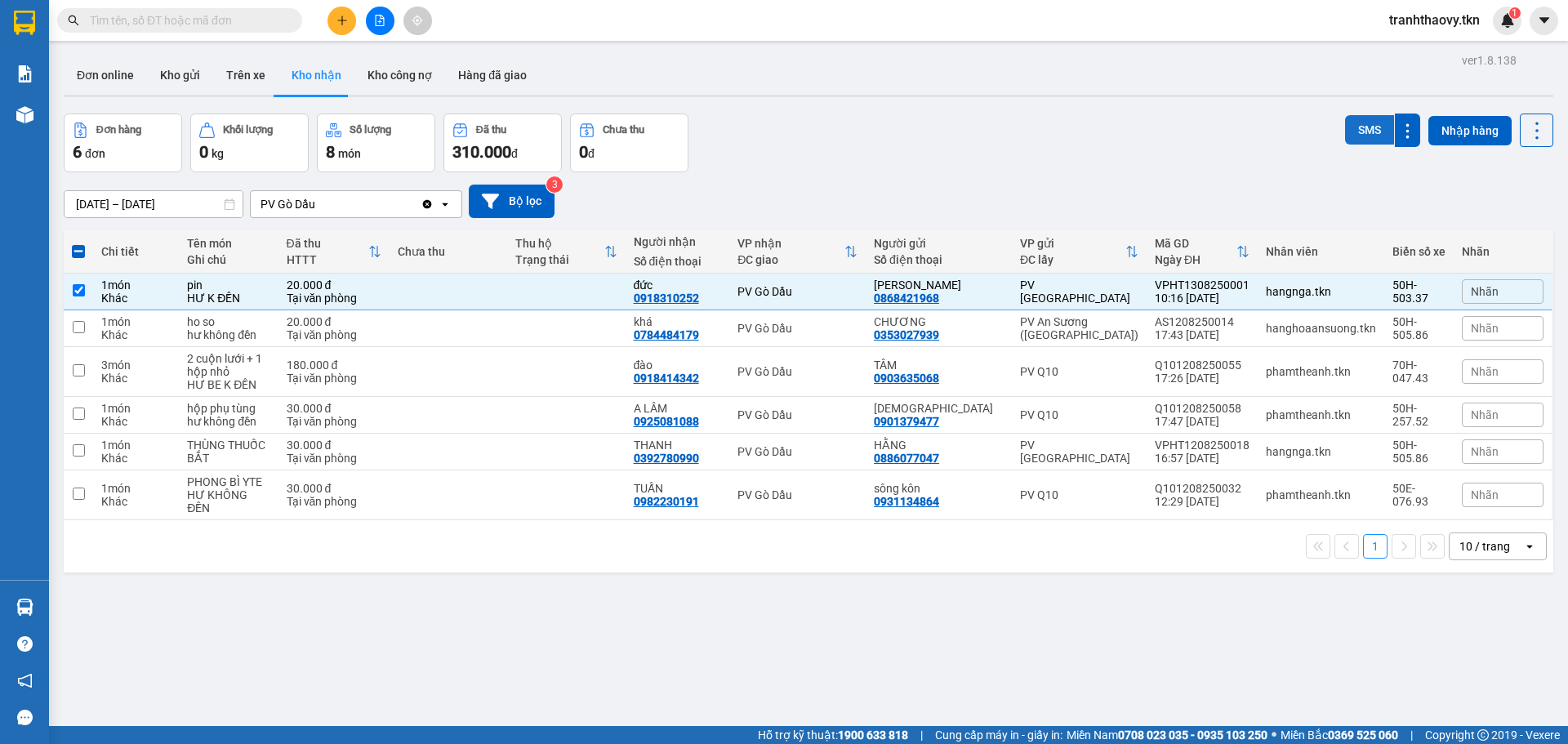
click at [1351, 141] on button "SMS" at bounding box center [1370, 130] width 49 height 29
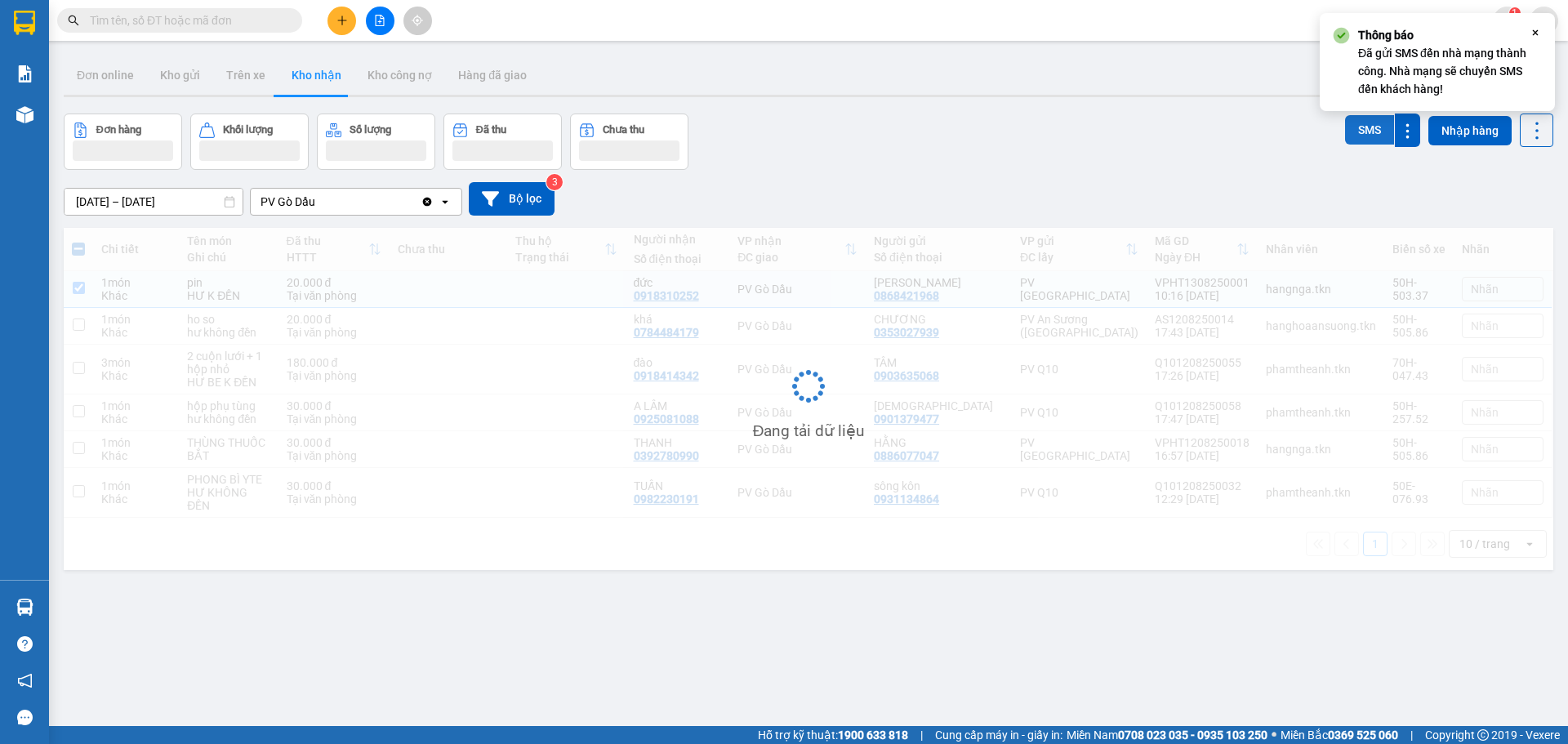
click at [1355, 128] on button "SMS" at bounding box center [1370, 130] width 49 height 29
click at [1364, 128] on span "loading SMS" at bounding box center [1369, 131] width 12 height 12
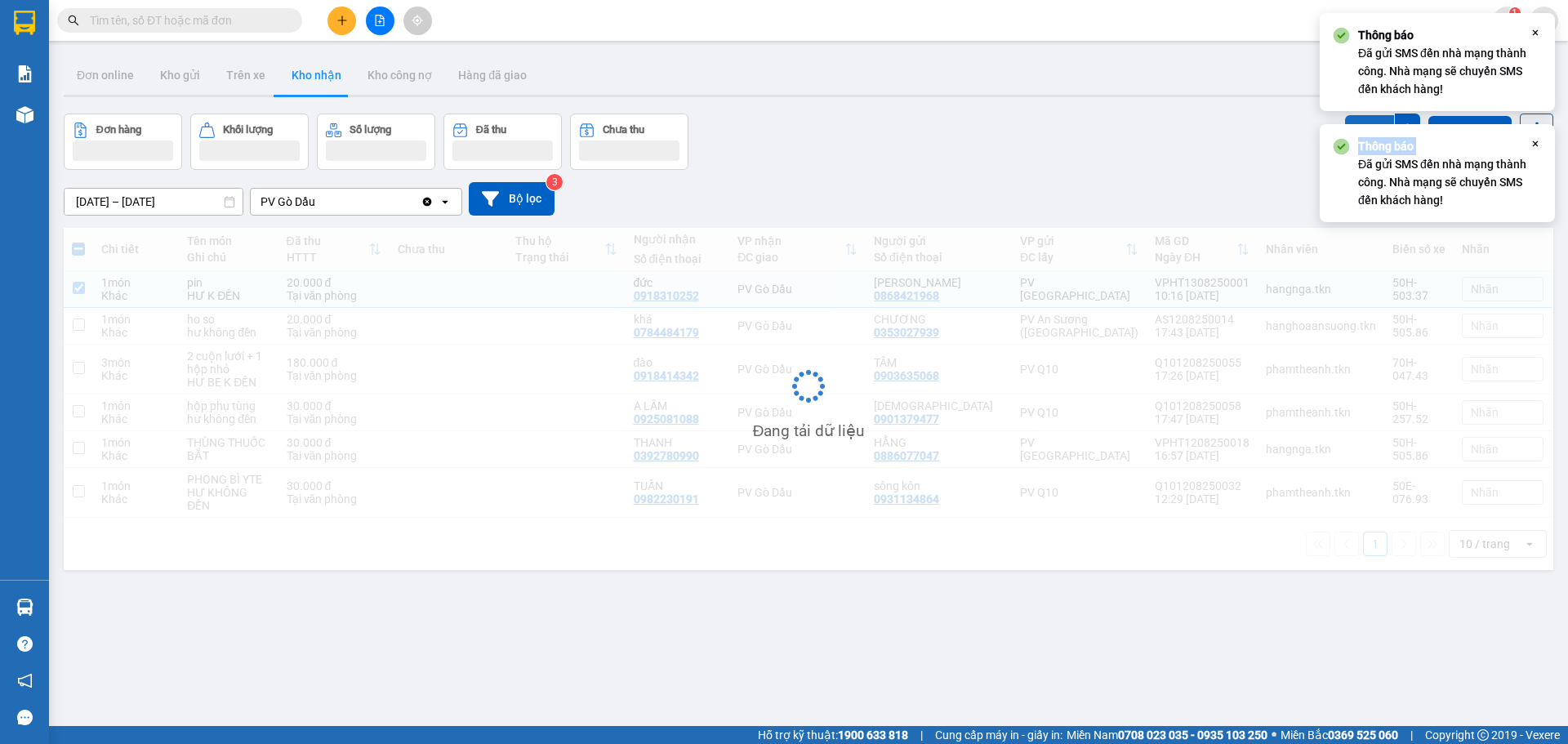
click at [1355, 128] on div "Thông báo Đã gửi SMS đến nhà mạng thành công. Nhà mạng sẽ chuyển SMS đến khách …" at bounding box center [1437, 173] width 235 height 98
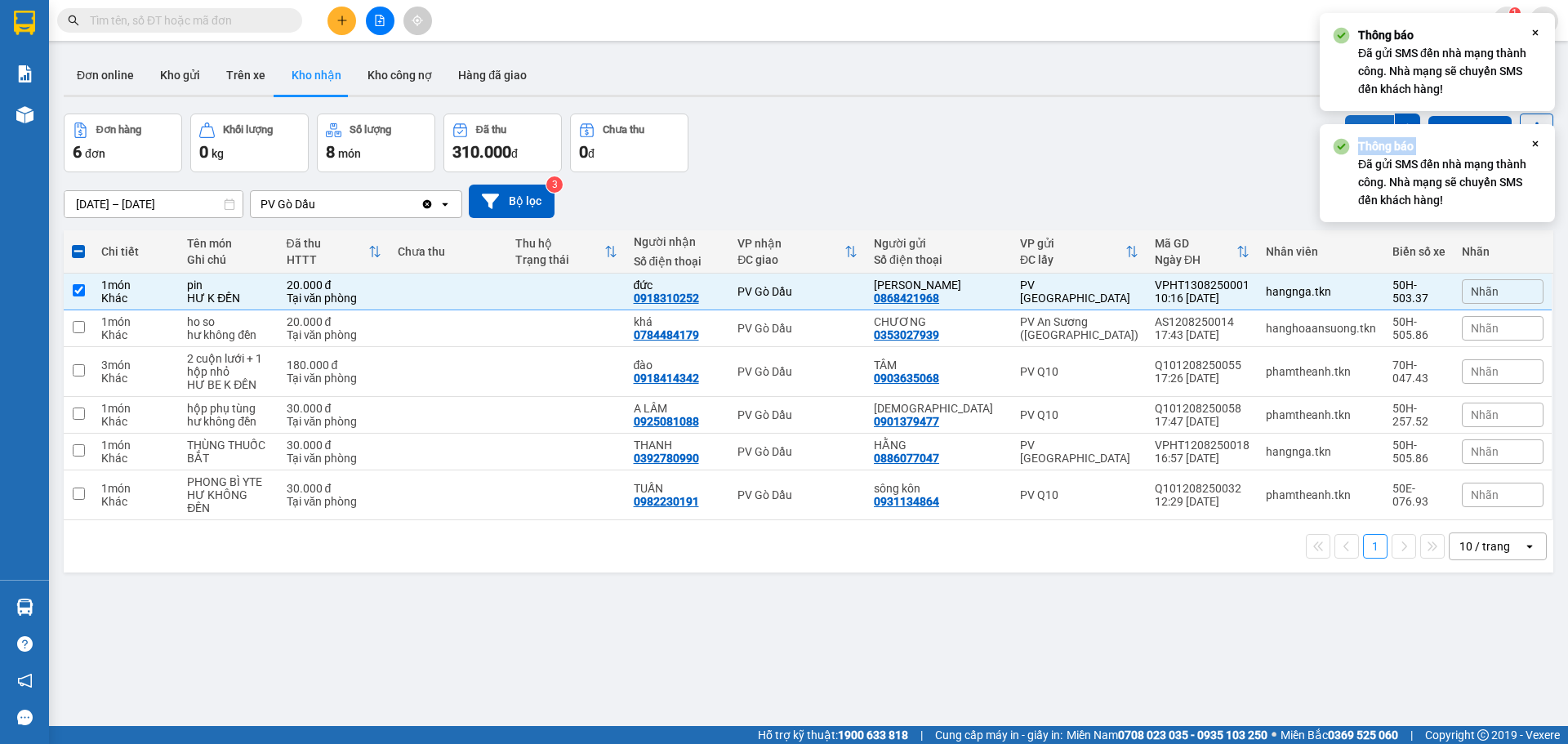
click at [1358, 121] on button "SMS" at bounding box center [1370, 130] width 49 height 29
click at [1358, 121] on button "SMS" at bounding box center [1370, 131] width 49 height 33
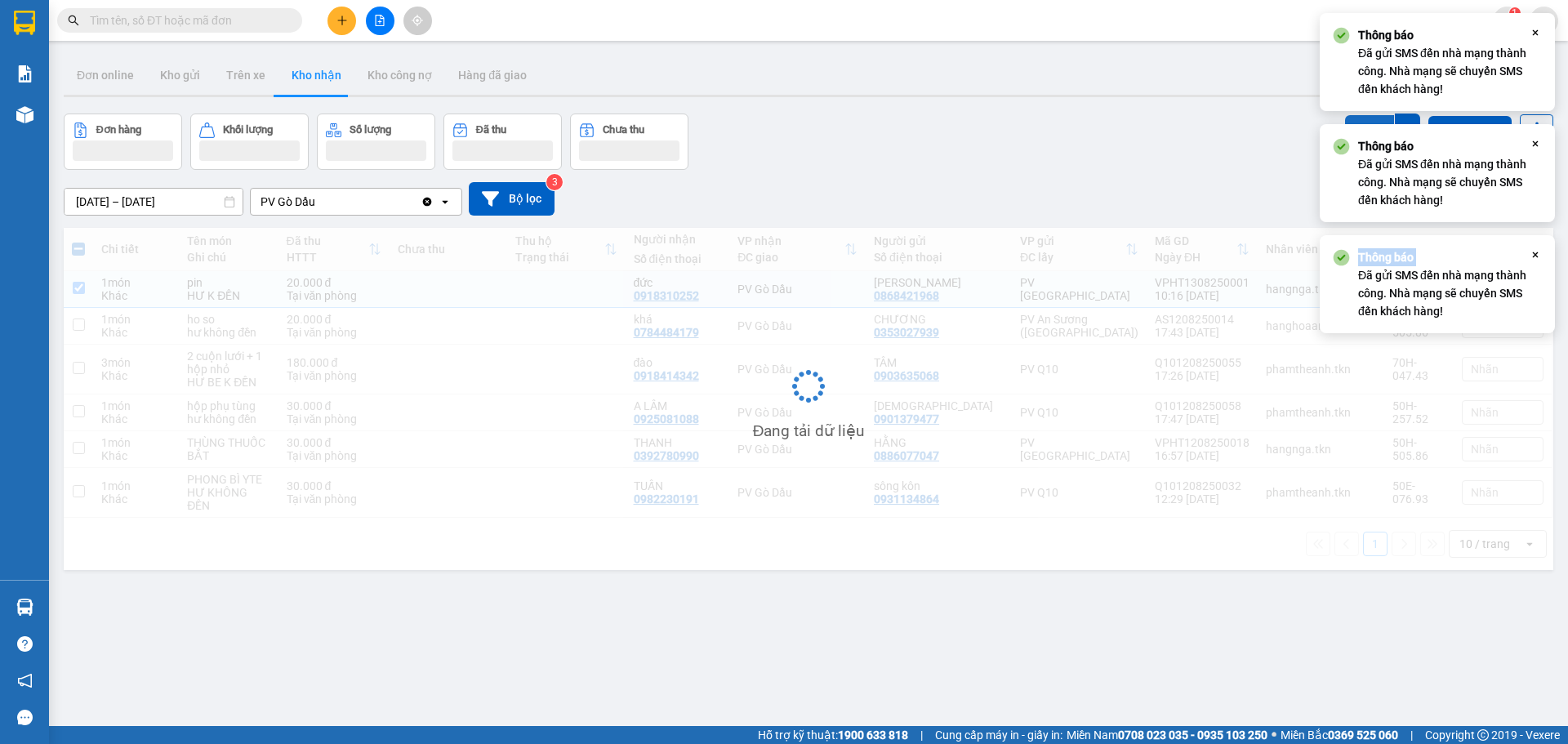
click at [1358, 120] on button "SMS" at bounding box center [1370, 131] width 49 height 33
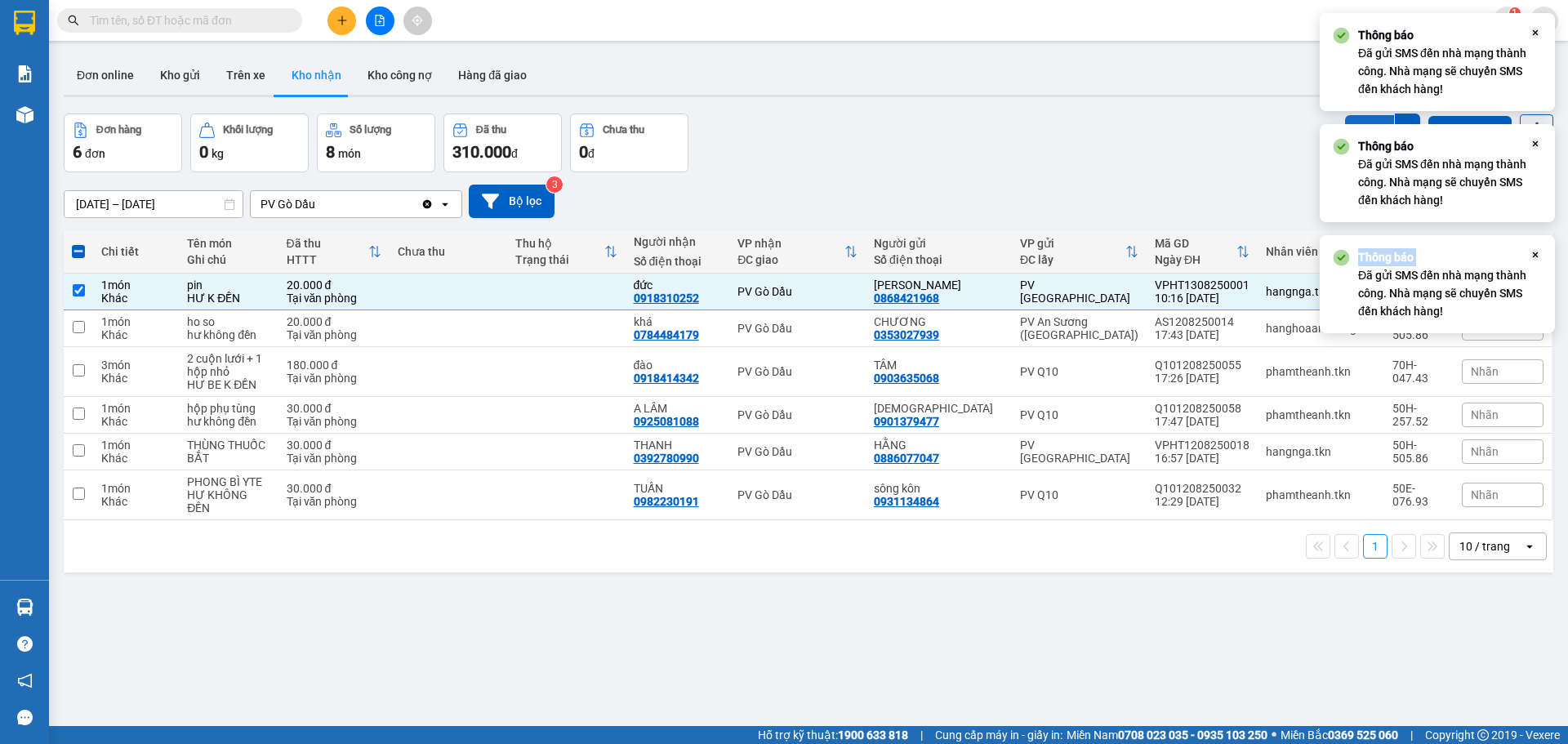
click at [1358, 120] on button "SMS" at bounding box center [1370, 131] width 49 height 33
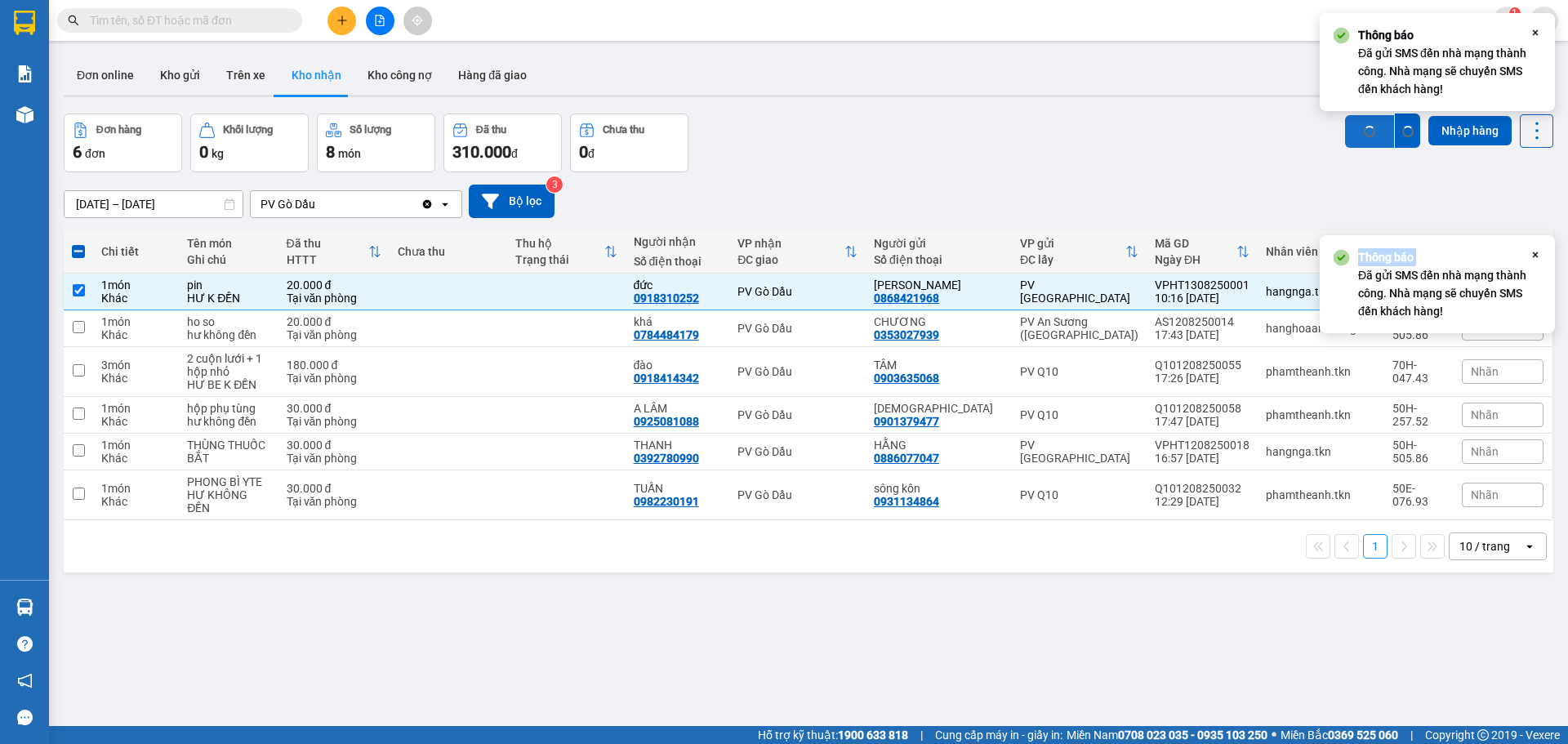
click at [1357, 119] on button "SMS" at bounding box center [1370, 131] width 49 height 33
click at [1355, 119] on button "SMS" at bounding box center [1370, 131] width 49 height 33
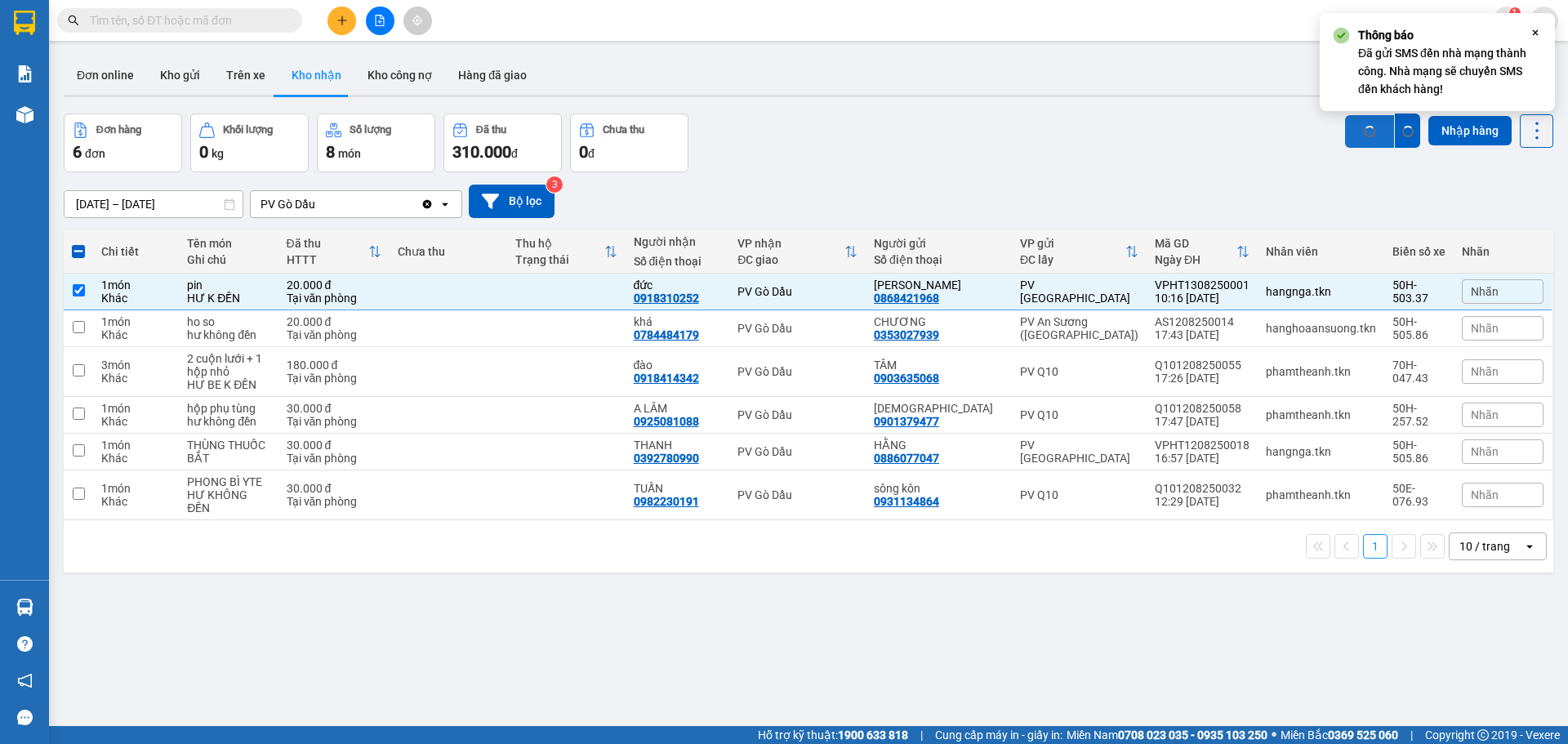
click at [1355, 119] on button "SMS" at bounding box center [1370, 131] width 49 height 33
click at [1008, 136] on div "Đơn hàng 6 đơn Khối lượng 0 kg Số lượng 8 món Đã thu 310.000 đ Chưa thu 0 đ SMS…" at bounding box center [809, 142] width 1490 height 58
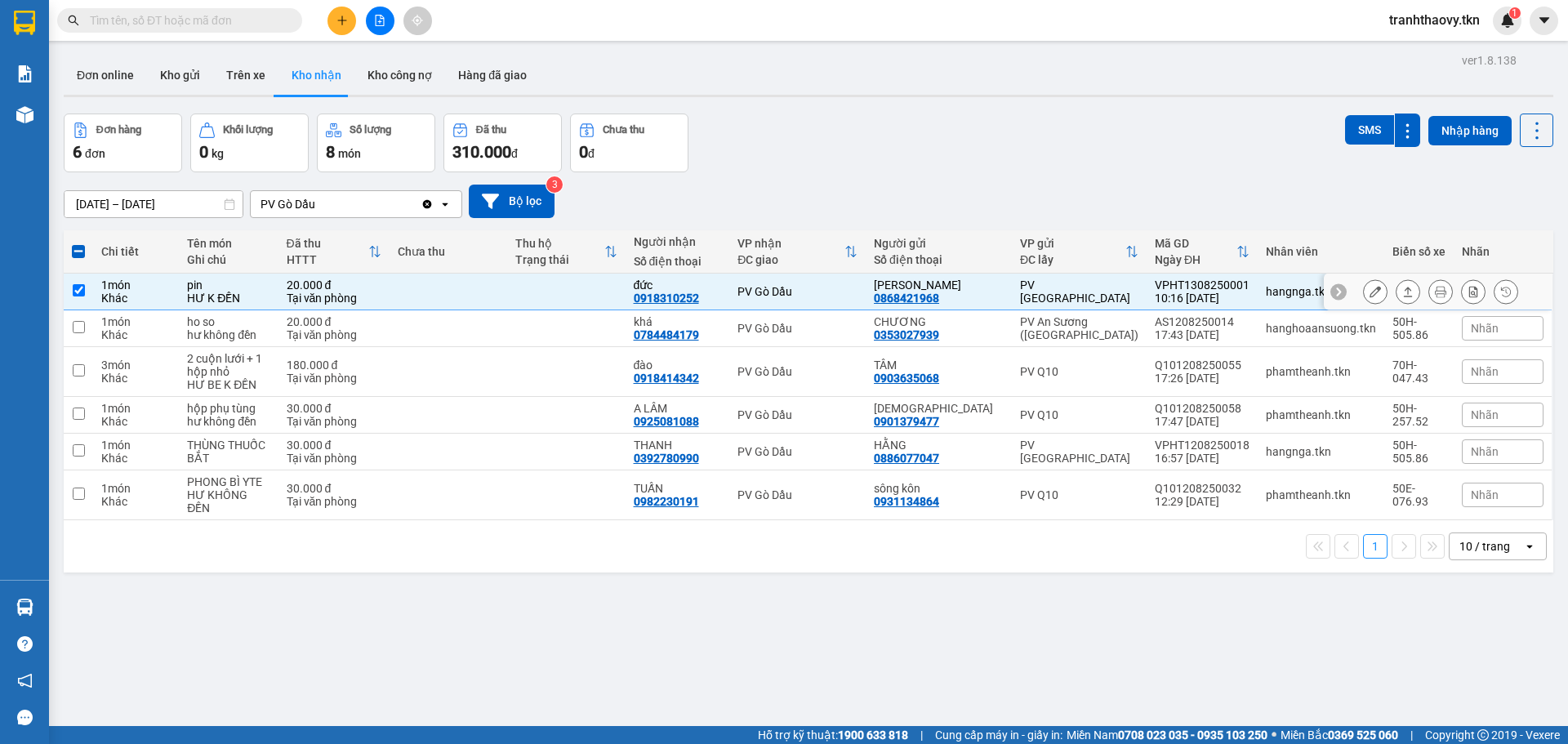
click at [507, 285] on td at bounding box center [448, 292] width 118 height 37
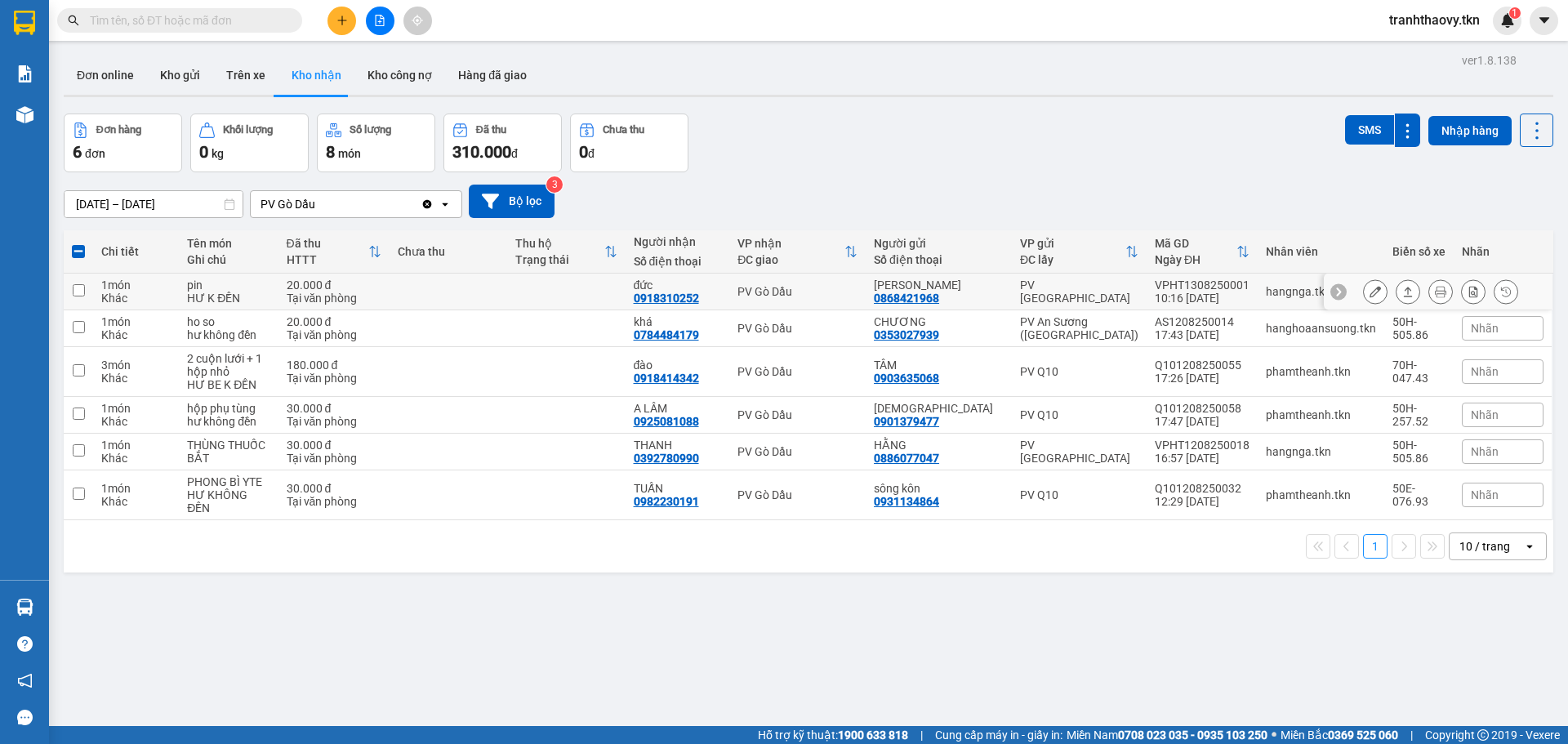
checkbox input "false"
click at [186, 58] on button "Kho gửi" at bounding box center [180, 75] width 66 height 39
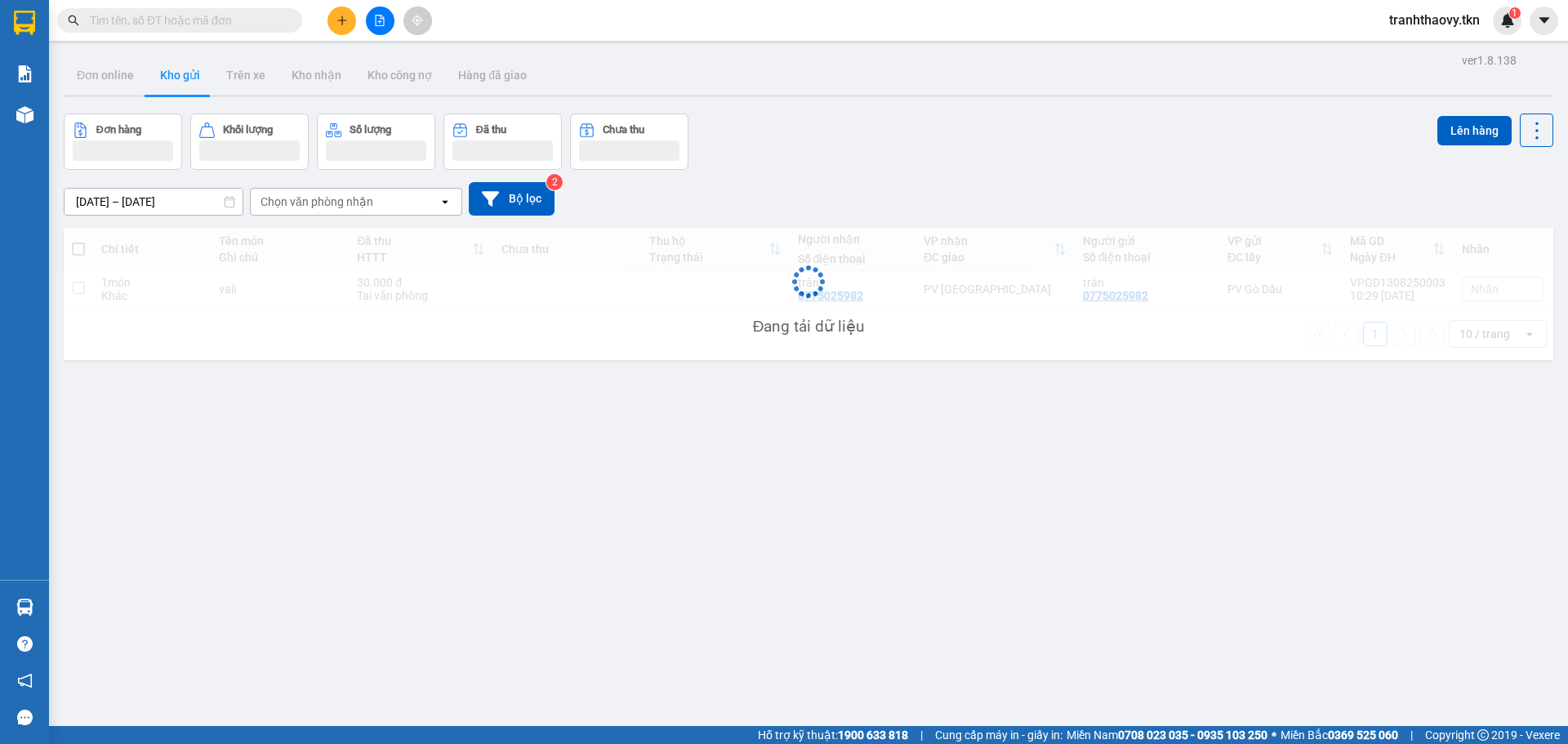
click at [460, 288] on div "30.000 đ" at bounding box center [421, 282] width 128 height 13
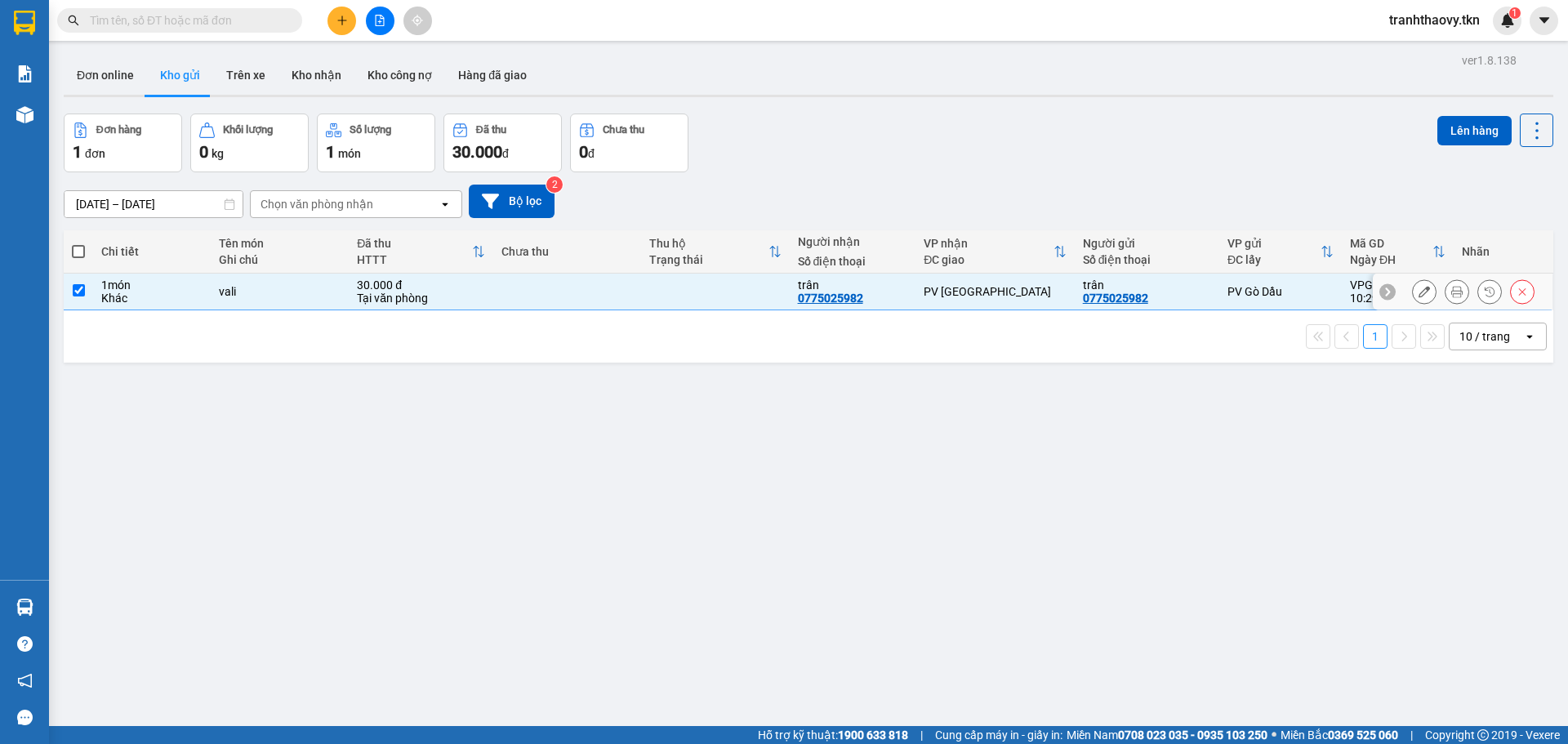
checkbox input "true"
click at [1488, 137] on button "Lên hàng" at bounding box center [1474, 131] width 74 height 29
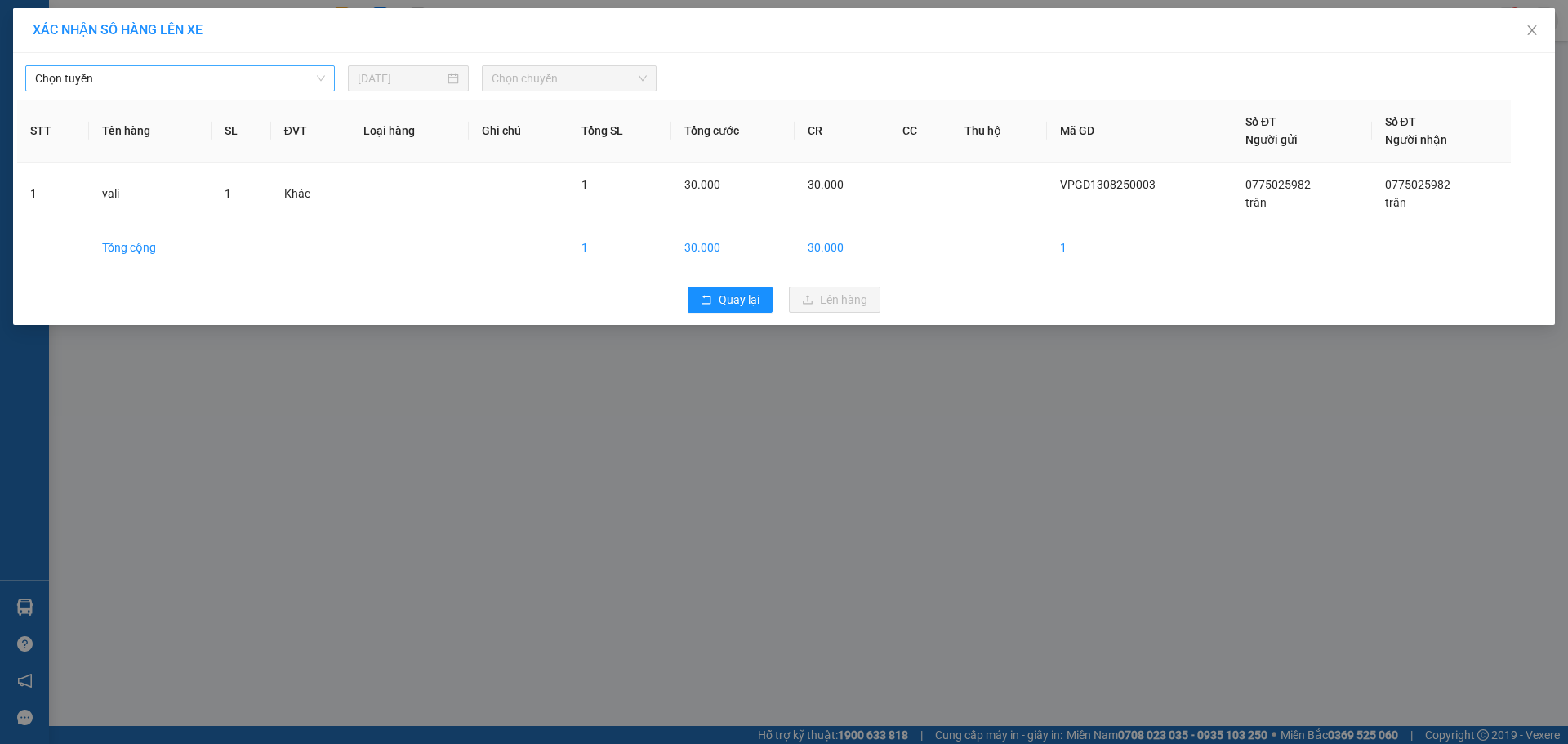
click at [323, 72] on span "Chọn tuyến" at bounding box center [180, 78] width 290 height 25
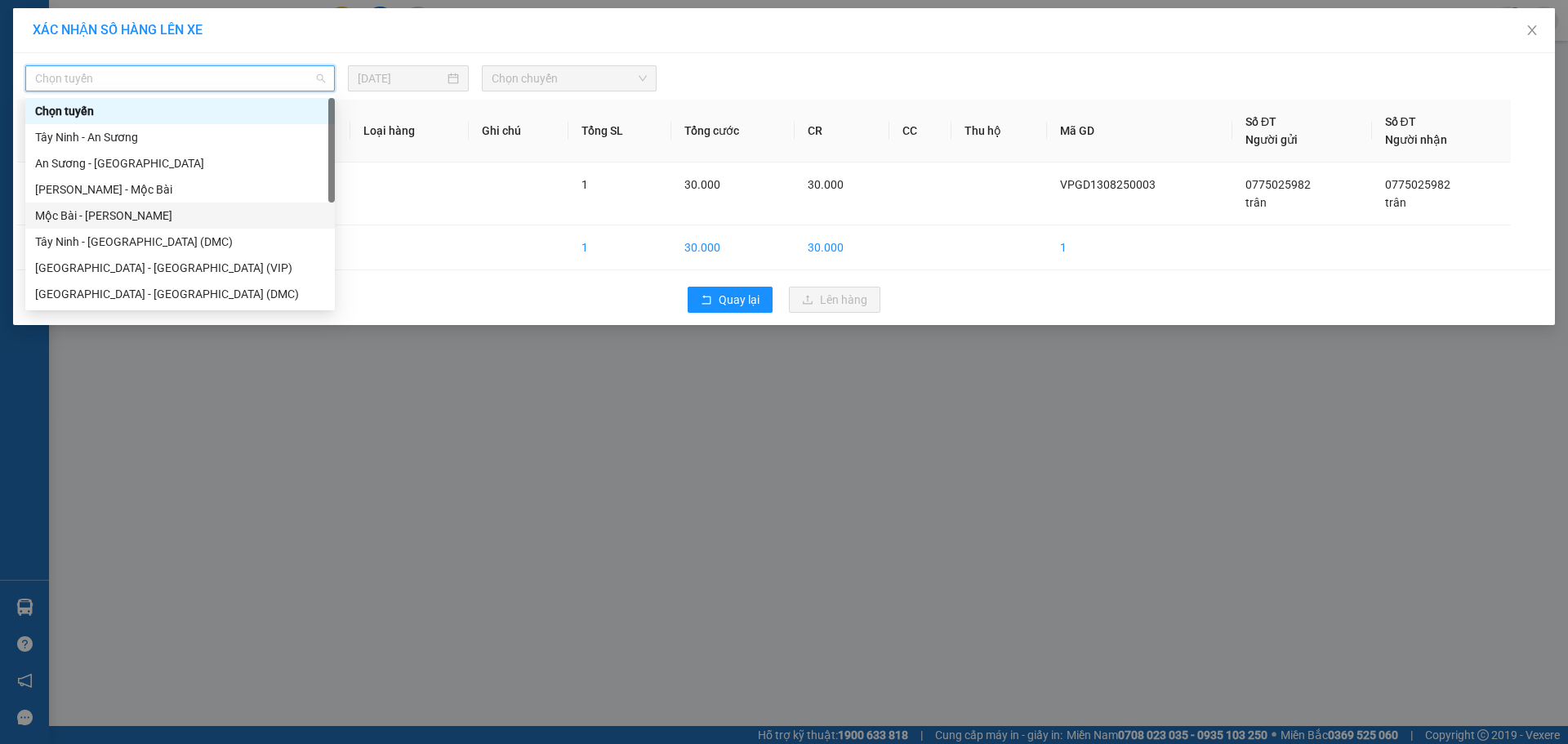
scroll to position [26, 0]
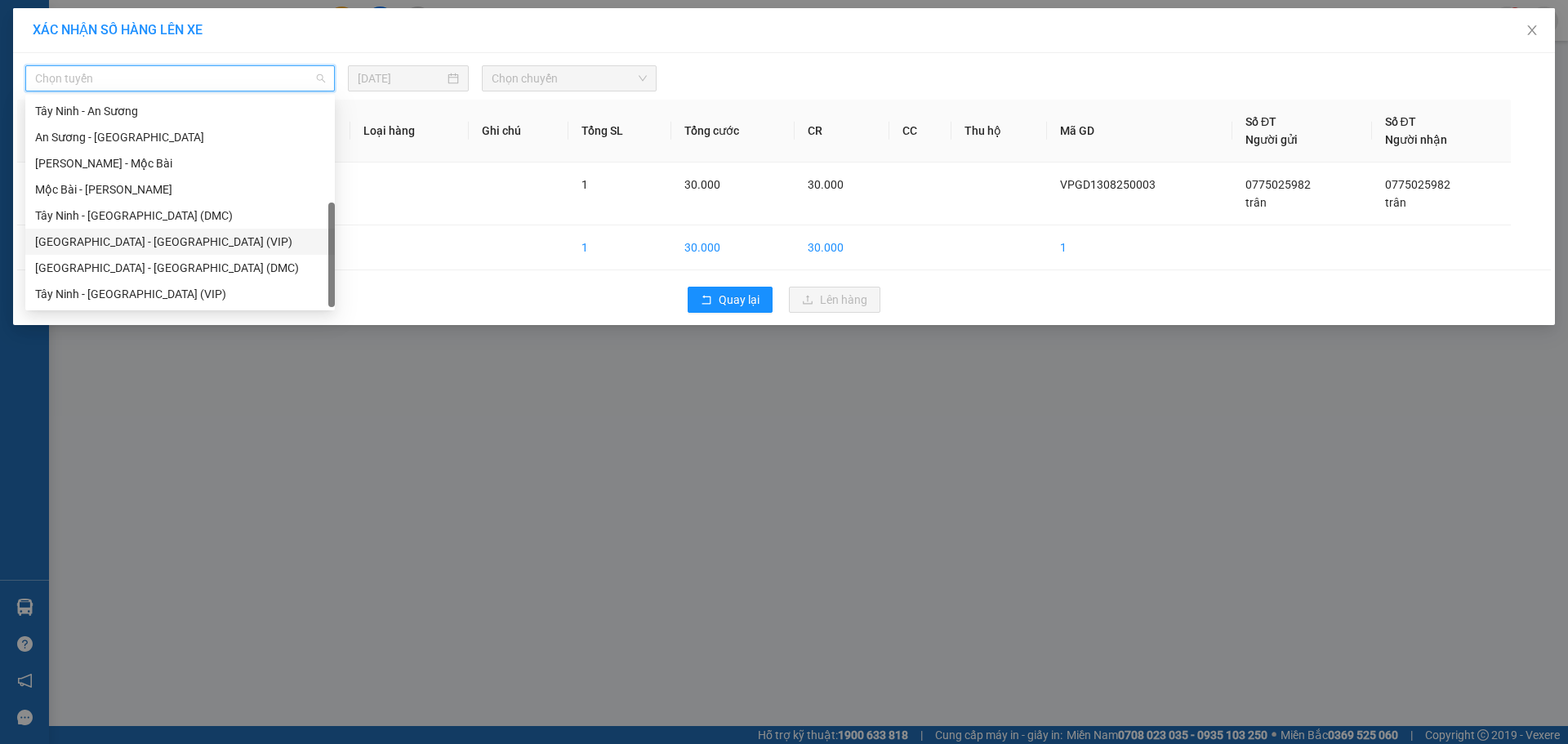
click at [133, 236] on div "[GEOGRAPHIC_DATA] - [GEOGRAPHIC_DATA] (VIP)" at bounding box center [180, 242] width 290 height 18
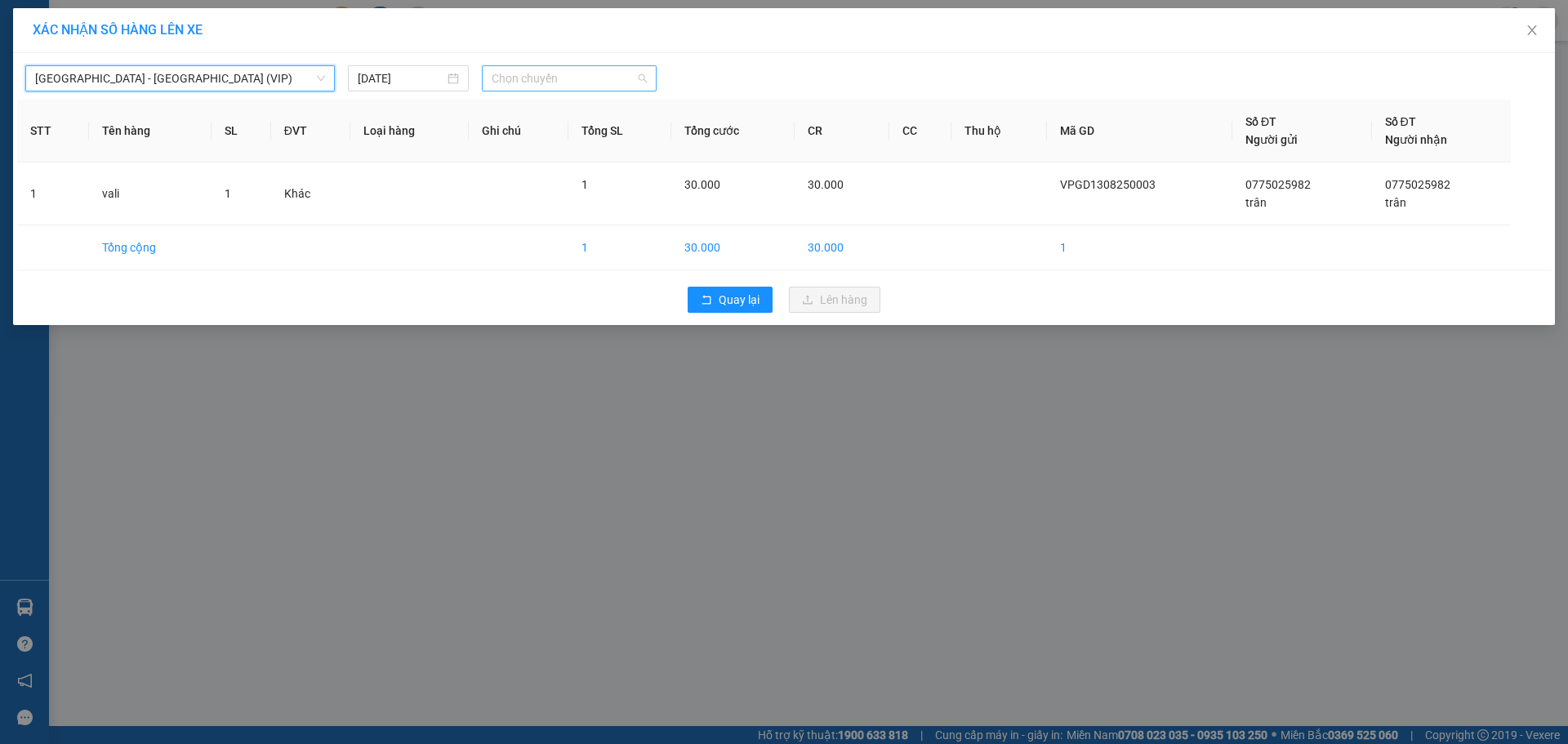
drag, startPoint x: 530, startPoint y: 89, endPoint x: 540, endPoint y: 80, distance: 13.5
click at [531, 88] on span "Chọn chuyến" at bounding box center [570, 78] width 155 height 25
type input "49535"
click at [562, 110] on div "08:40 - 50H-495.35" at bounding box center [556, 111] width 128 height 18
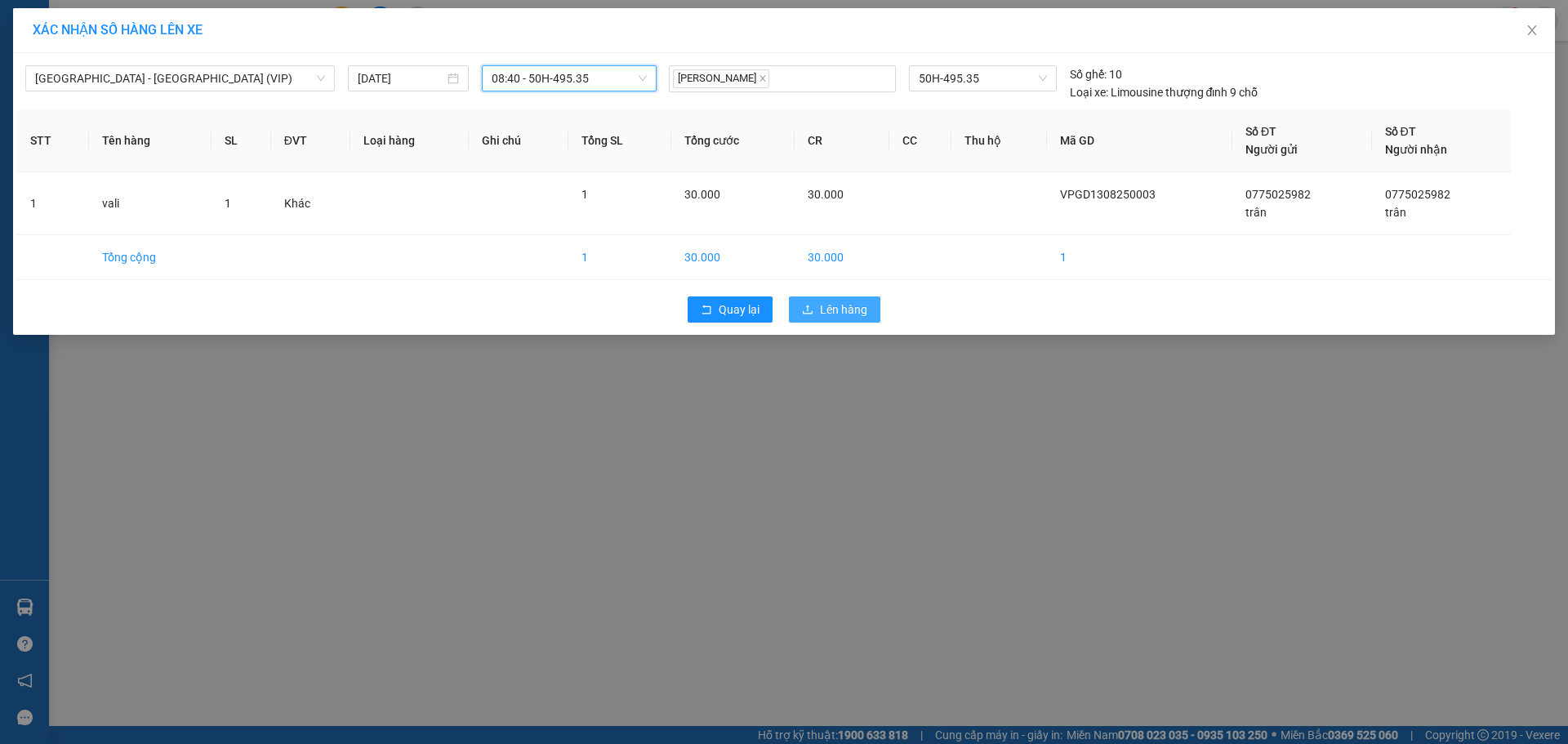
click at [849, 315] on span "Lên hàng" at bounding box center [843, 309] width 47 height 18
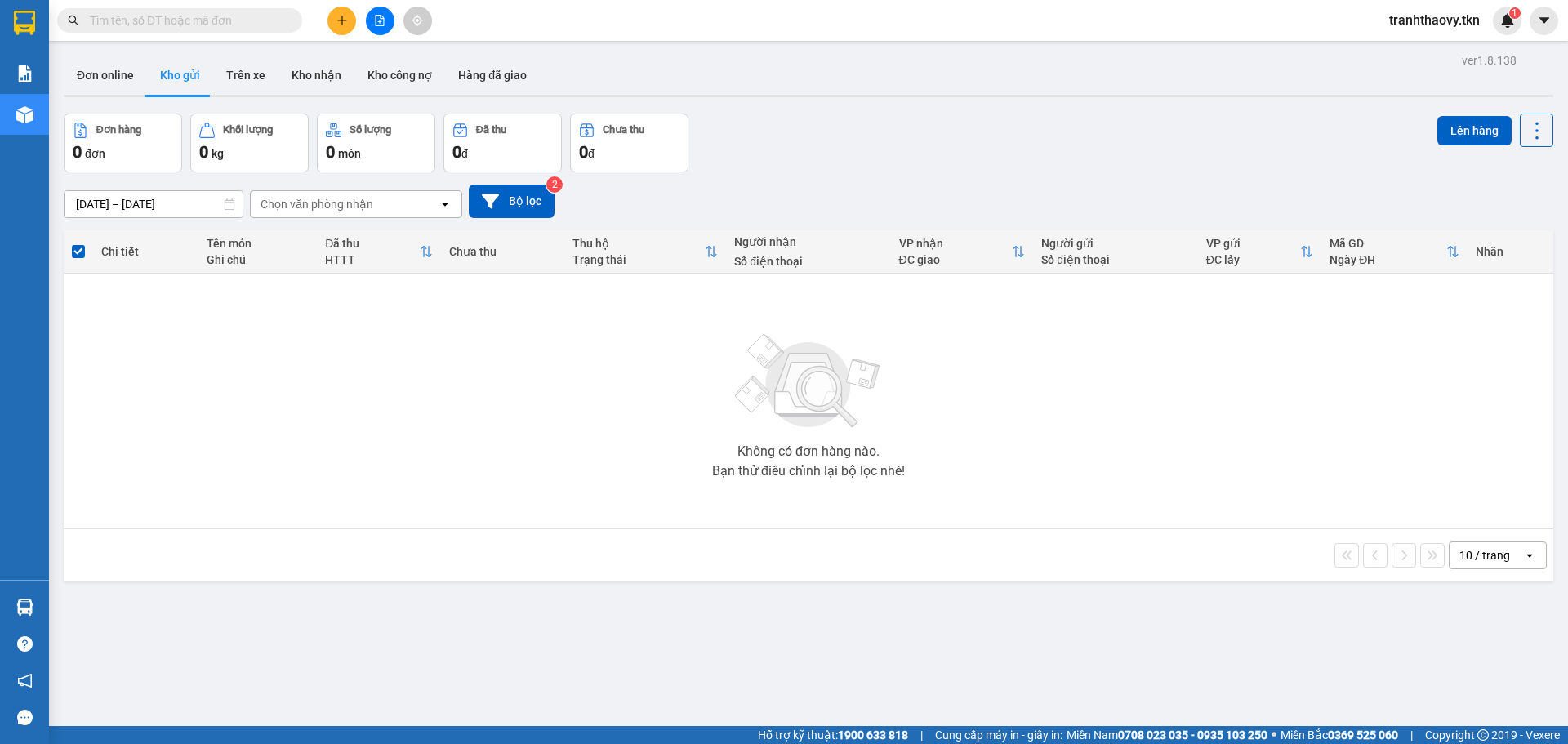
click at [1219, 351] on div "Không có đơn hàng nào. Bạn thử điều chỉnh lại bộ lọc nhé!" at bounding box center [809, 401] width 1473 height 245
click at [322, 68] on button "Kho nhận" at bounding box center [316, 75] width 76 height 39
